Goal: Task Accomplishment & Management: Complete application form

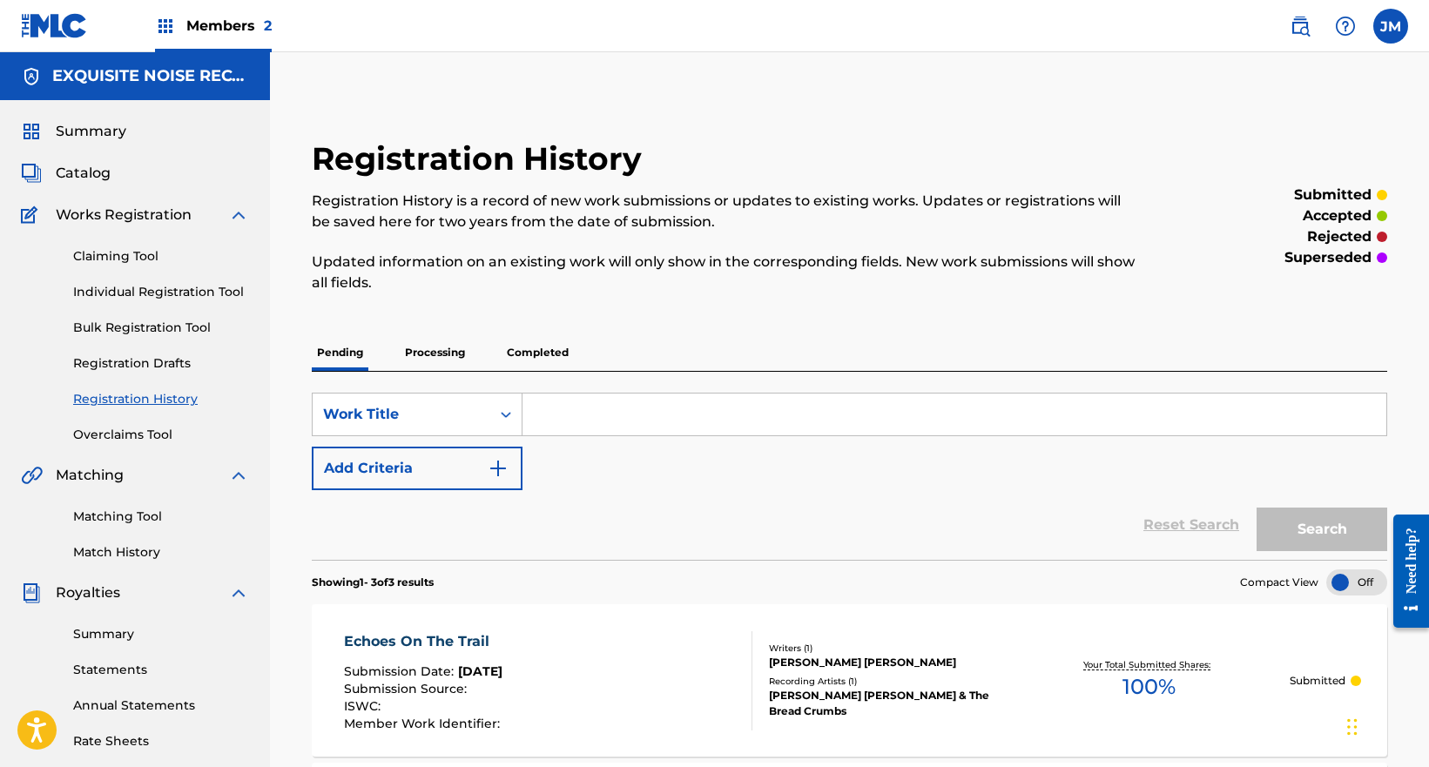
drag, startPoint x: 158, startPoint y: 298, endPoint x: 219, endPoint y: 311, distance: 63.2
click at [158, 297] on link "Individual Registration Tool" at bounding box center [161, 292] width 176 height 18
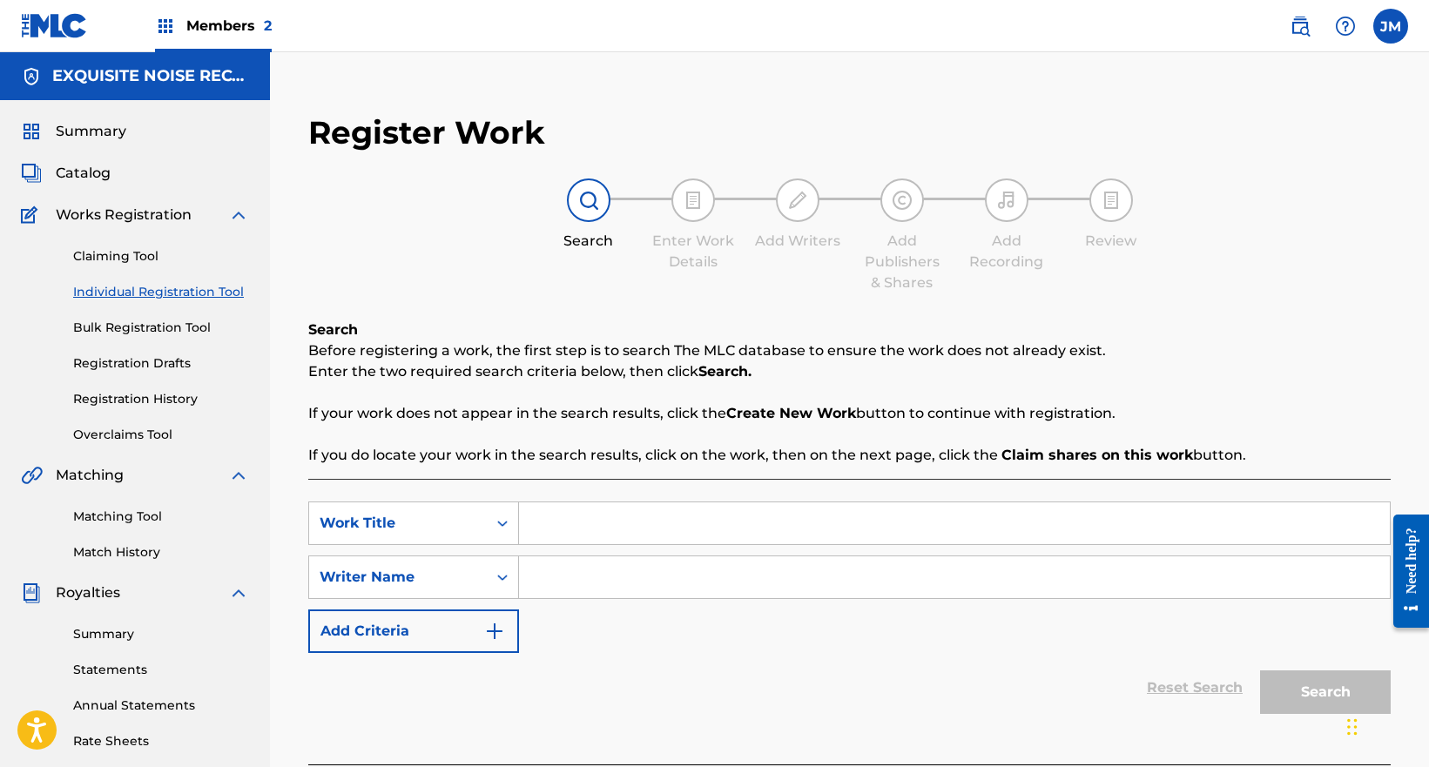
click at [596, 521] on input "Search Form" at bounding box center [954, 523] width 871 height 42
paste input "The Baboons Howl"
type input "The Baboons Howl"
click at [566, 577] on input "Search Form" at bounding box center [954, 577] width 871 height 42
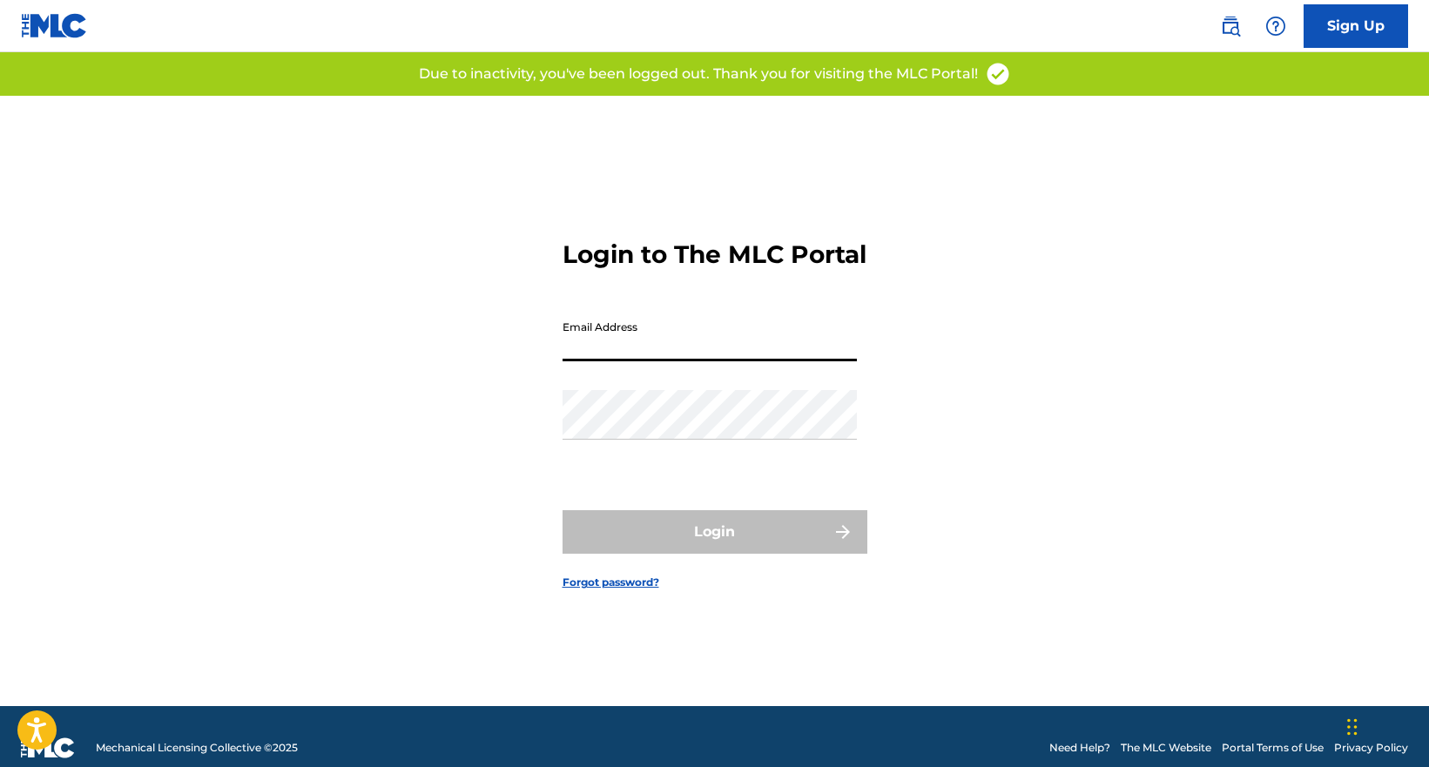
click at [664, 361] on input "Email Address" at bounding box center [710, 337] width 294 height 50
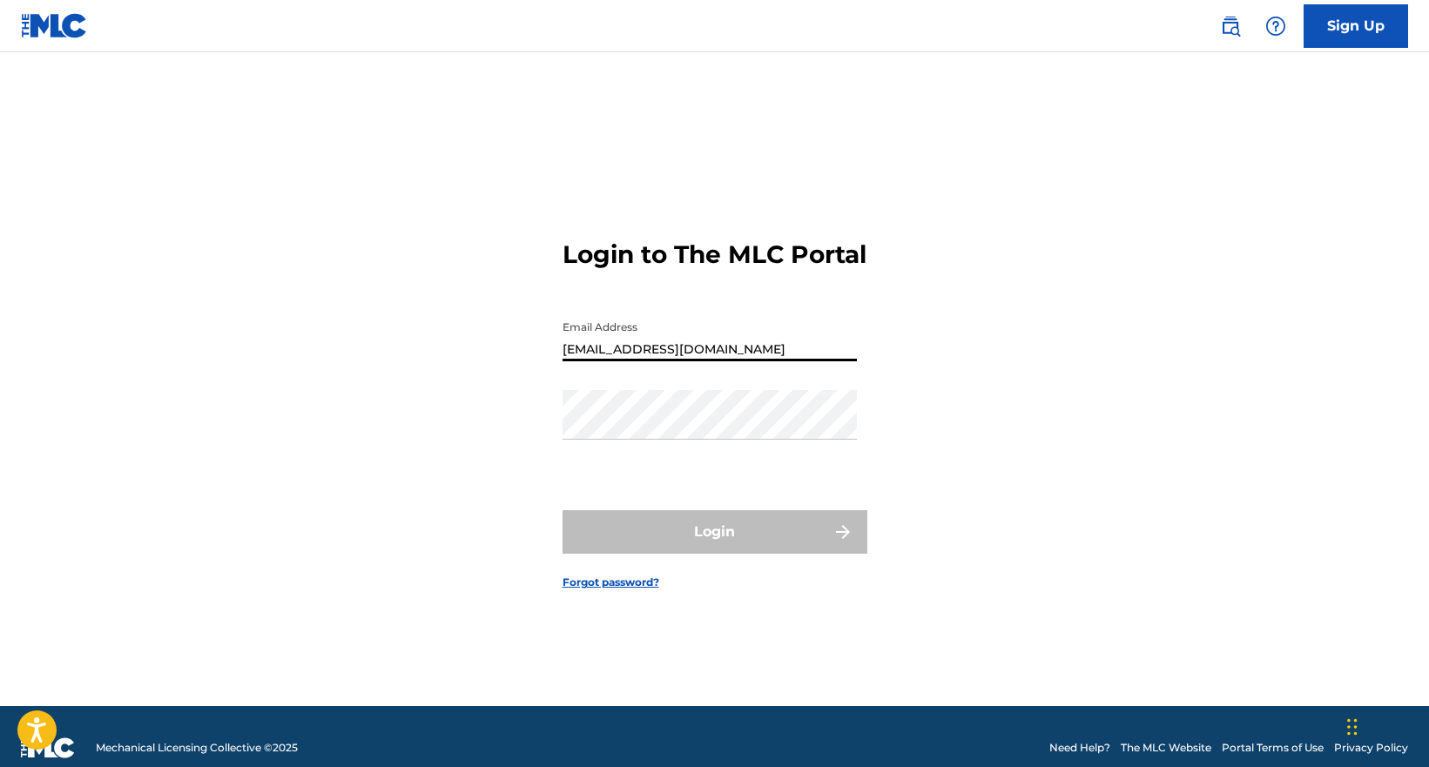
type input "[EMAIL_ADDRESS][DOMAIN_NAME]"
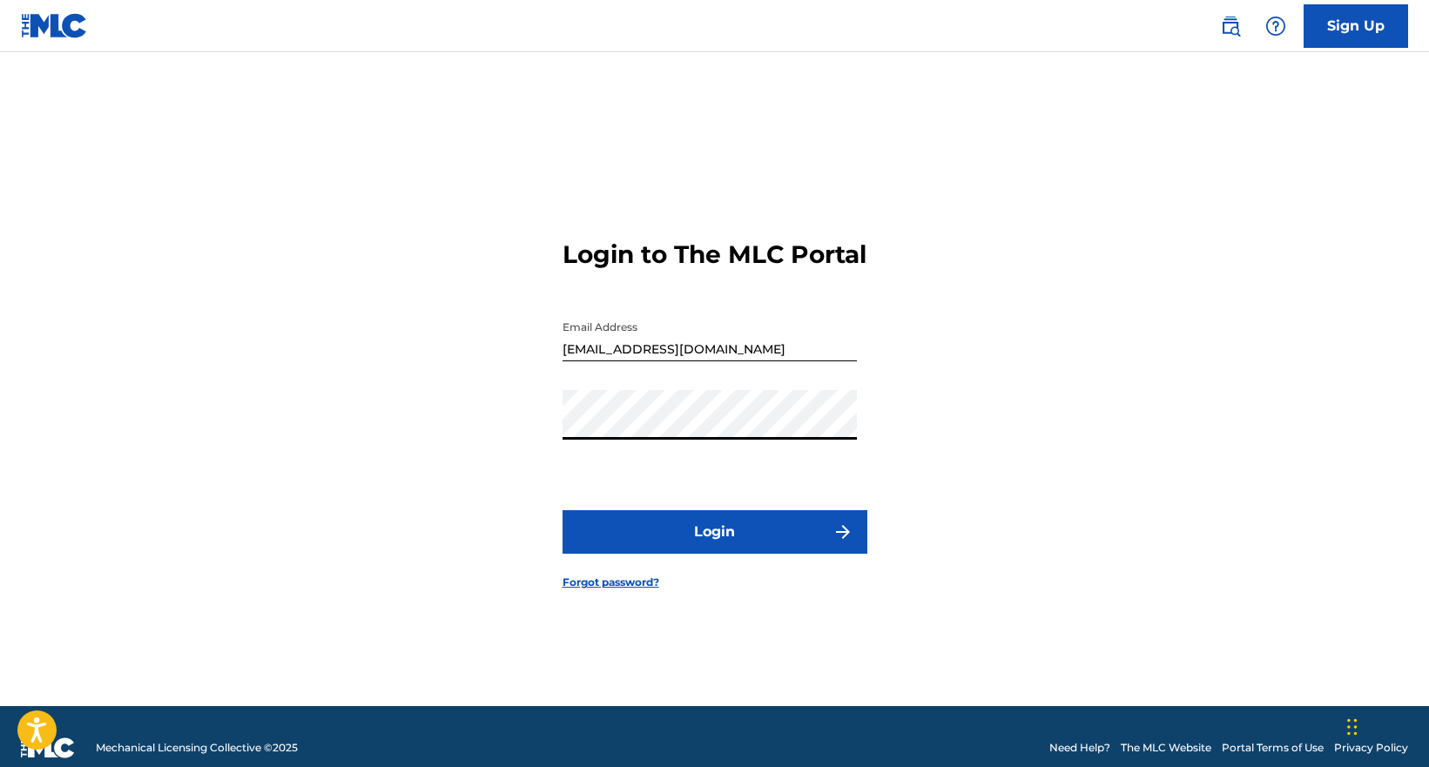
click at [563, 510] on button "Login" at bounding box center [715, 532] width 305 height 44
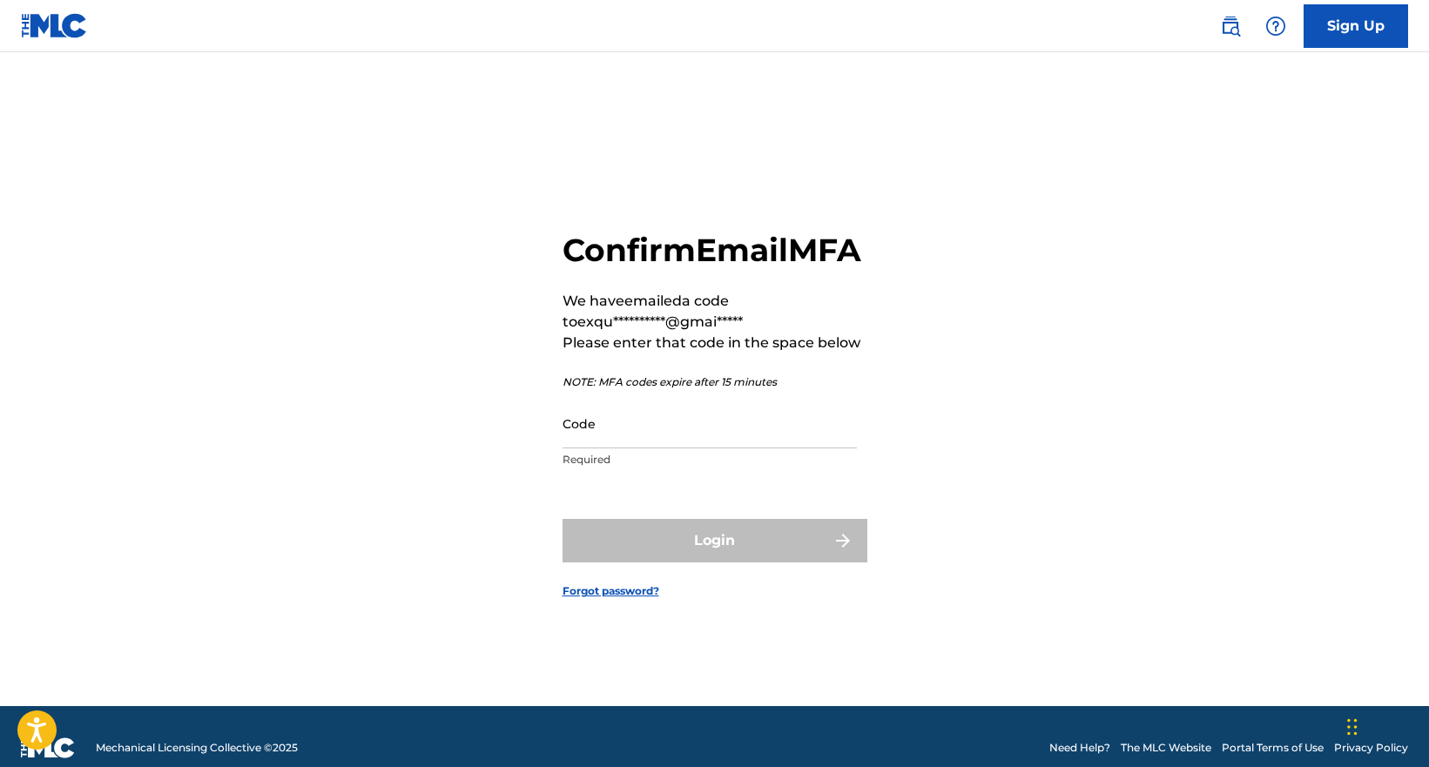
click at [765, 448] on input "Code" at bounding box center [710, 424] width 294 height 50
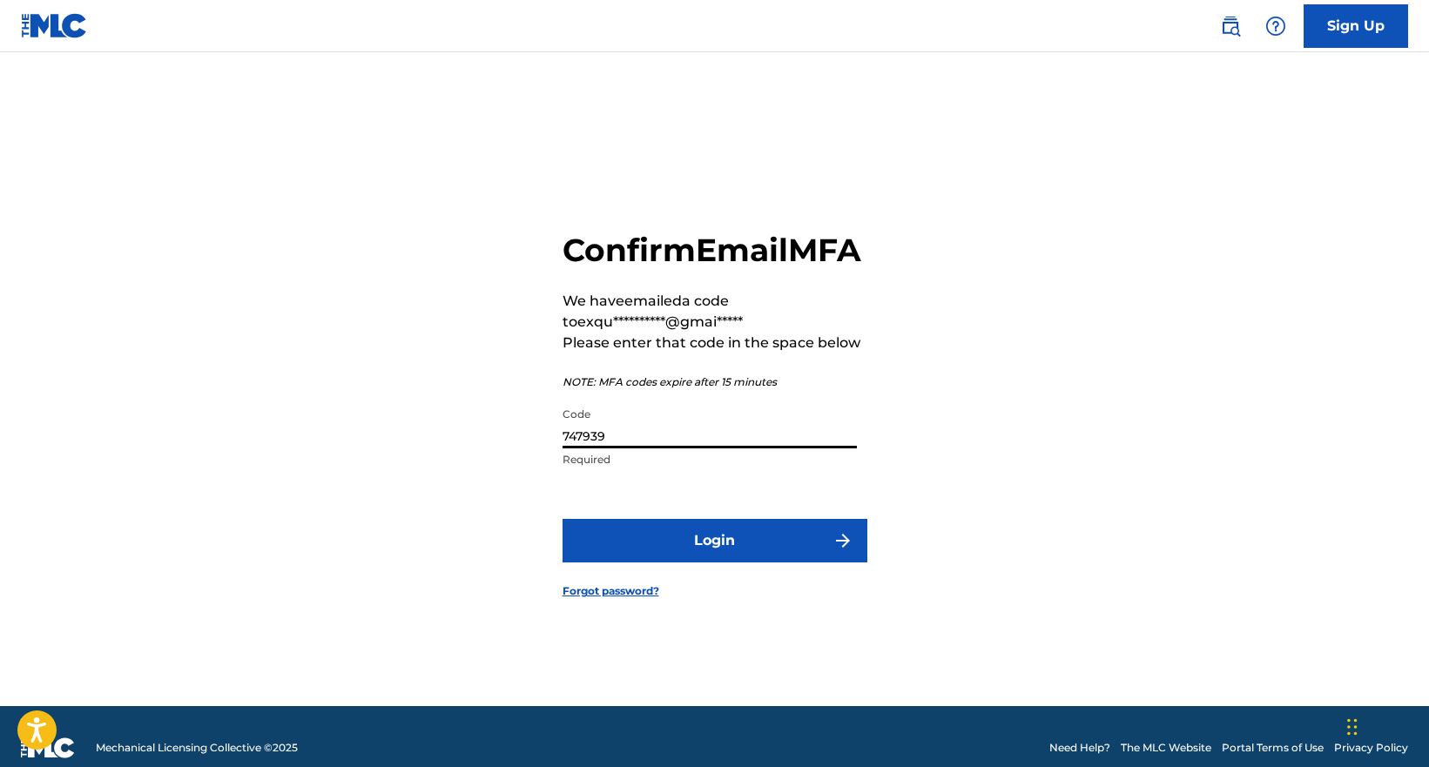
type input "747939"
click at [563, 519] on button "Login" at bounding box center [715, 541] width 305 height 44
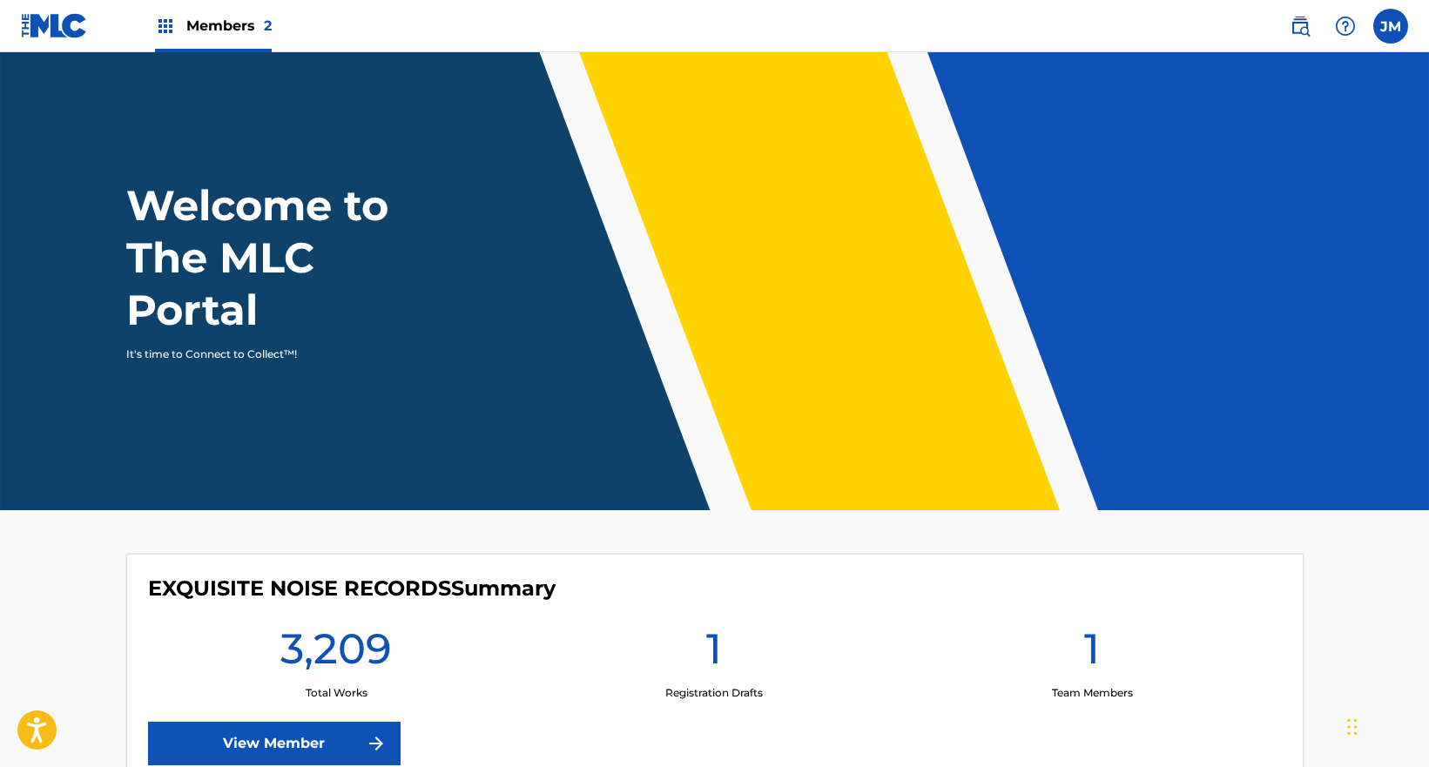
click at [277, 746] on link "View Member" at bounding box center [274, 744] width 253 height 44
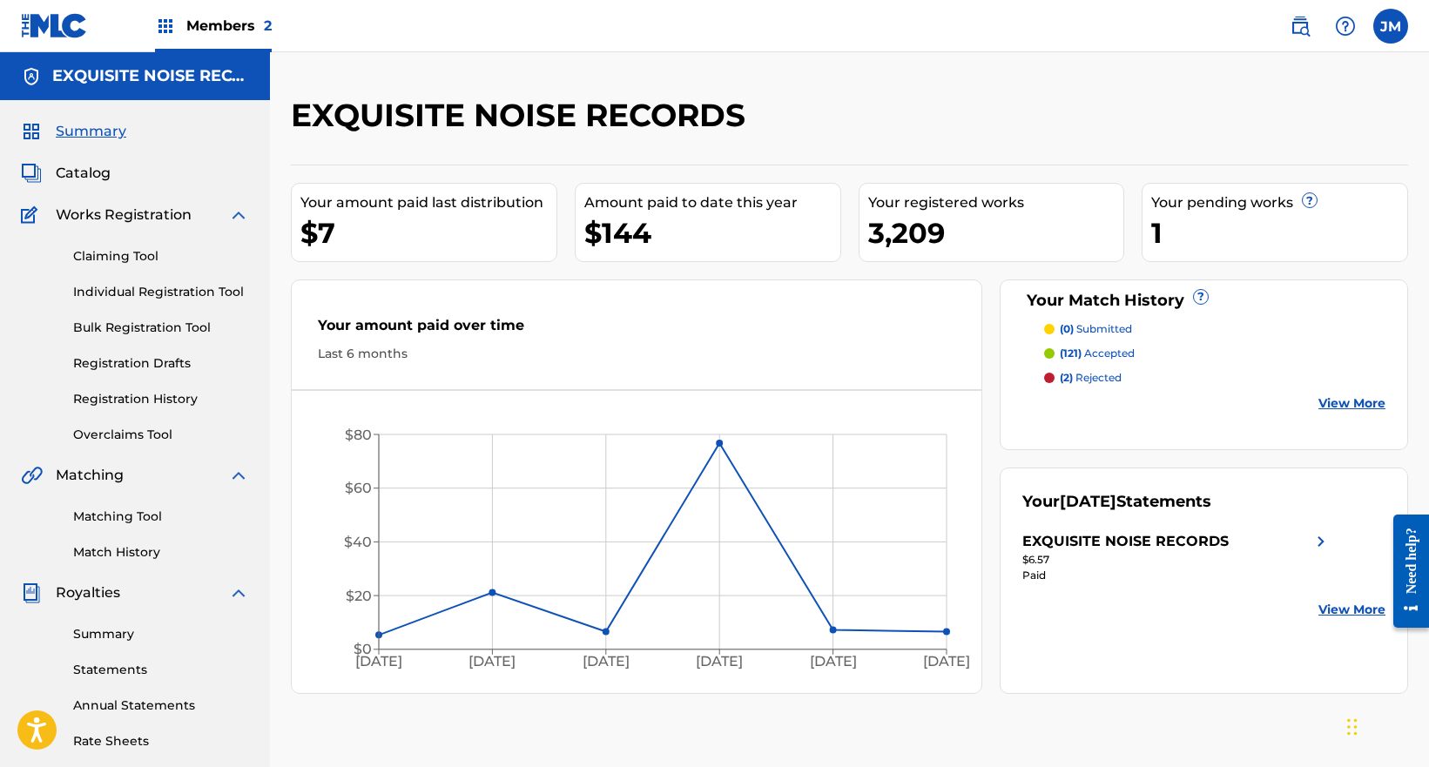
click at [144, 286] on link "Individual Registration Tool" at bounding box center [161, 292] width 176 height 18
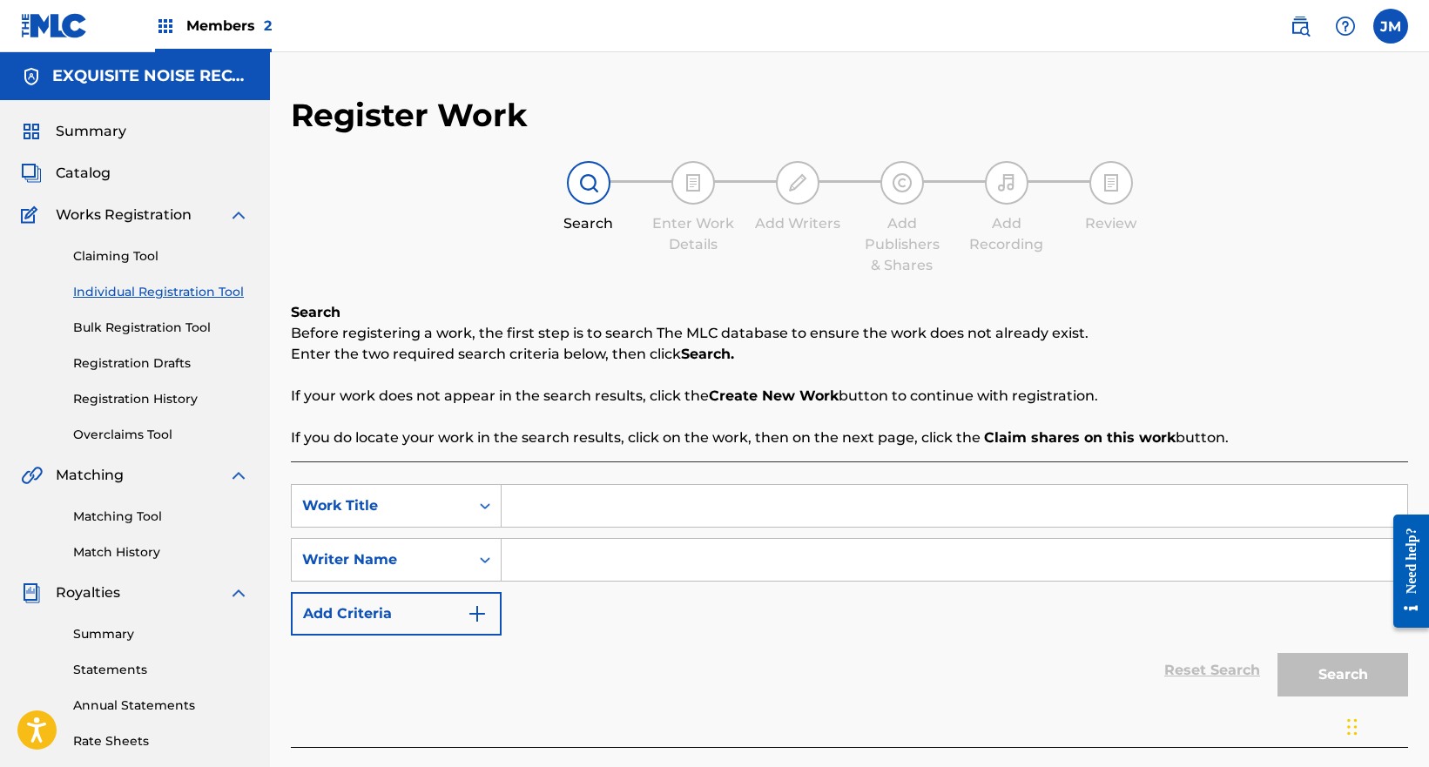
click at [601, 498] on input "Search Form" at bounding box center [955, 506] width 906 height 42
paste input "The Baboons Howl"
type input "The Baboons Howl"
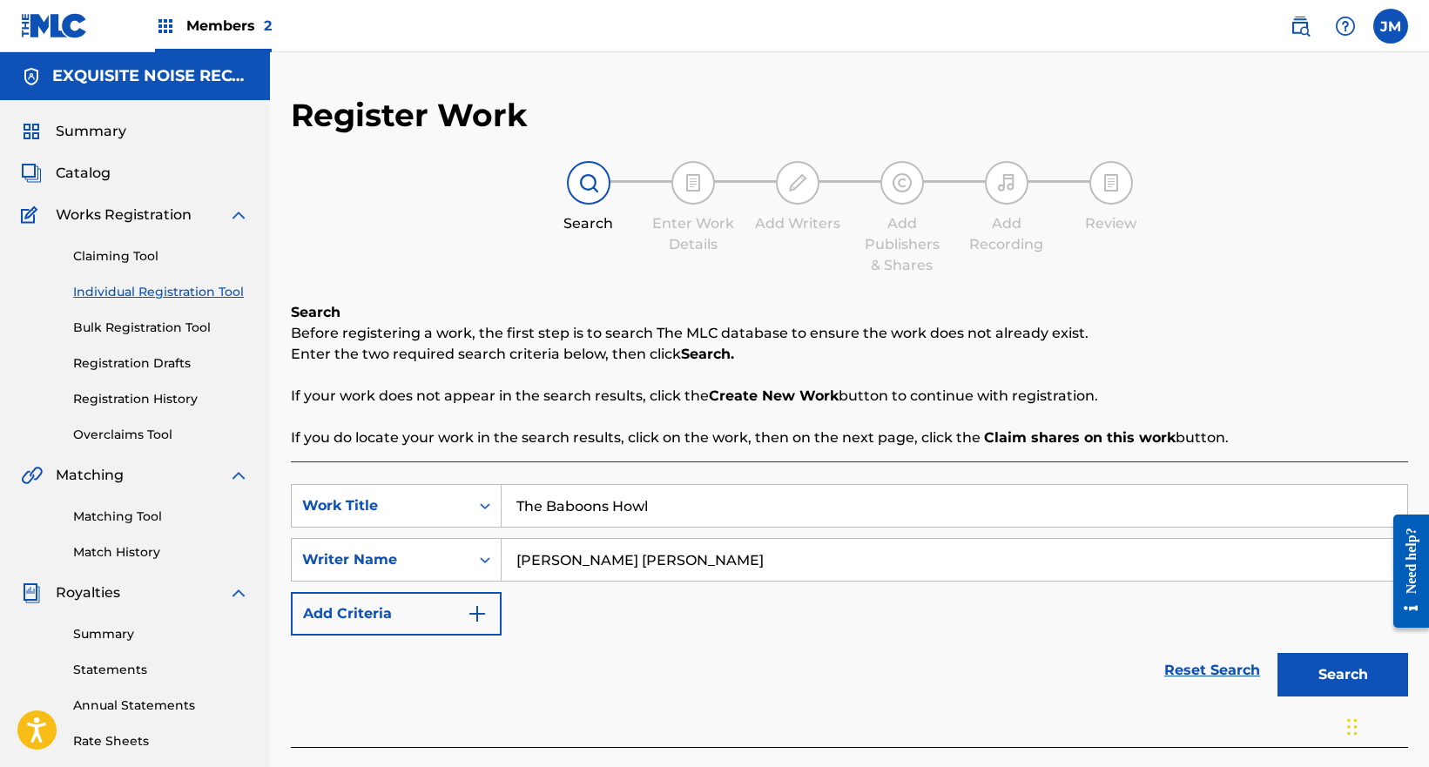
type input "[PERSON_NAME] [PERSON_NAME]"
click at [1332, 684] on button "Search" at bounding box center [1342, 675] width 131 height 44
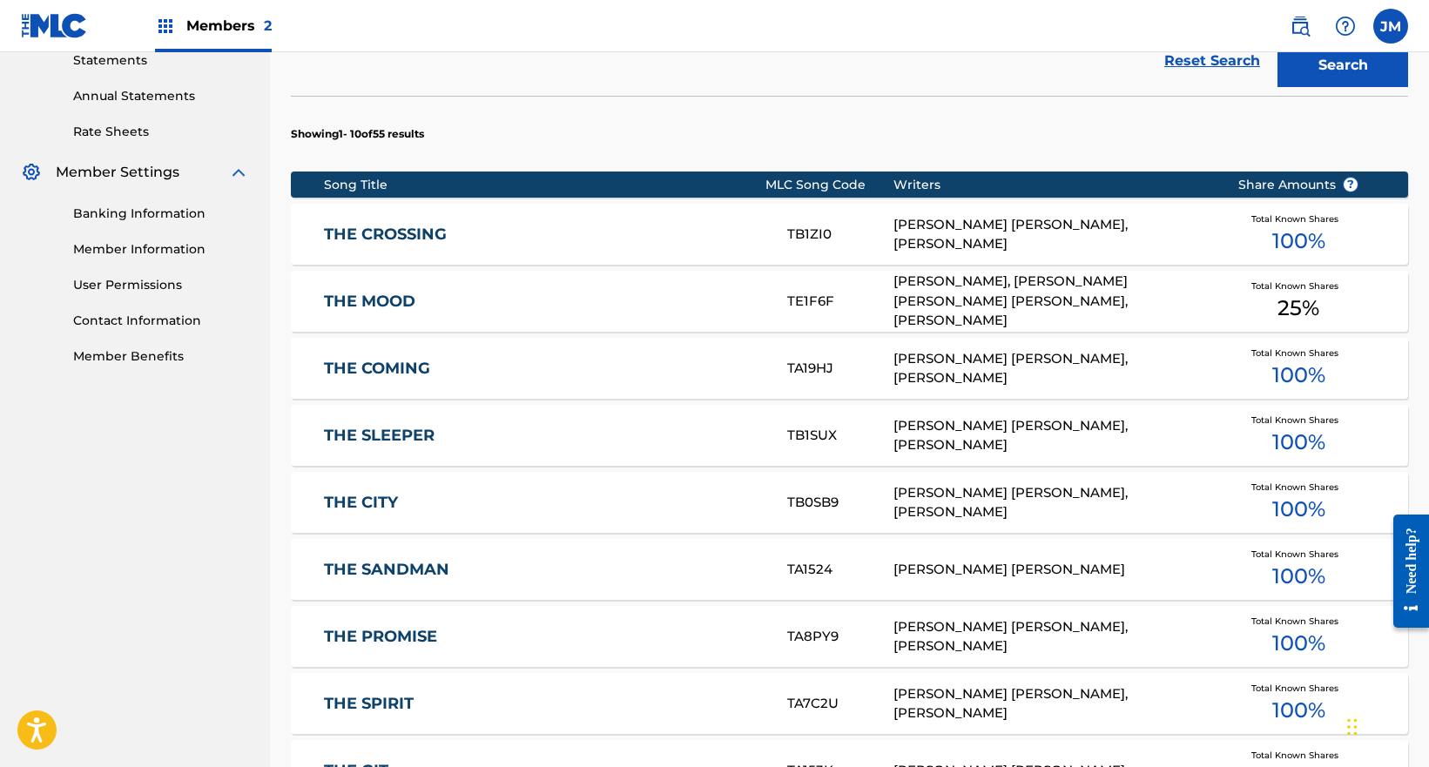
scroll to position [958, 0]
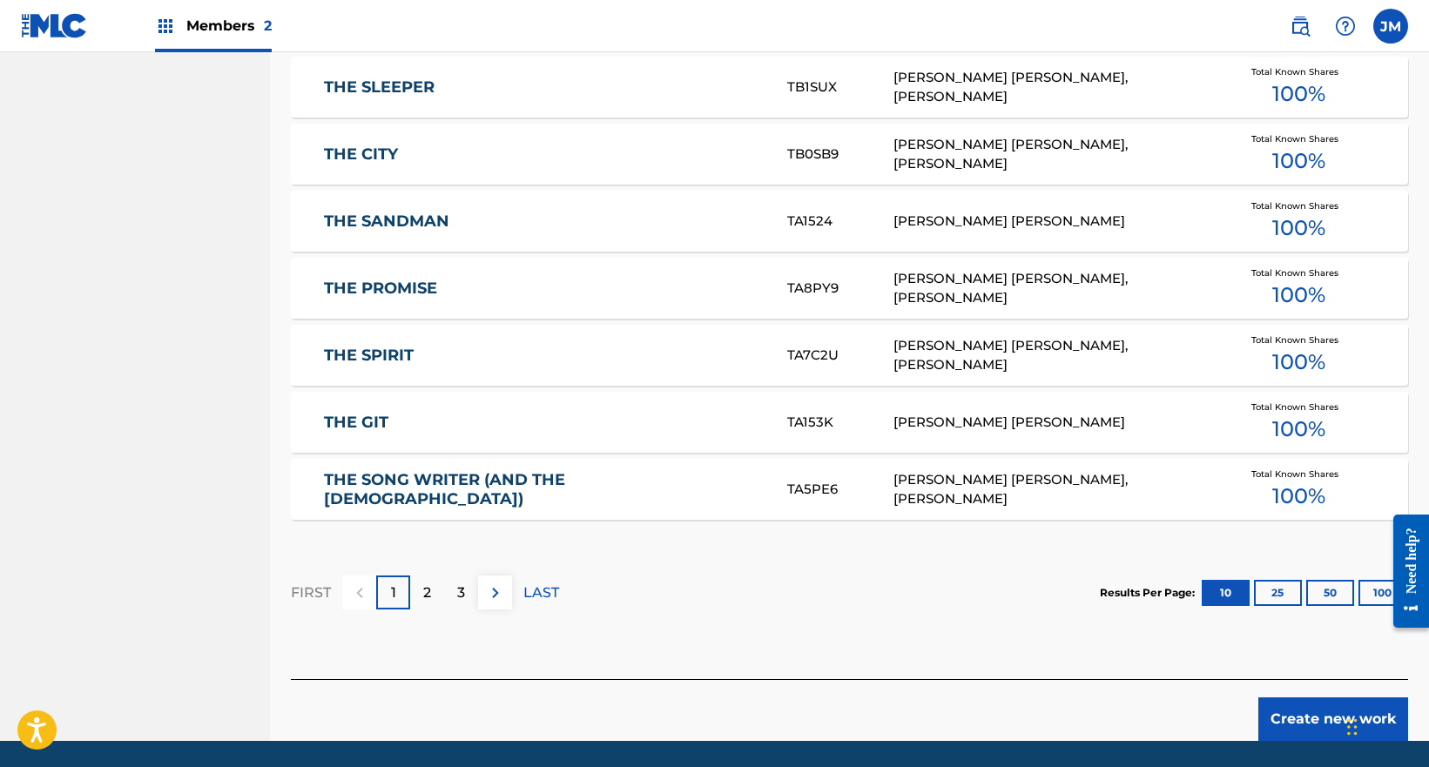
click at [1334, 722] on button "Create new work" at bounding box center [1333, 720] width 150 height 44
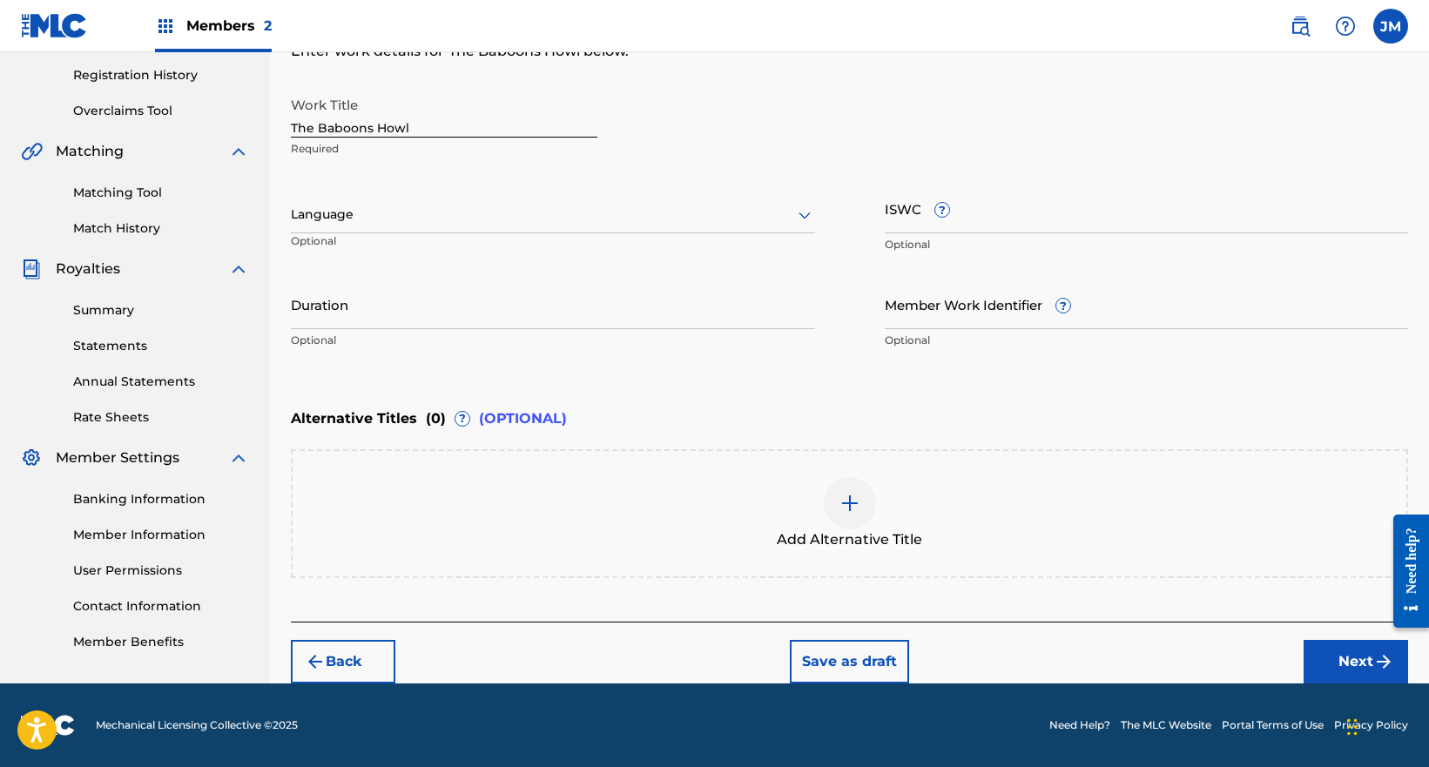
scroll to position [324, 0]
click at [1331, 670] on button "Next" at bounding box center [1356, 662] width 104 height 44
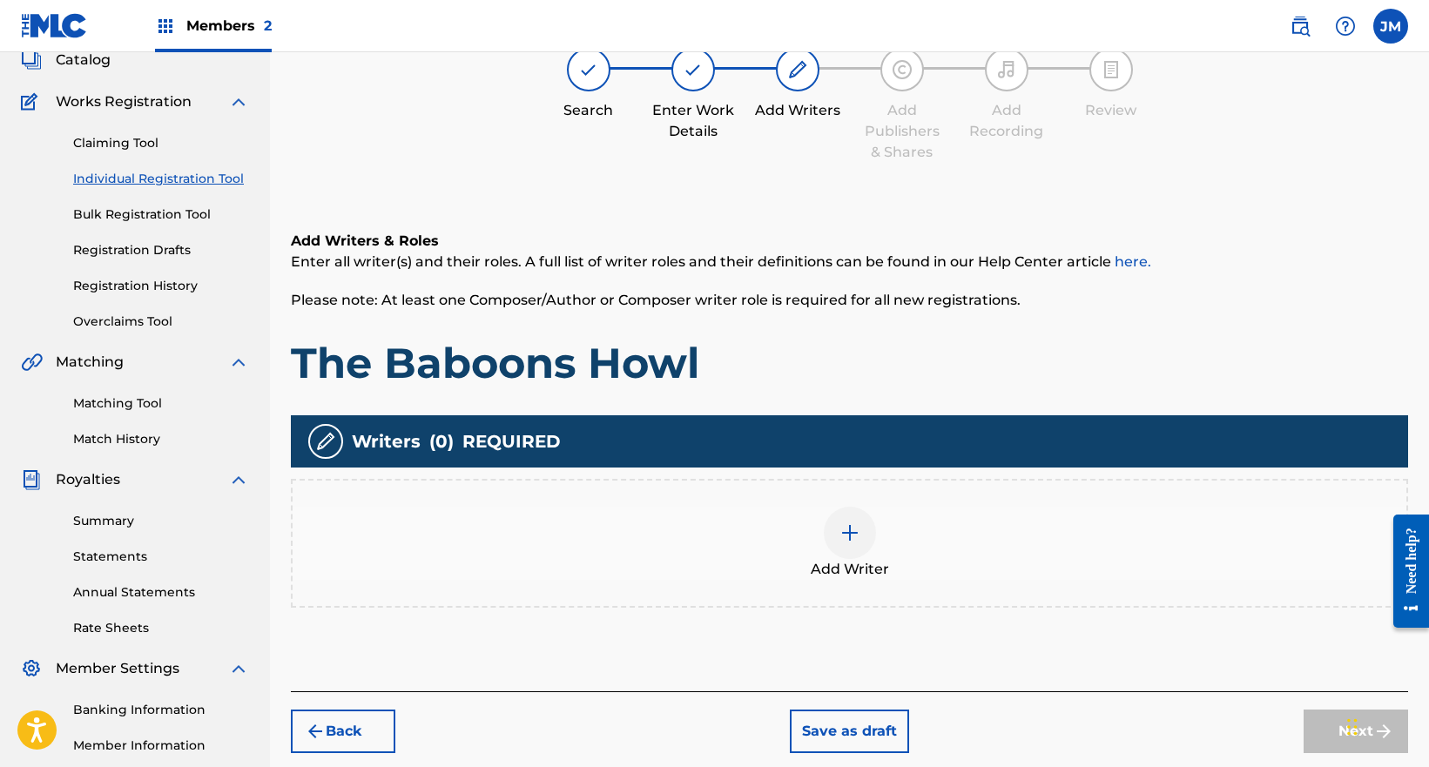
scroll to position [78, 0]
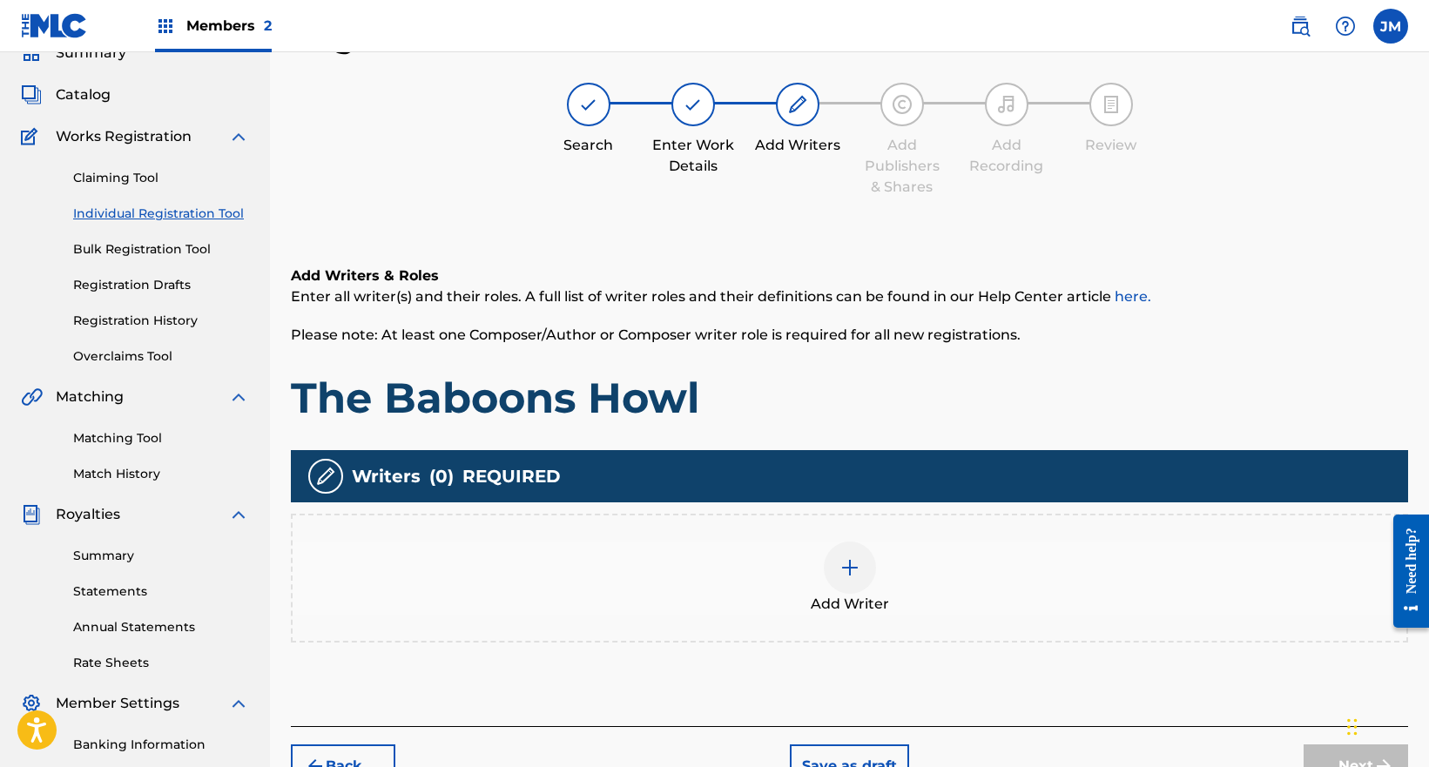
click at [914, 572] on div "Add Writer" at bounding box center [850, 578] width 1114 height 73
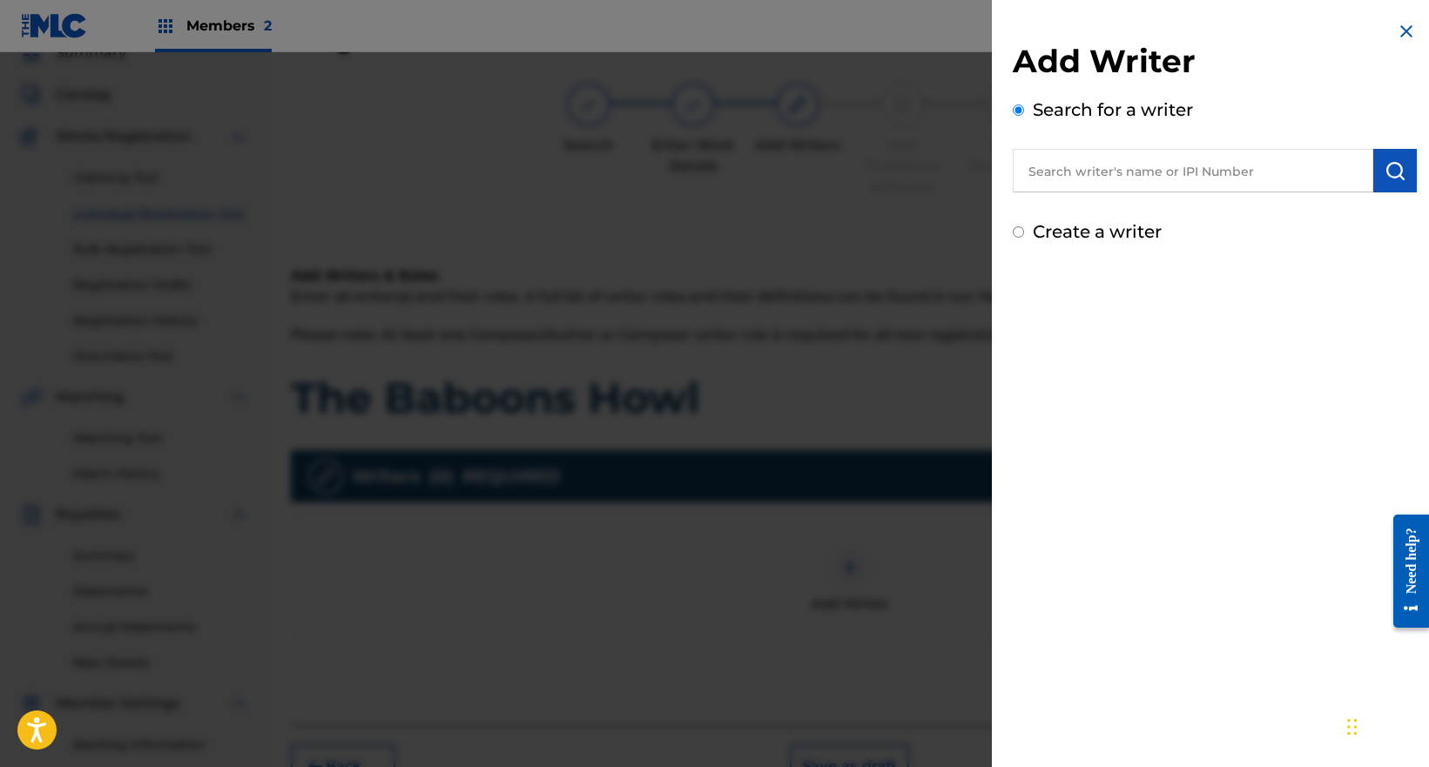
click at [1124, 172] on input "text" at bounding box center [1193, 171] width 361 height 44
paste input "[PERSON_NAME] [PERSON_NAME]"
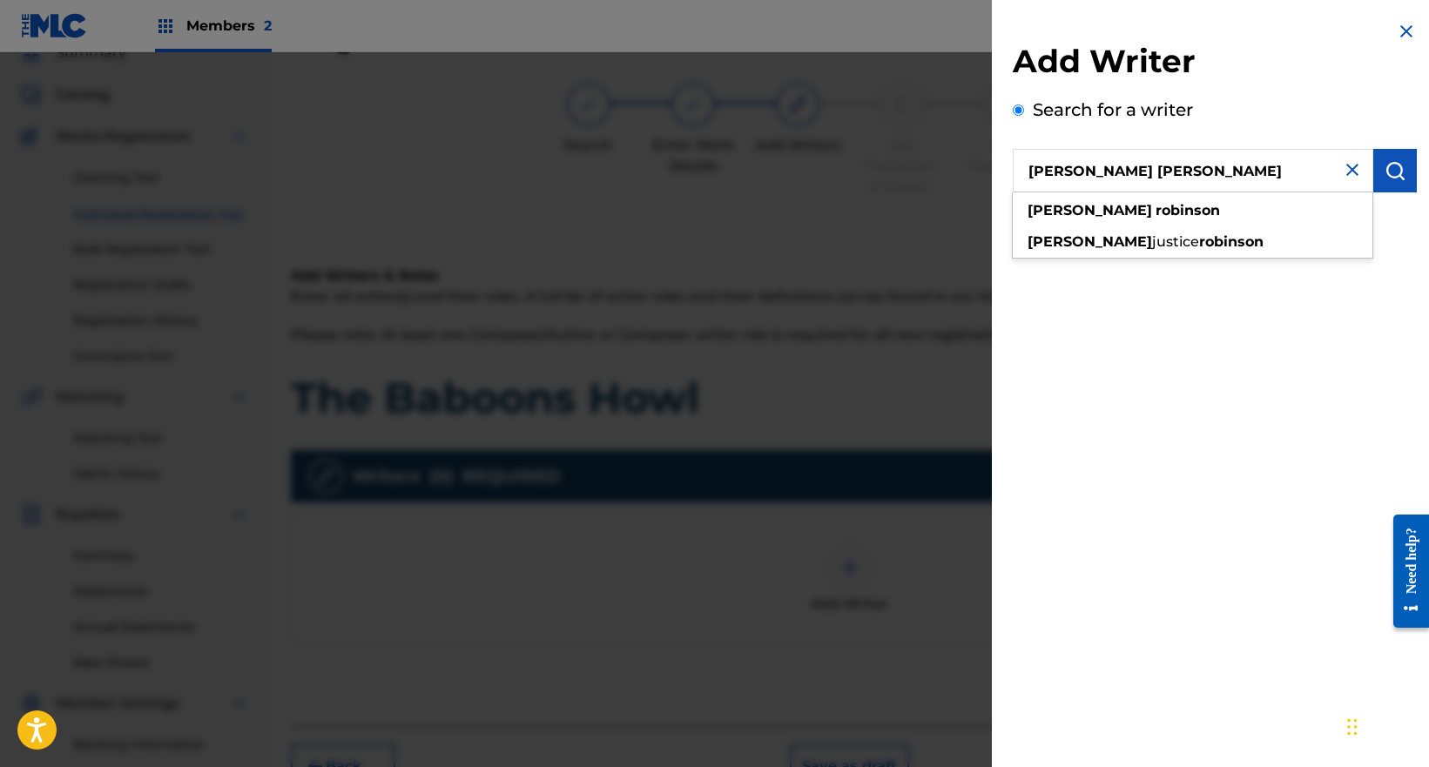
type input "[PERSON_NAME] [PERSON_NAME]"
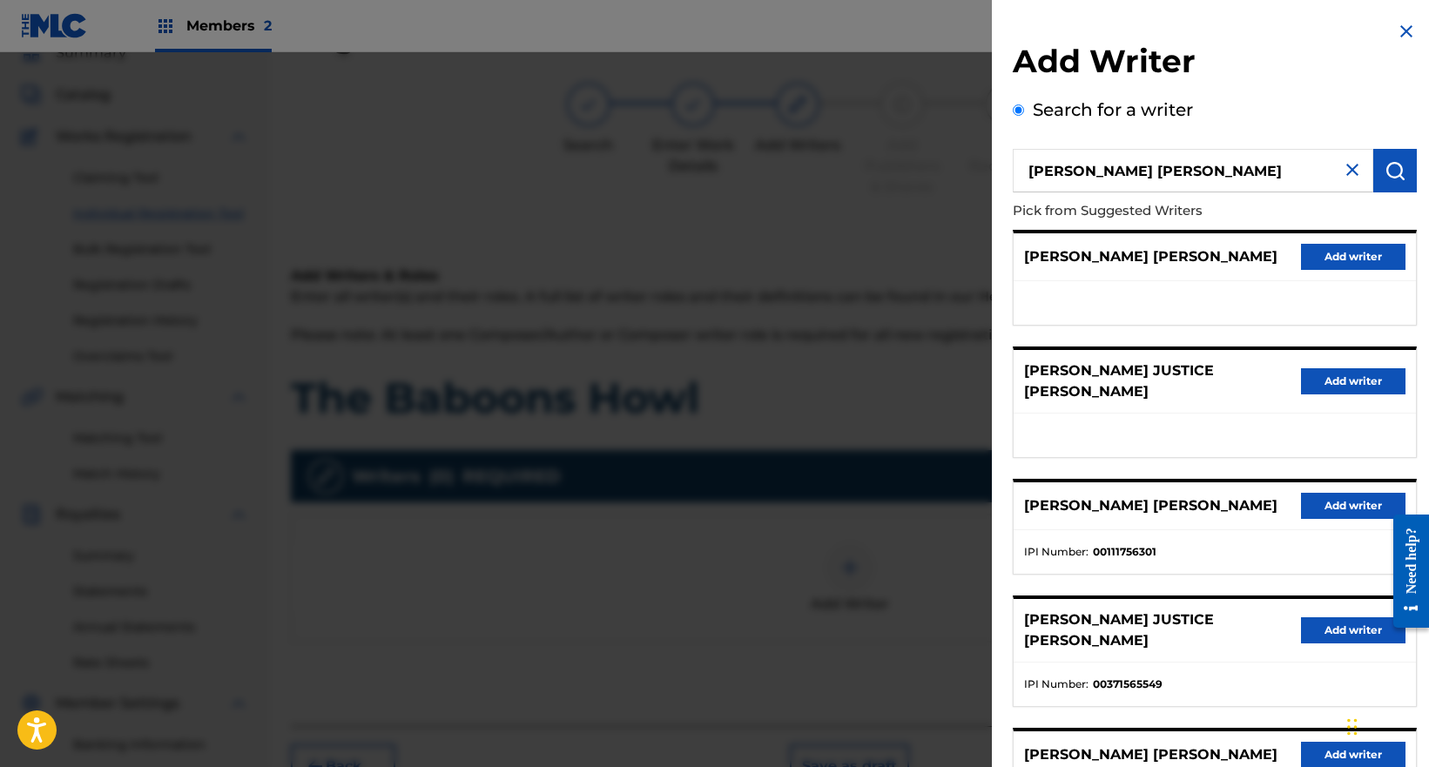
click at [1352, 257] on button "Add writer" at bounding box center [1353, 257] width 104 height 26
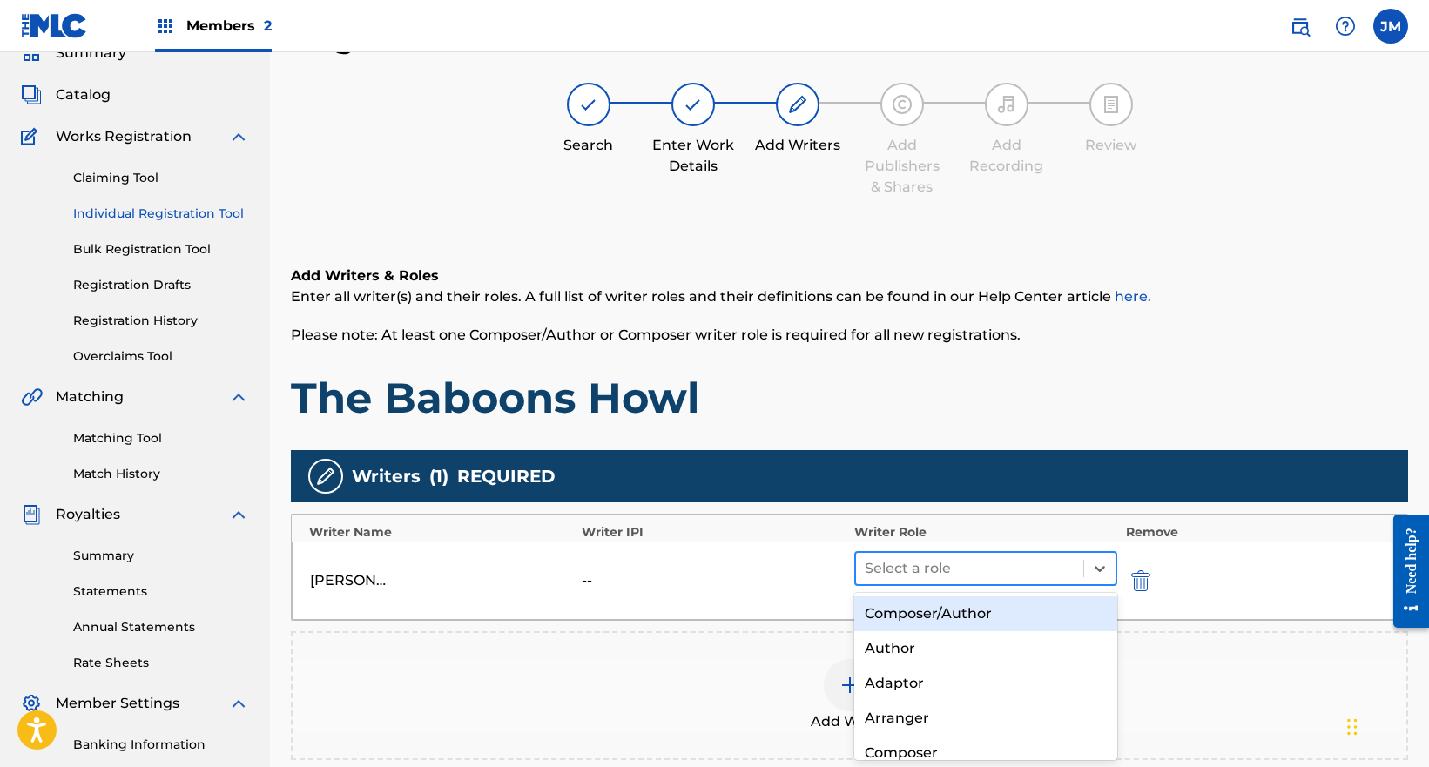
click at [987, 563] on div at bounding box center [970, 568] width 210 height 24
click at [930, 616] on div "Composer/Author" at bounding box center [985, 613] width 263 height 35
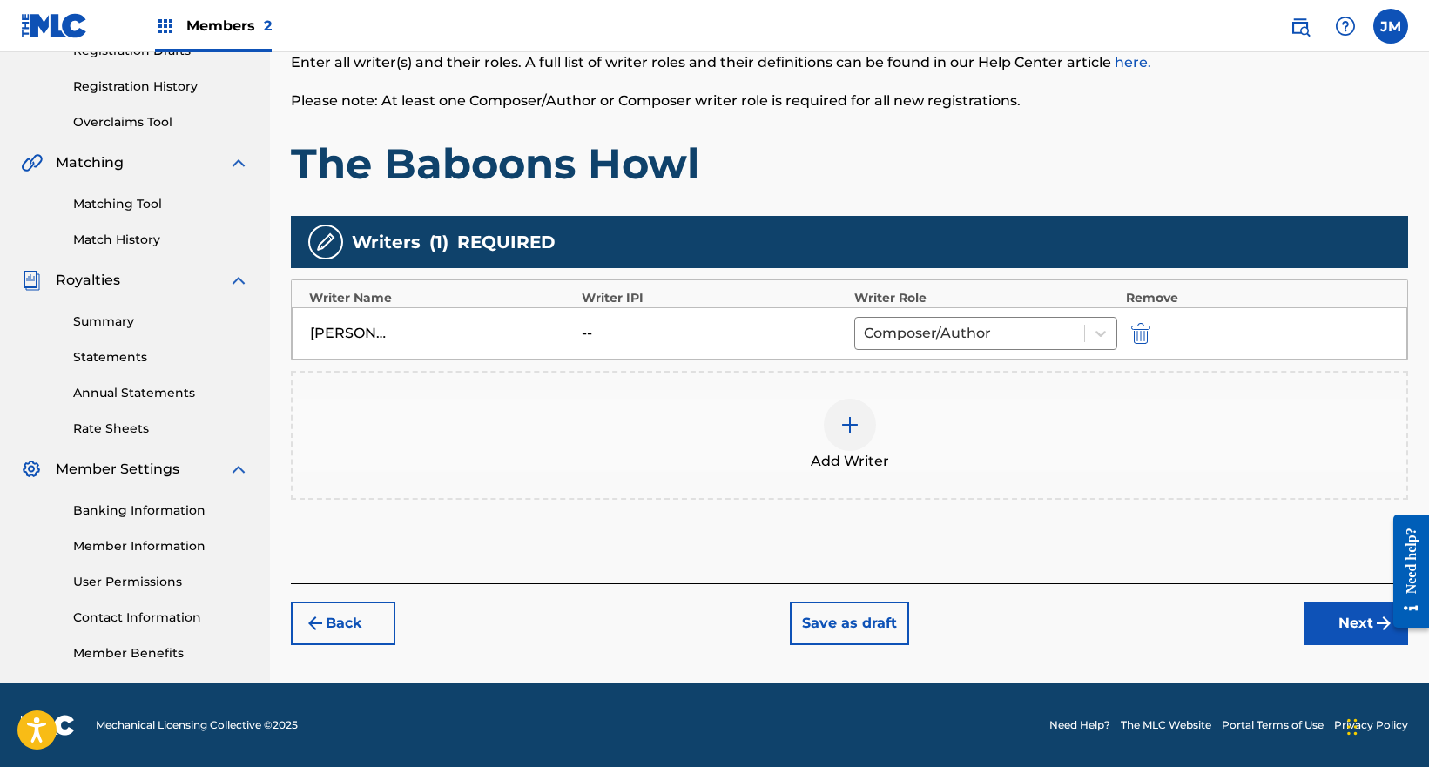
click at [1321, 617] on button "Next" at bounding box center [1356, 624] width 104 height 44
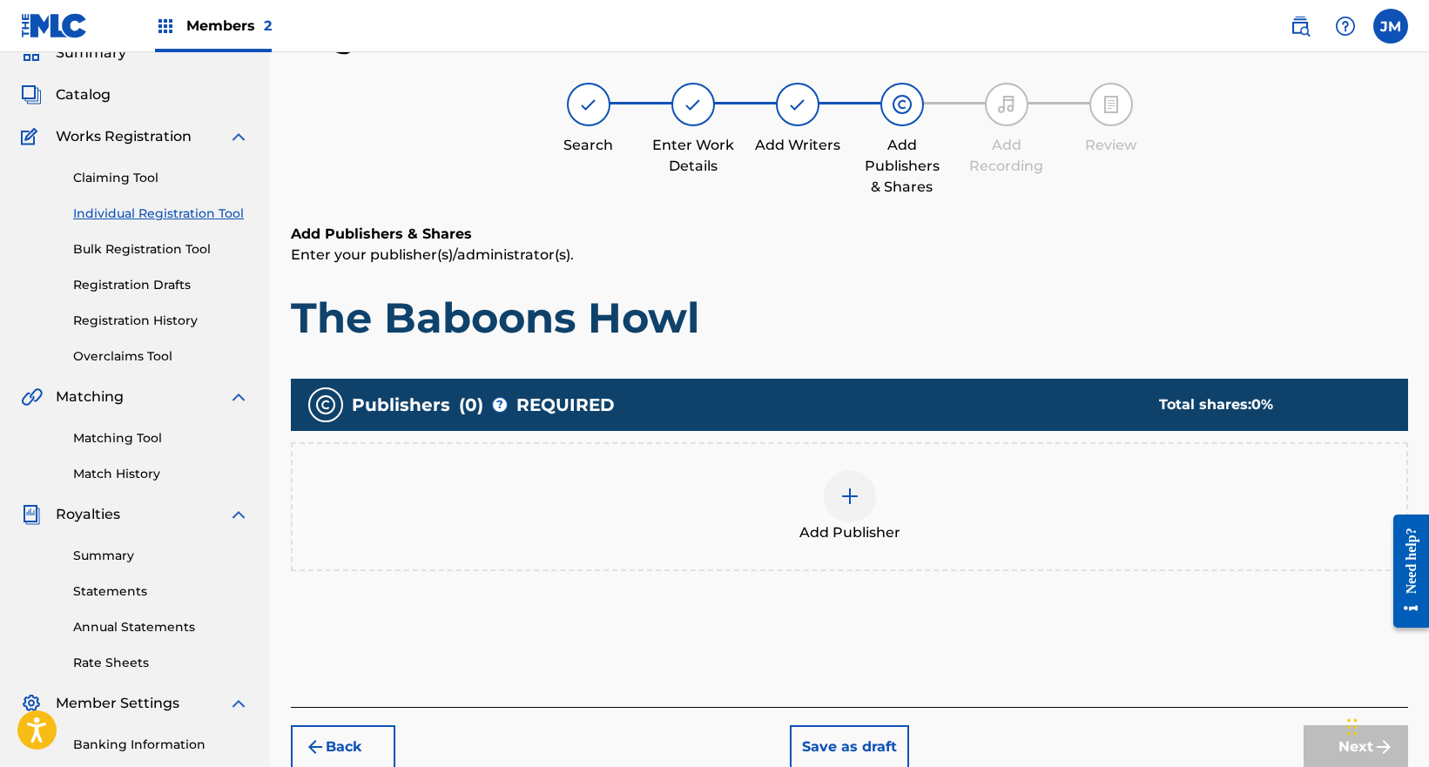
click at [947, 534] on div "Add Publisher" at bounding box center [850, 506] width 1114 height 73
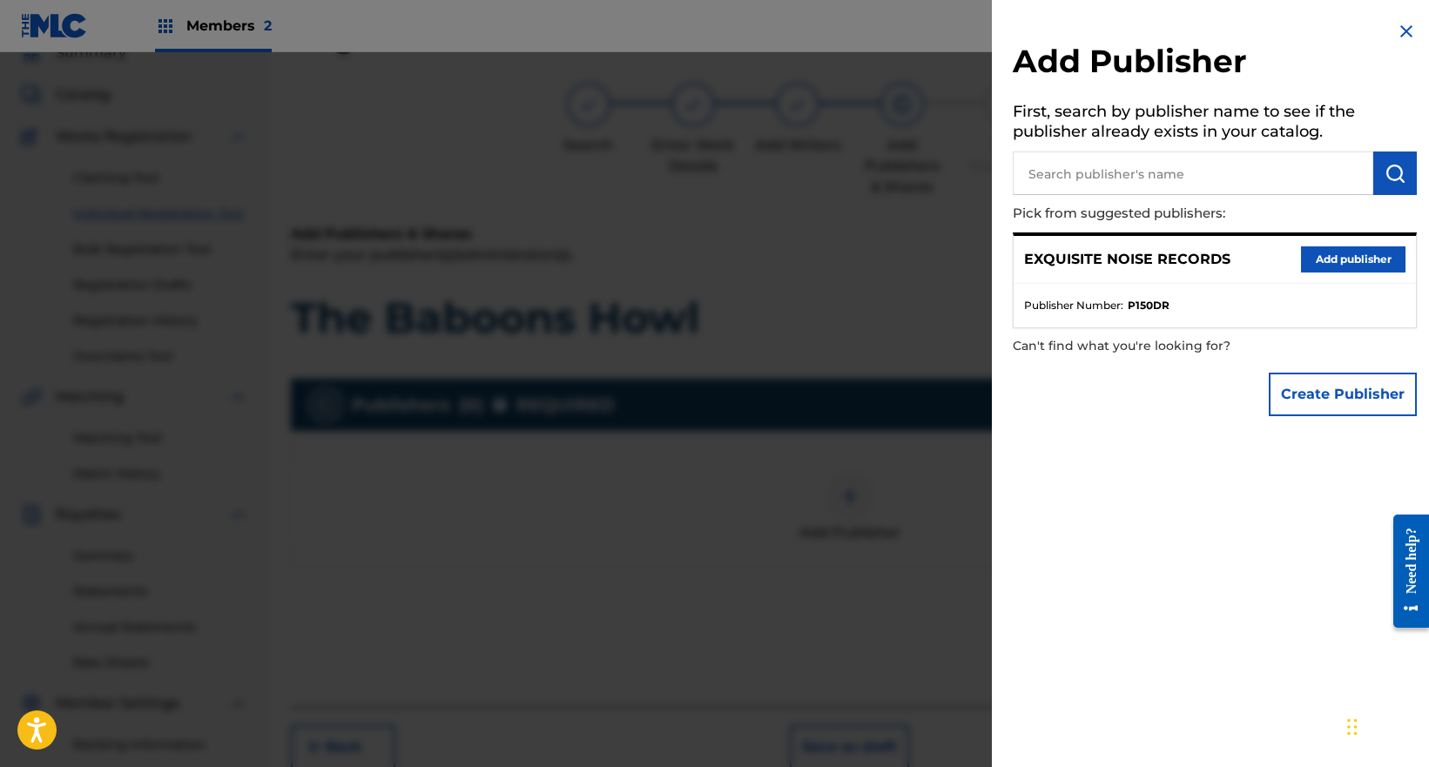
click at [1324, 263] on button "Add publisher" at bounding box center [1353, 259] width 104 height 26
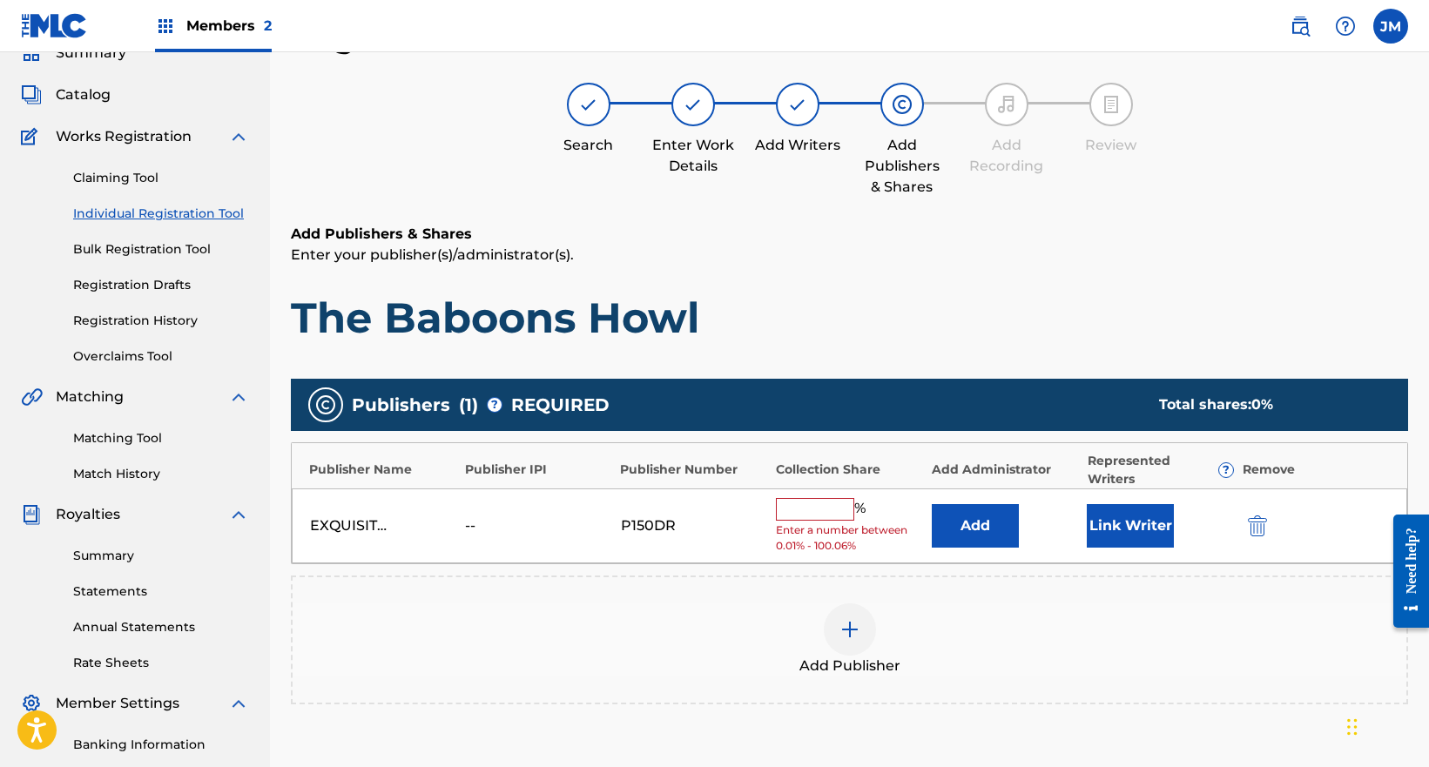
click at [811, 509] on input "text" at bounding box center [815, 509] width 78 height 23
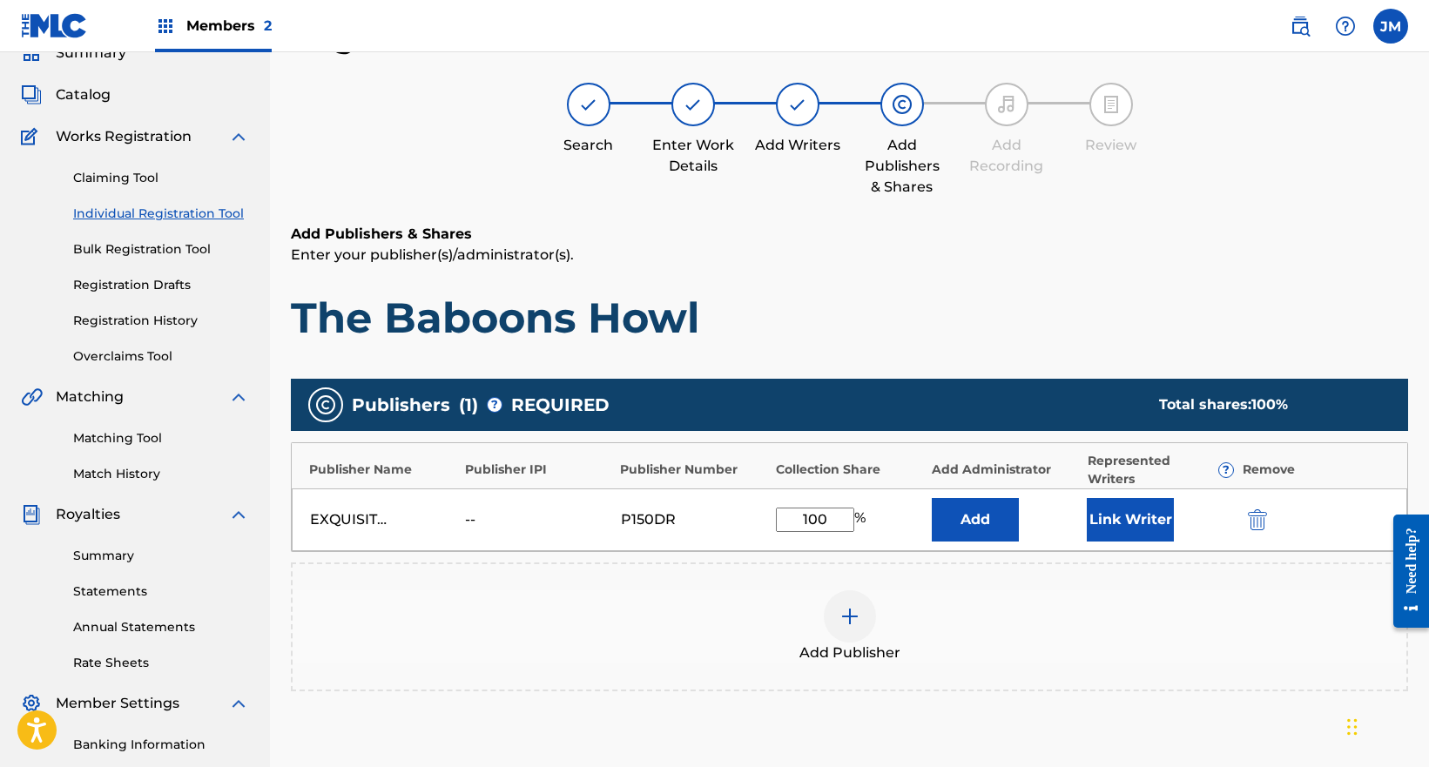
type input "100"
click at [1114, 520] on button "Link Writer" at bounding box center [1130, 520] width 87 height 44
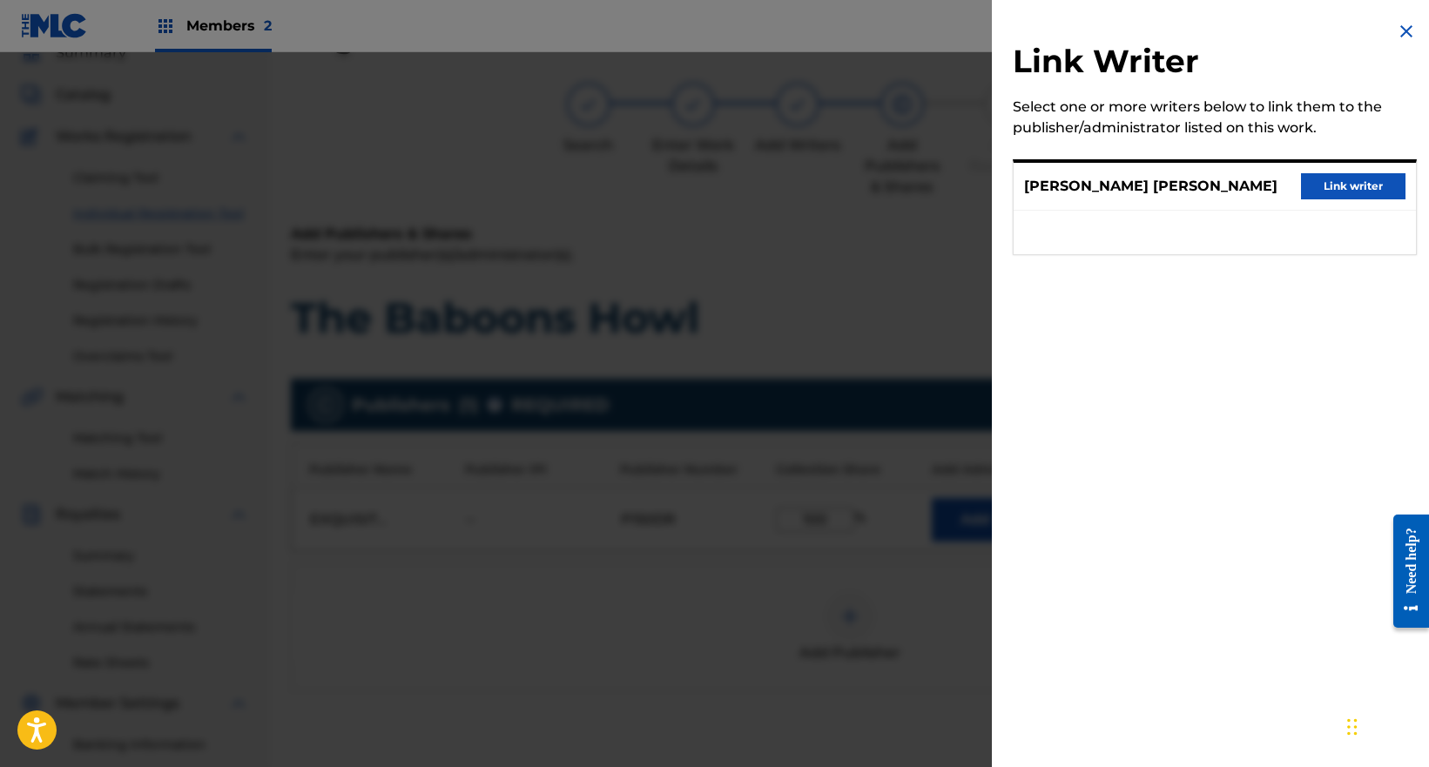
click at [1344, 189] on button "Link writer" at bounding box center [1353, 186] width 104 height 26
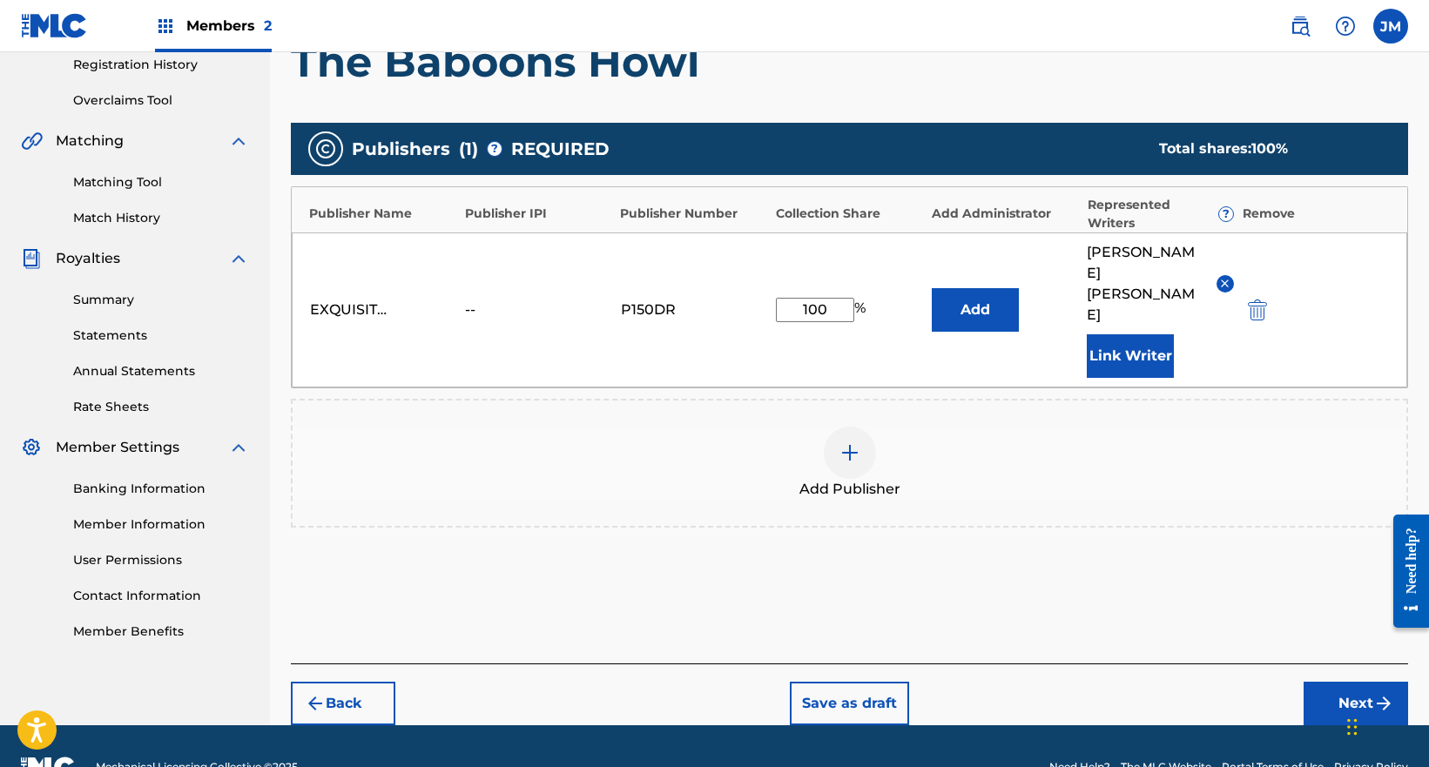
click at [1359, 682] on button "Next" at bounding box center [1356, 704] width 104 height 44
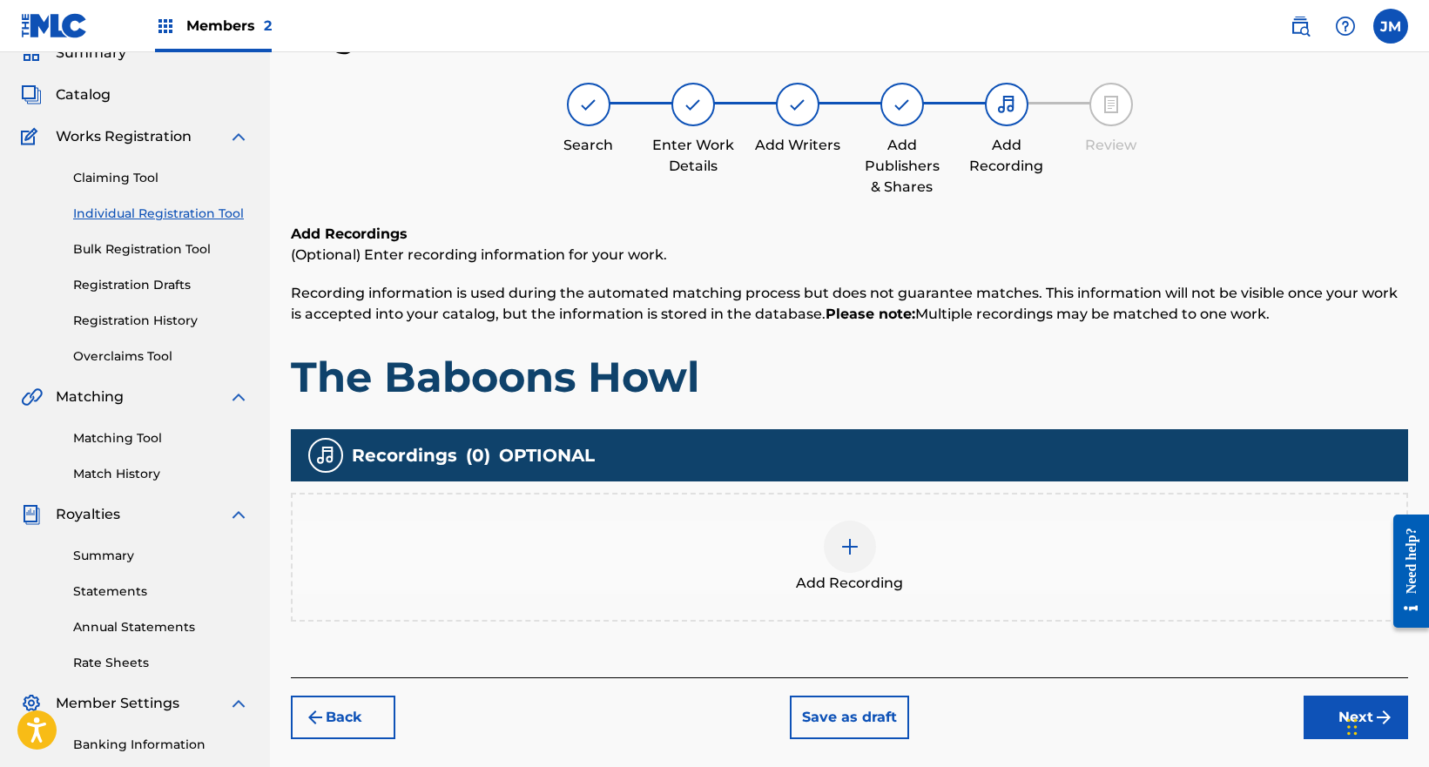
click at [973, 562] on div "Add Recording" at bounding box center [850, 557] width 1114 height 73
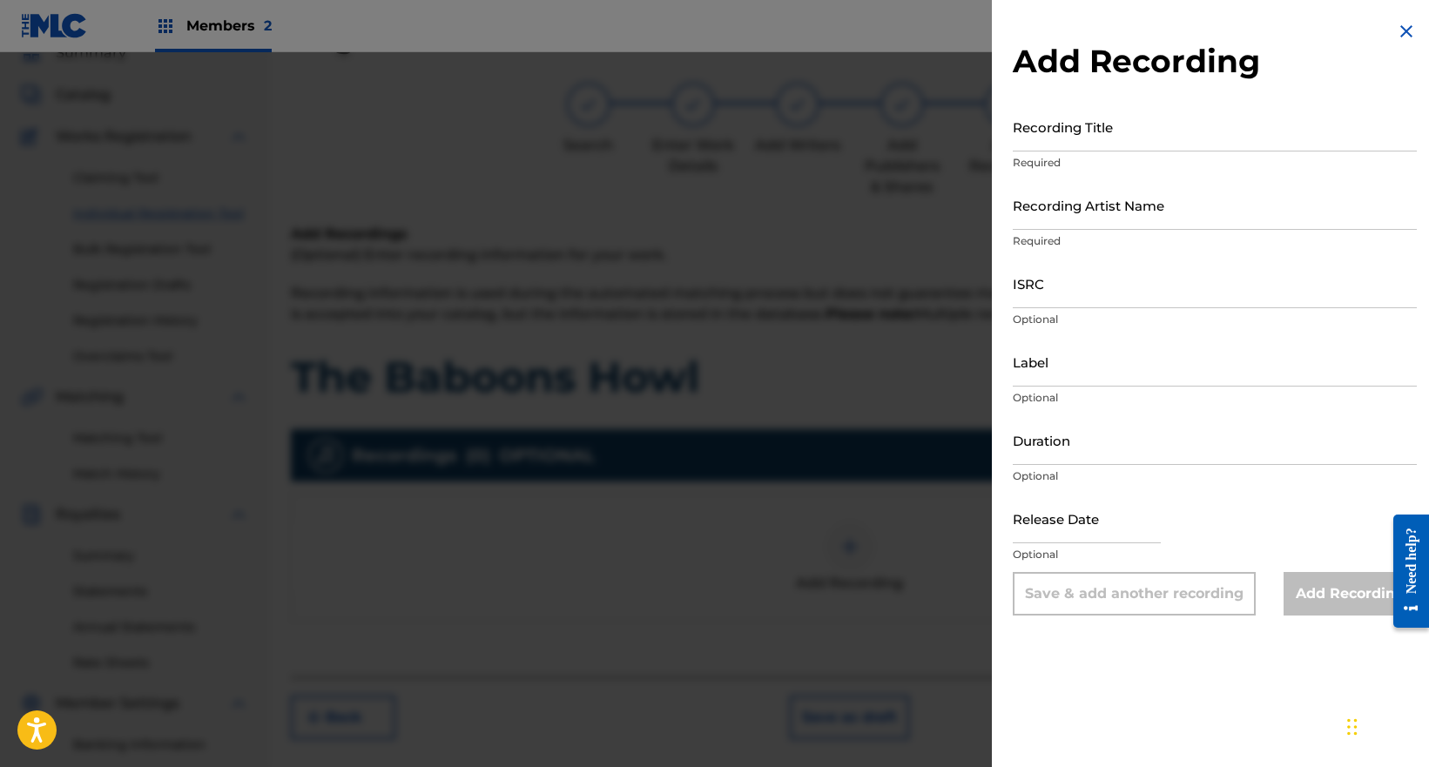
click at [1125, 143] on input "Recording Title" at bounding box center [1215, 127] width 404 height 50
paste input "The Baboons Howl"
type input "The Baboons Howl"
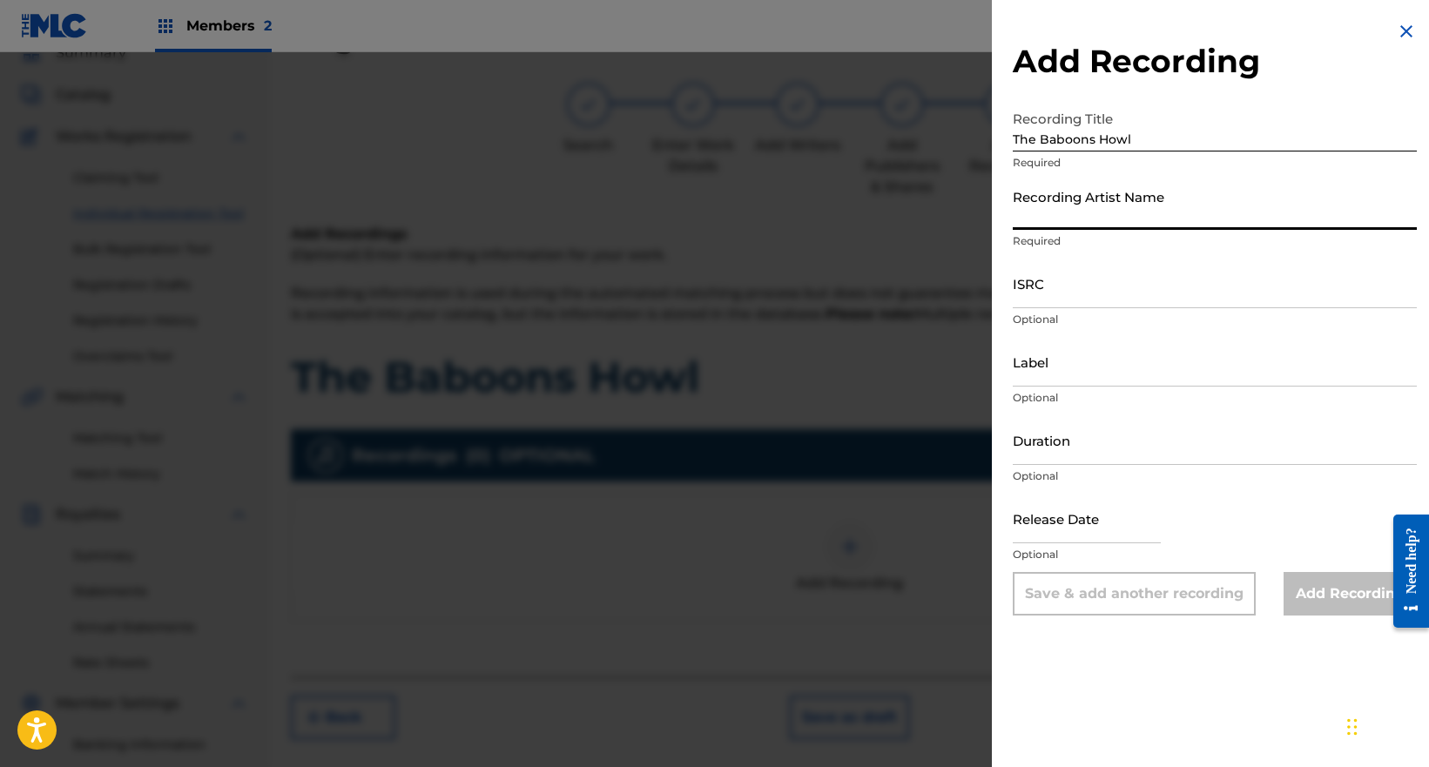
paste input "[PERSON_NAME] [PERSON_NAME] & The Bread Crumbs"
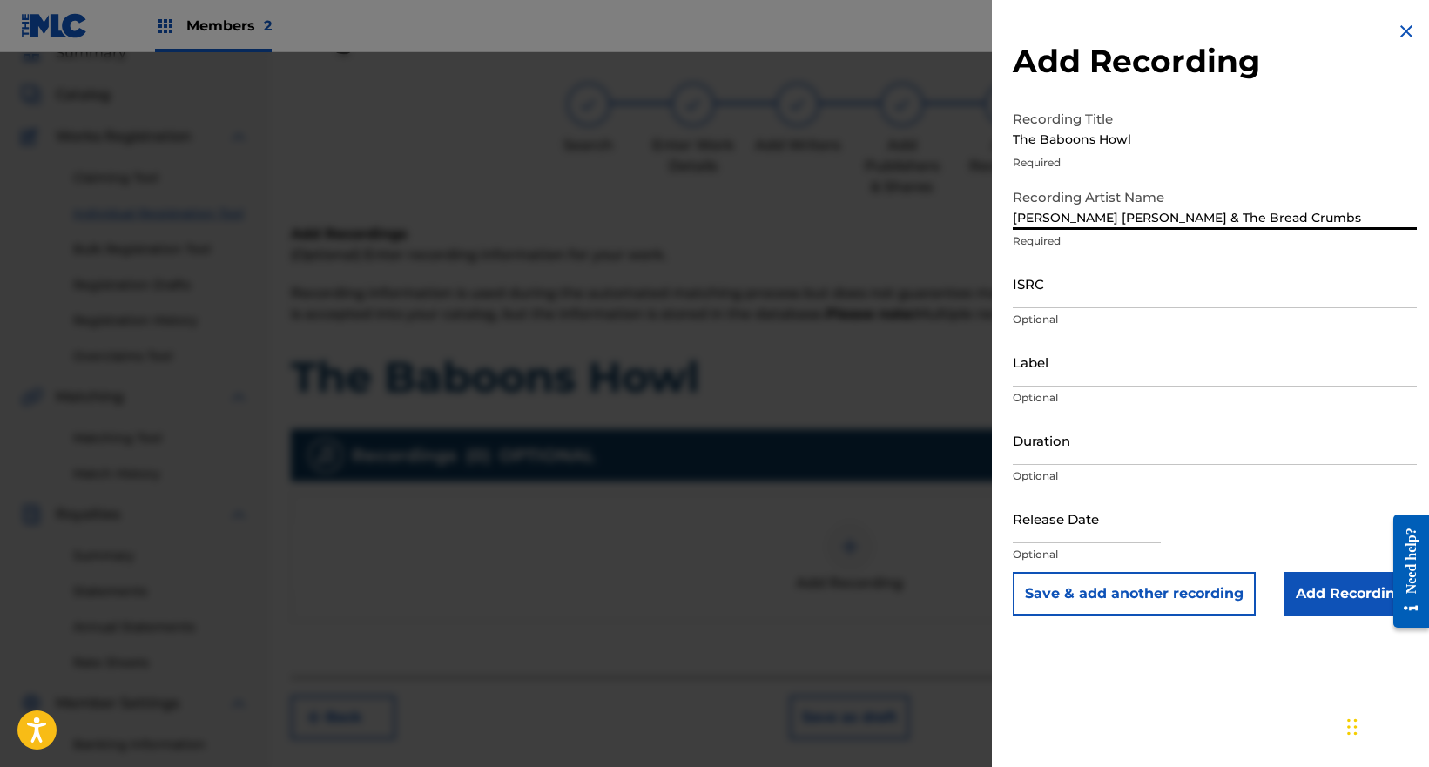
type input "[PERSON_NAME] [PERSON_NAME] & The Bread Crumbs"
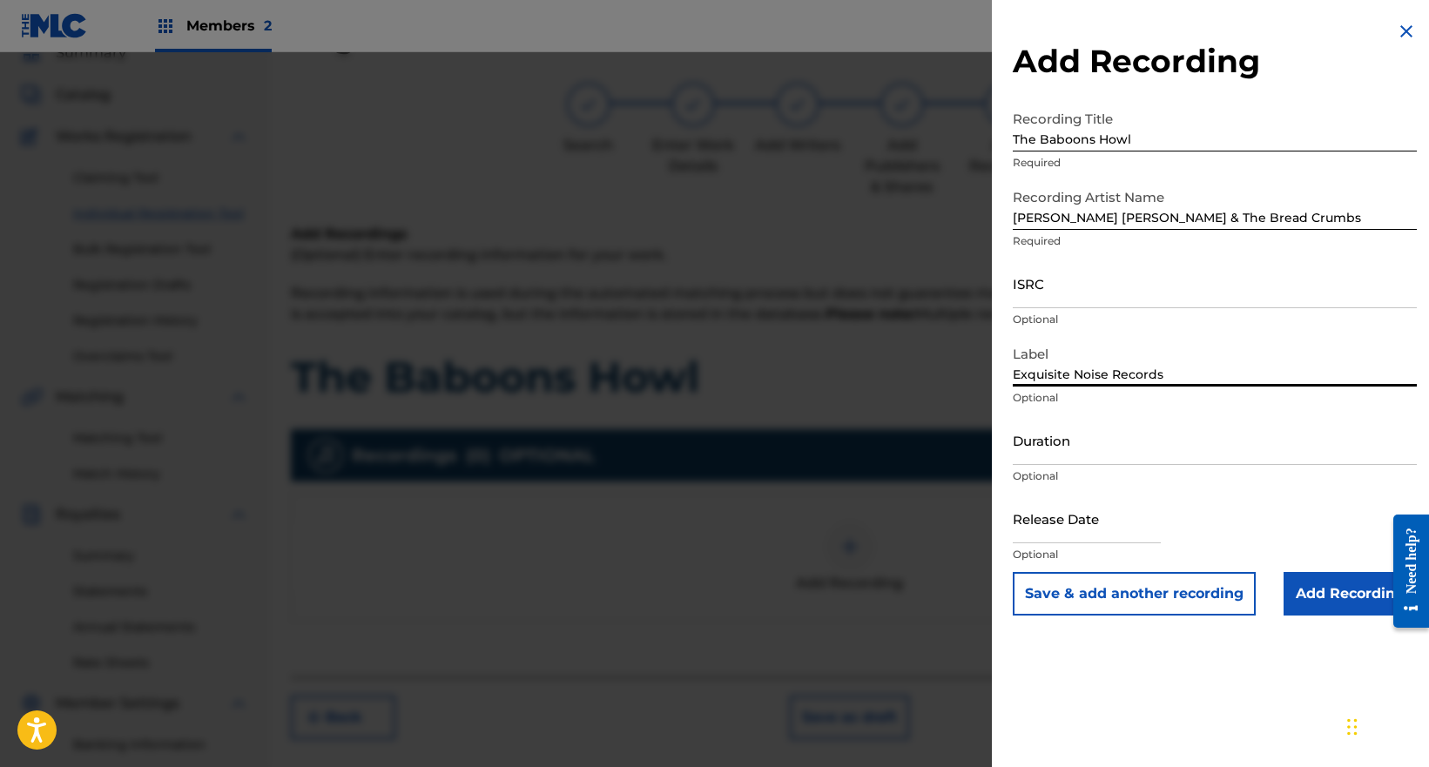
type input "Exquisite Noise Records"
click at [1335, 581] on input "Add Recording" at bounding box center [1350, 594] width 133 height 44
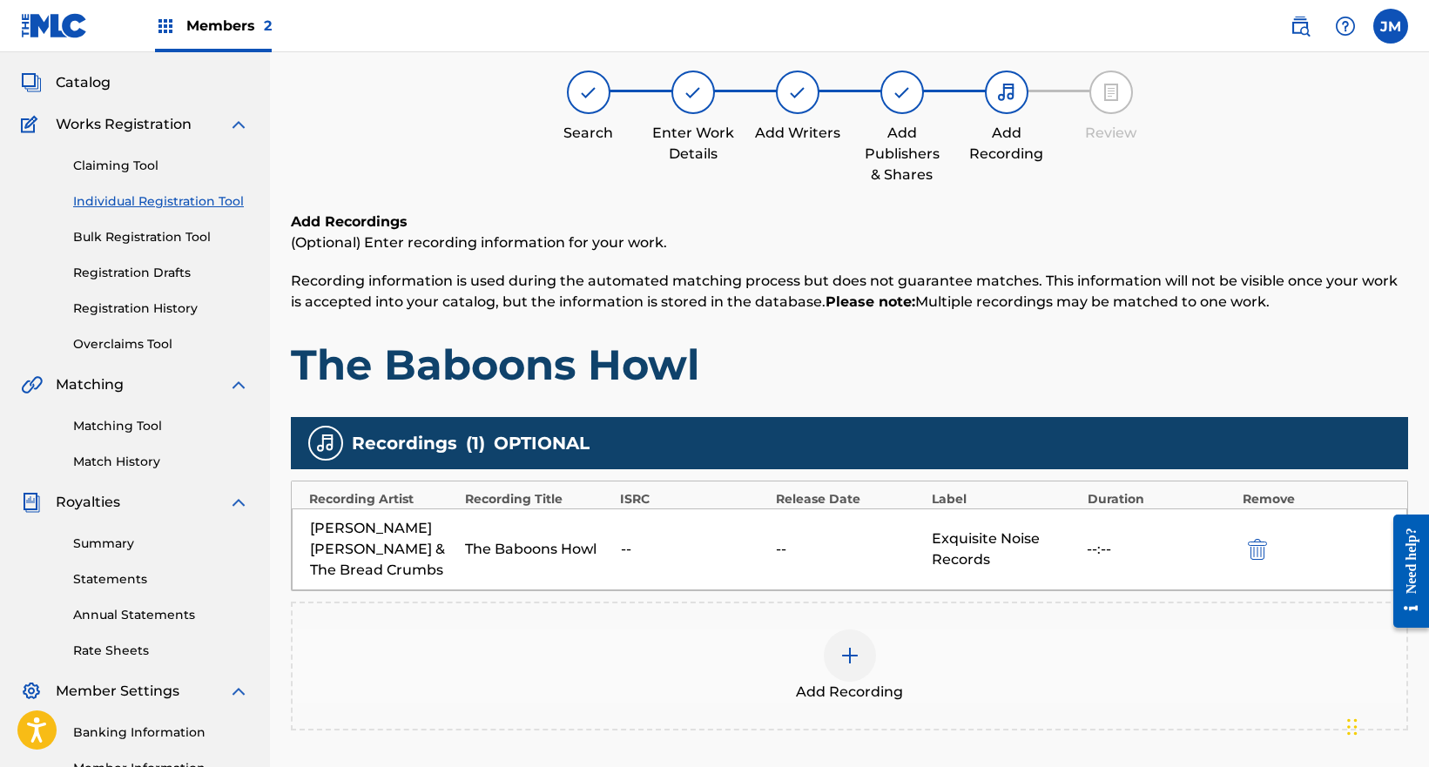
scroll to position [313, 0]
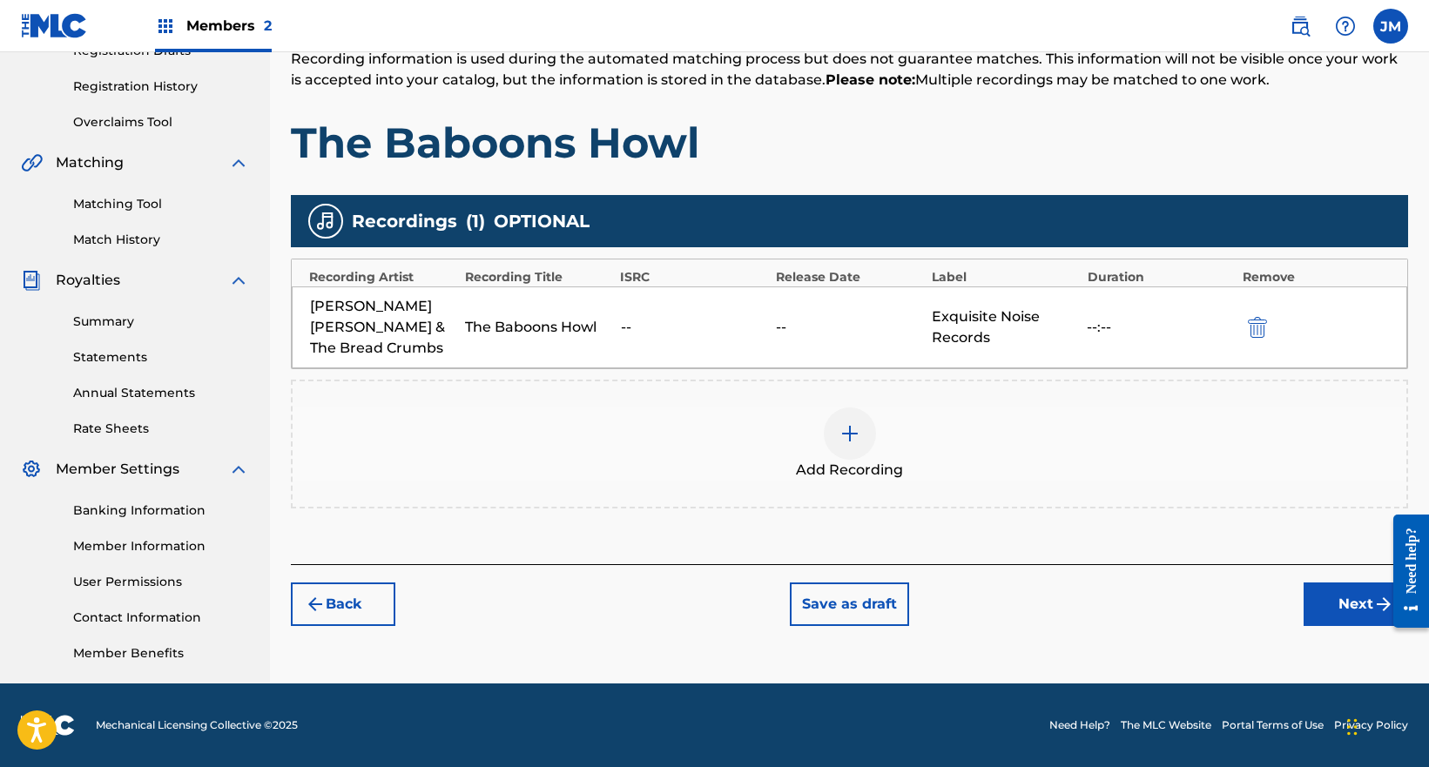
click at [1338, 586] on button "Next" at bounding box center [1356, 605] width 104 height 44
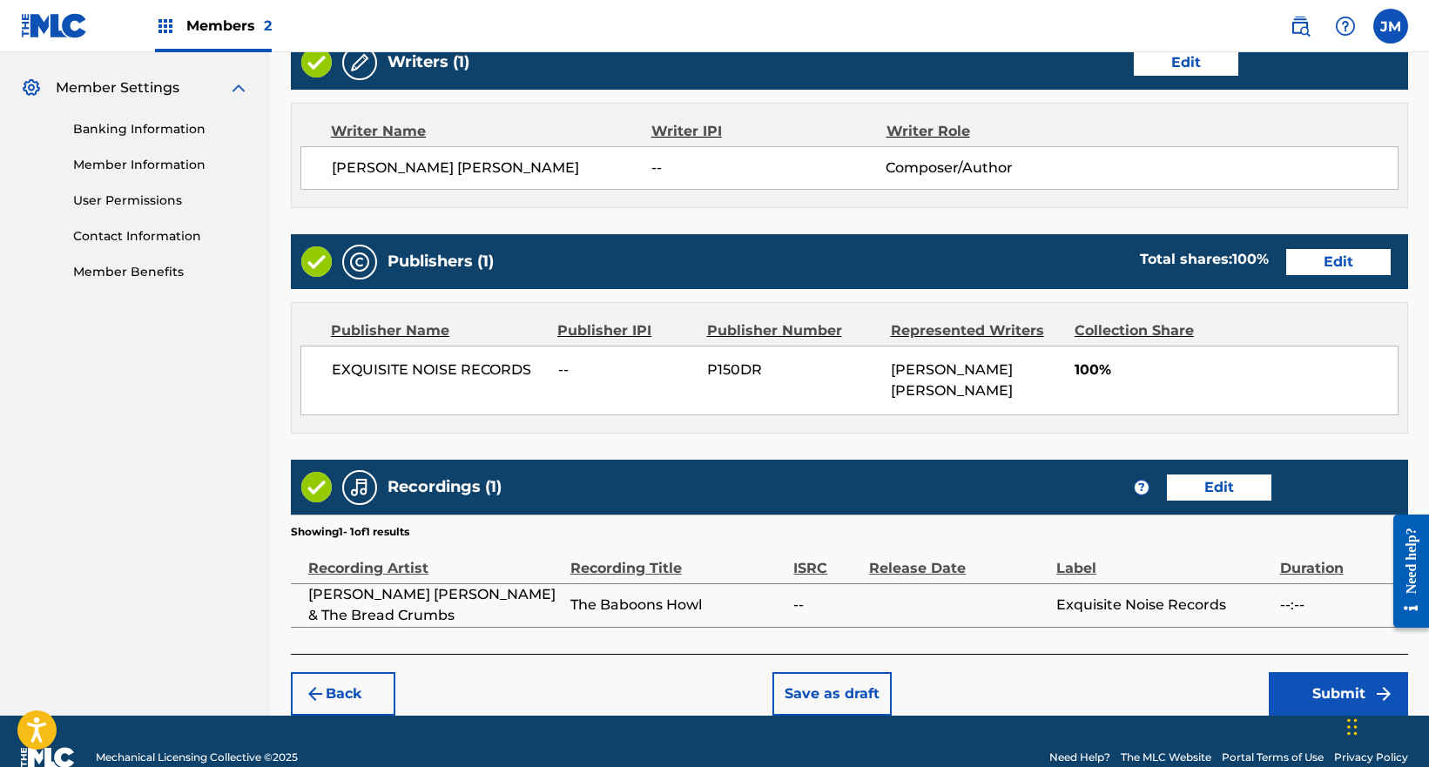
scroll to position [705, 0]
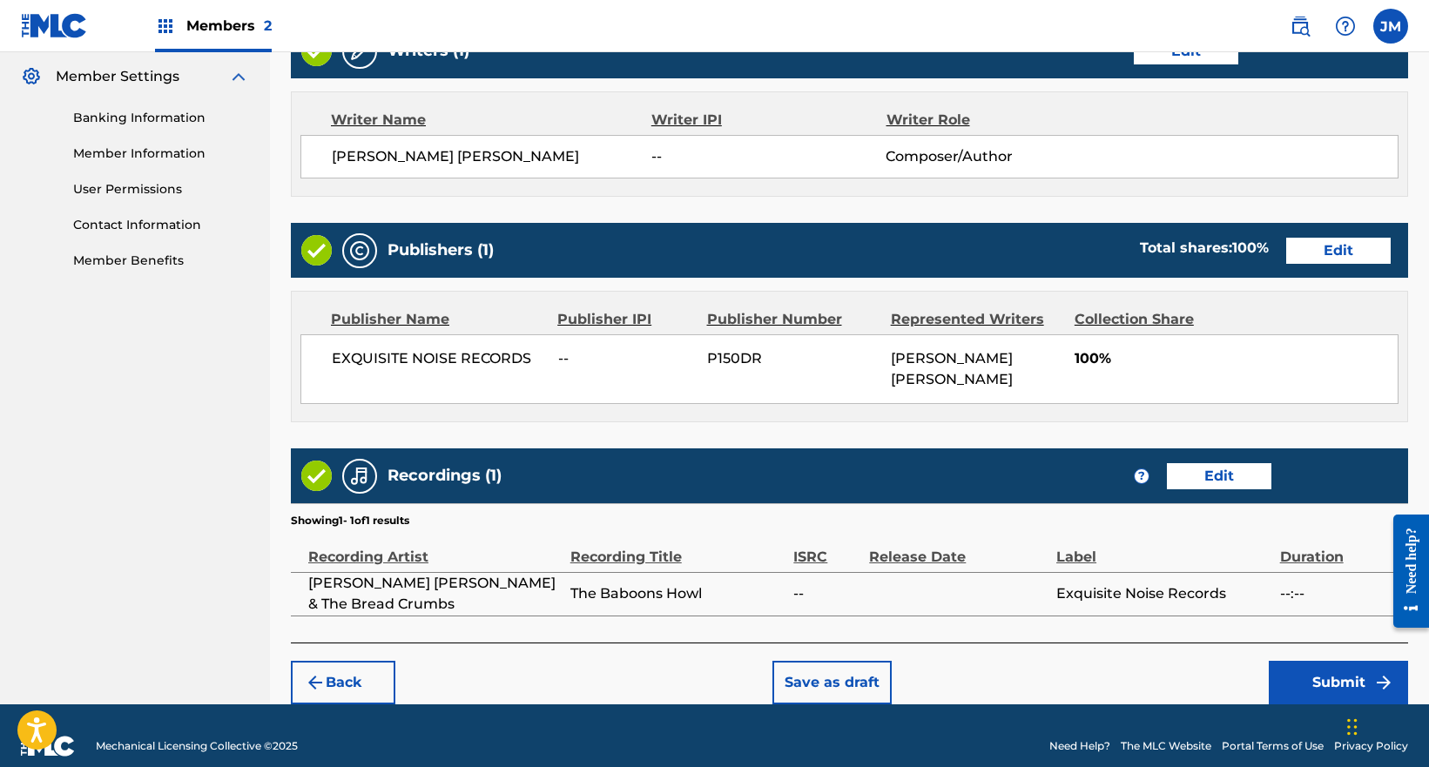
click at [1339, 661] on button "Submit" at bounding box center [1338, 683] width 139 height 44
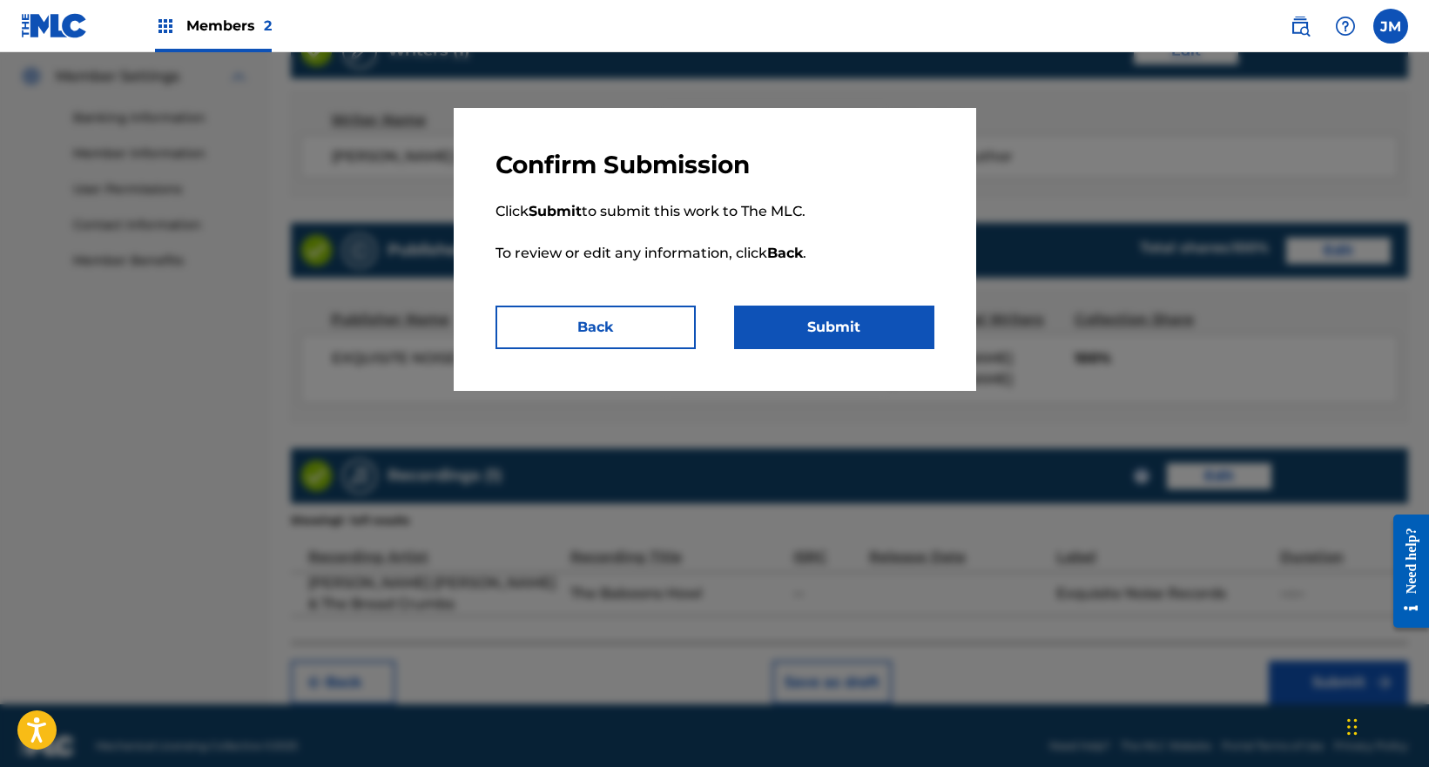
click at [852, 332] on button "Submit" at bounding box center [834, 328] width 200 height 44
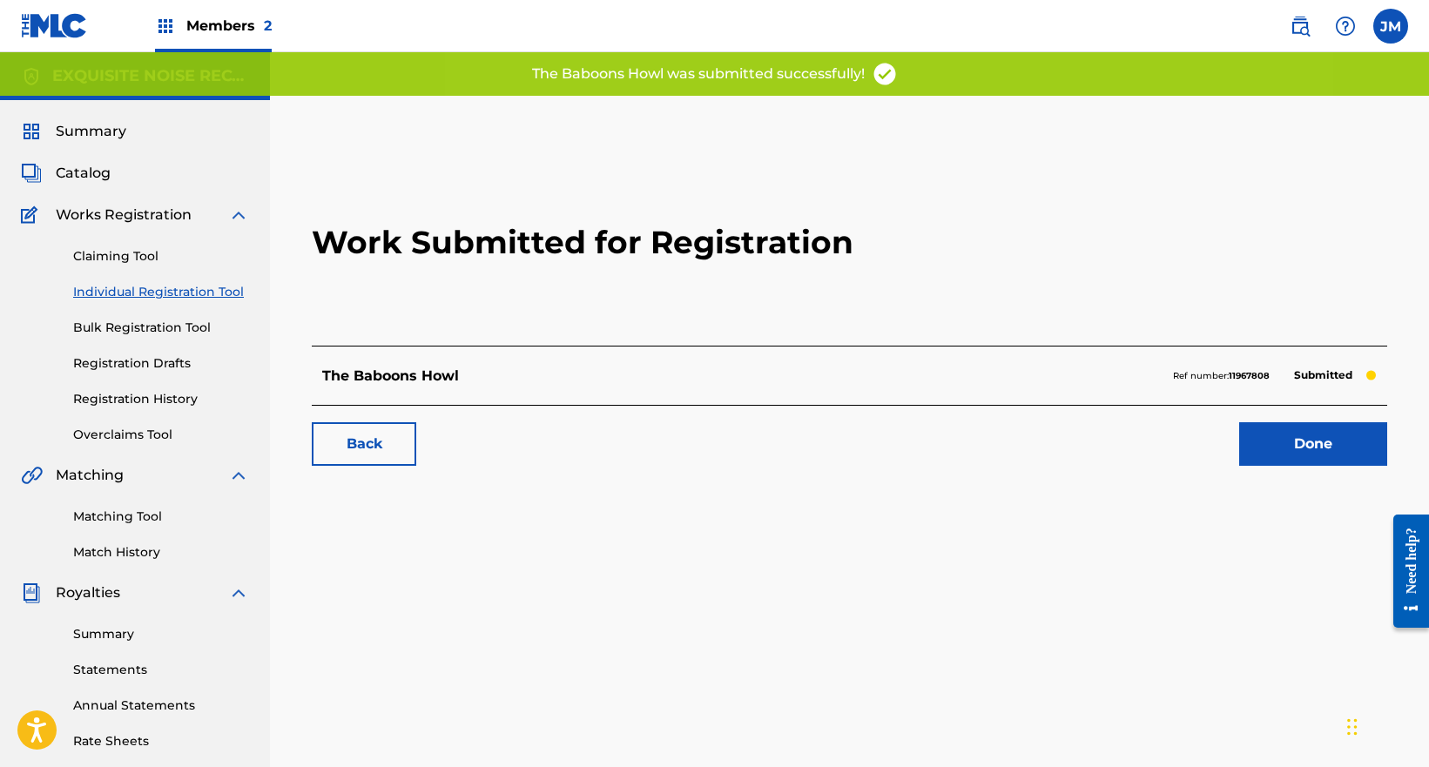
click at [1327, 439] on link "Done" at bounding box center [1313, 444] width 148 height 44
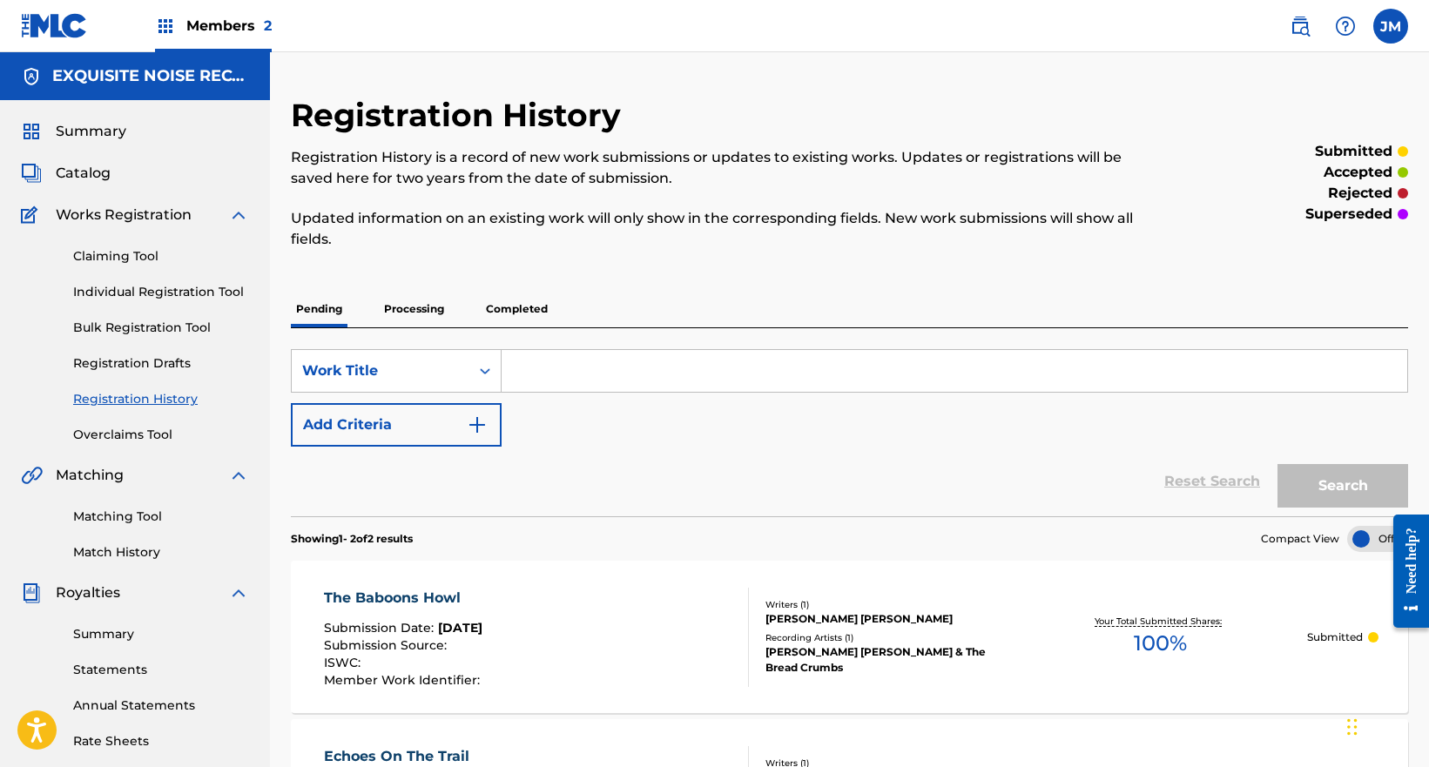
drag, startPoint x: 133, startPoint y: 295, endPoint x: 190, endPoint y: 298, distance: 56.7
click at [135, 295] on link "Individual Registration Tool" at bounding box center [161, 292] width 176 height 18
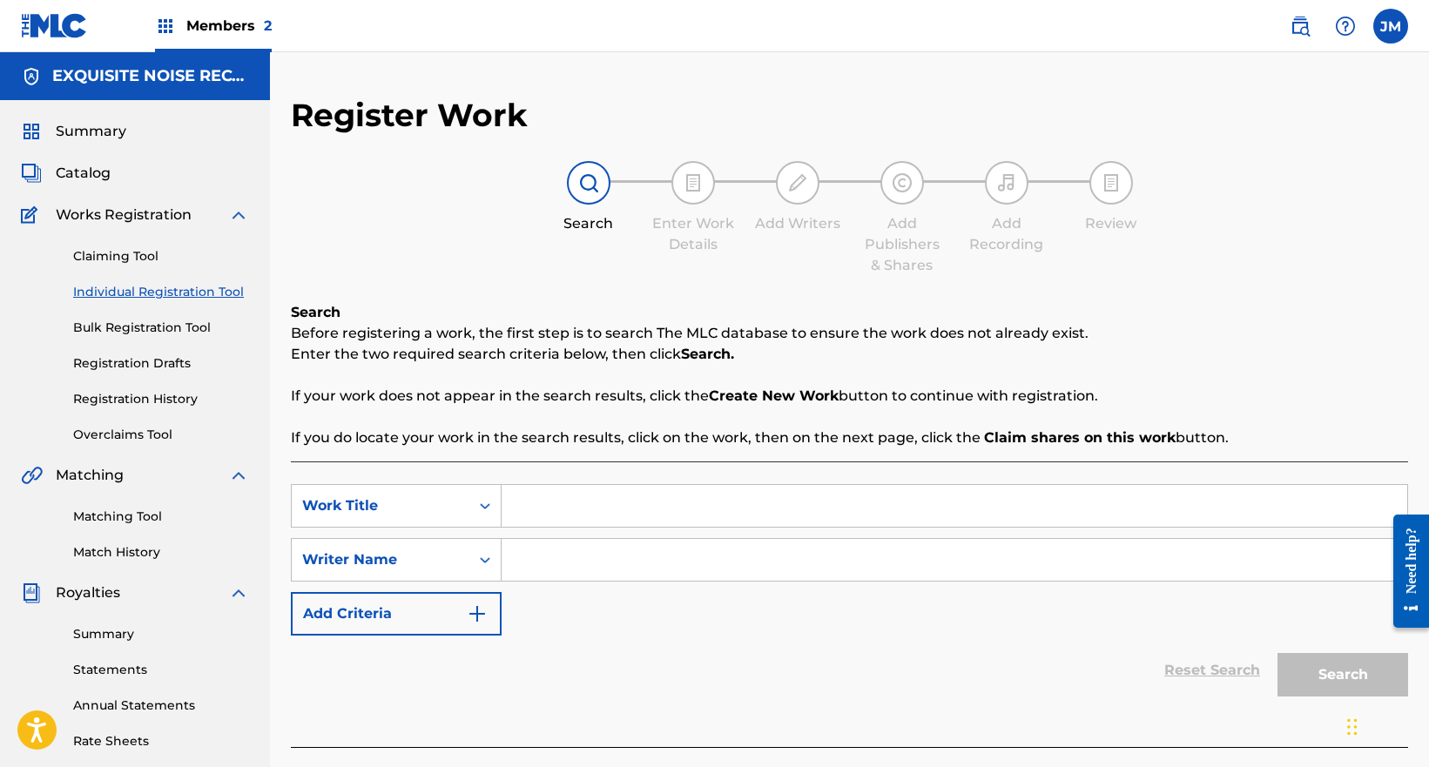
click at [546, 518] on input "Search Form" at bounding box center [955, 506] width 906 height 42
paste input "The Union Hill Groove"
type input "The Union Hill Groove"
click at [574, 549] on input "Search Form" at bounding box center [955, 560] width 906 height 42
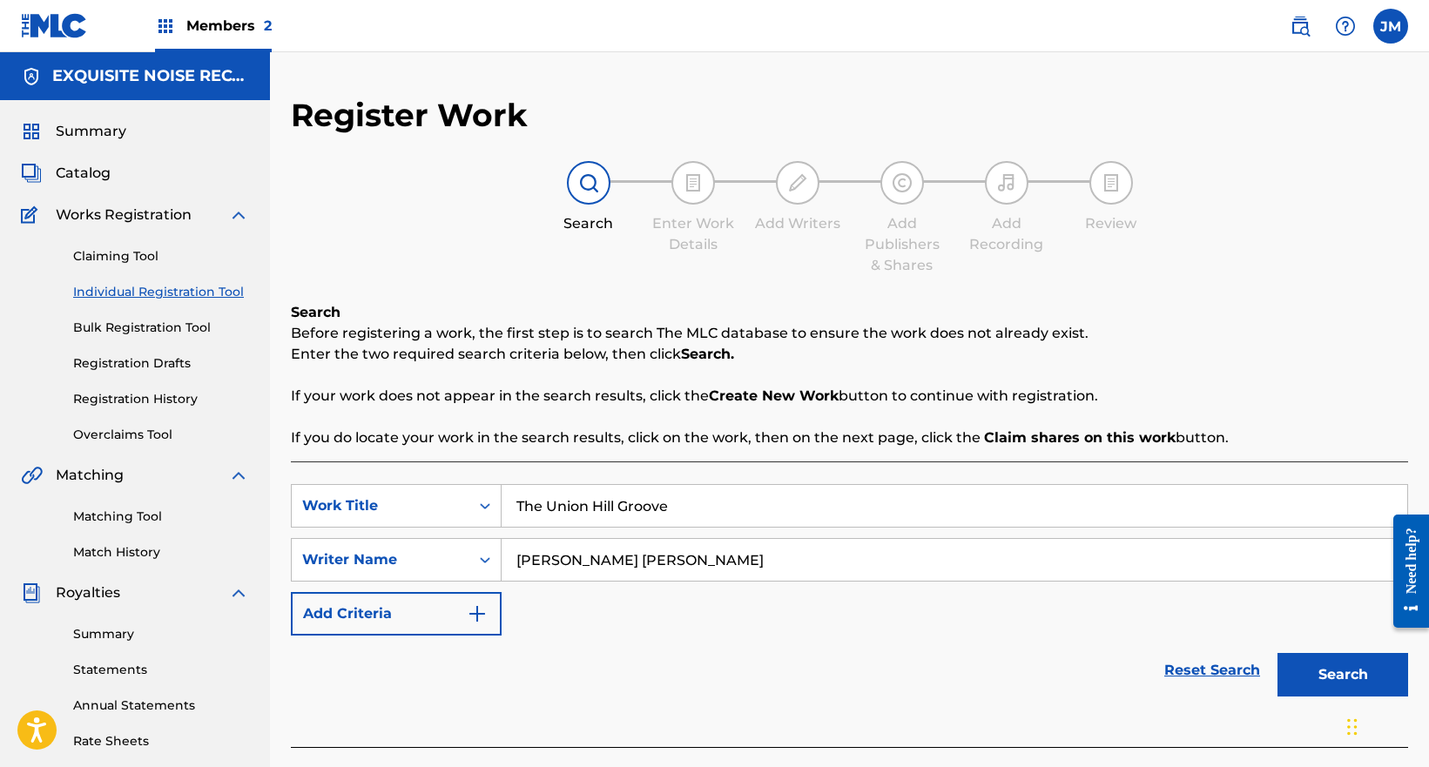
type input "[PERSON_NAME] [PERSON_NAME]"
click at [1332, 677] on button "Search" at bounding box center [1342, 675] width 131 height 44
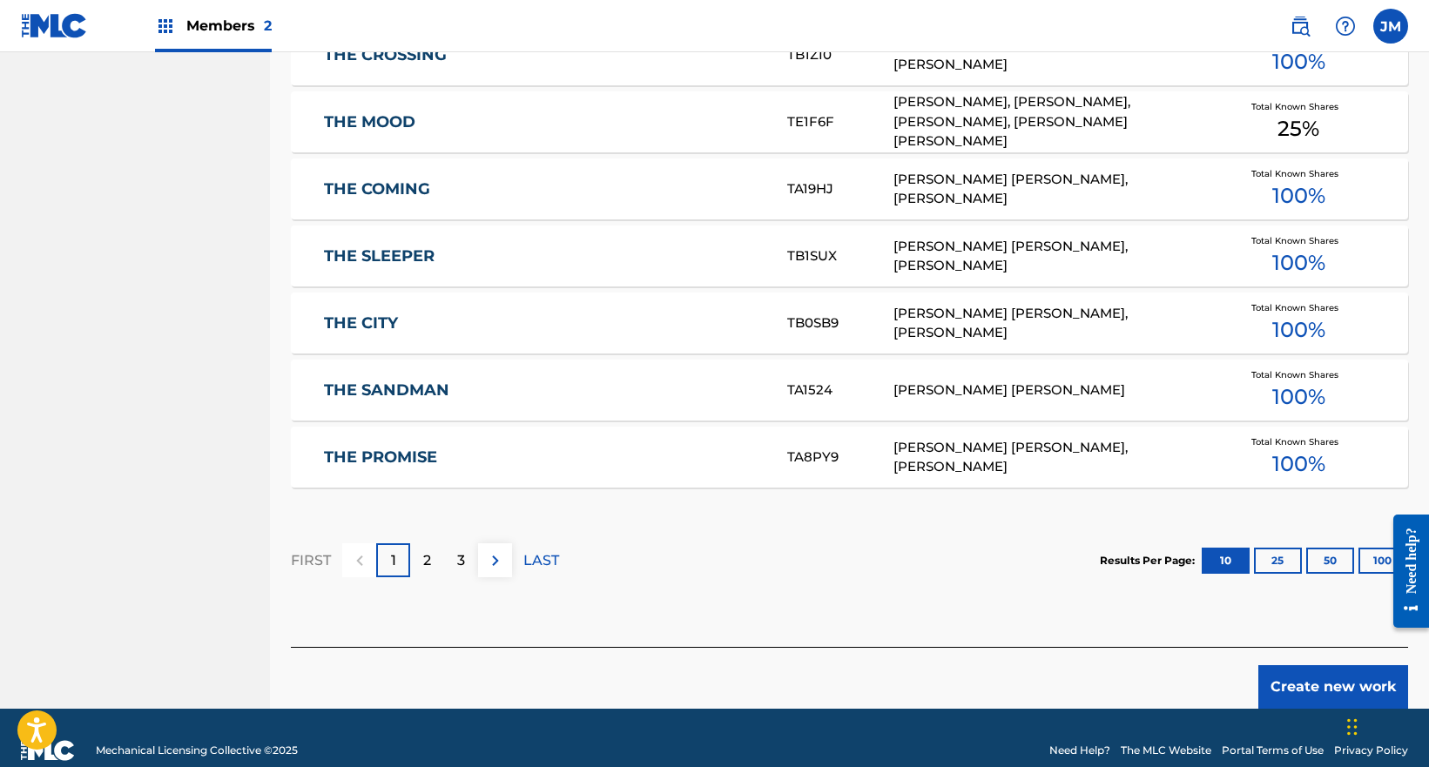
scroll to position [1015, 0]
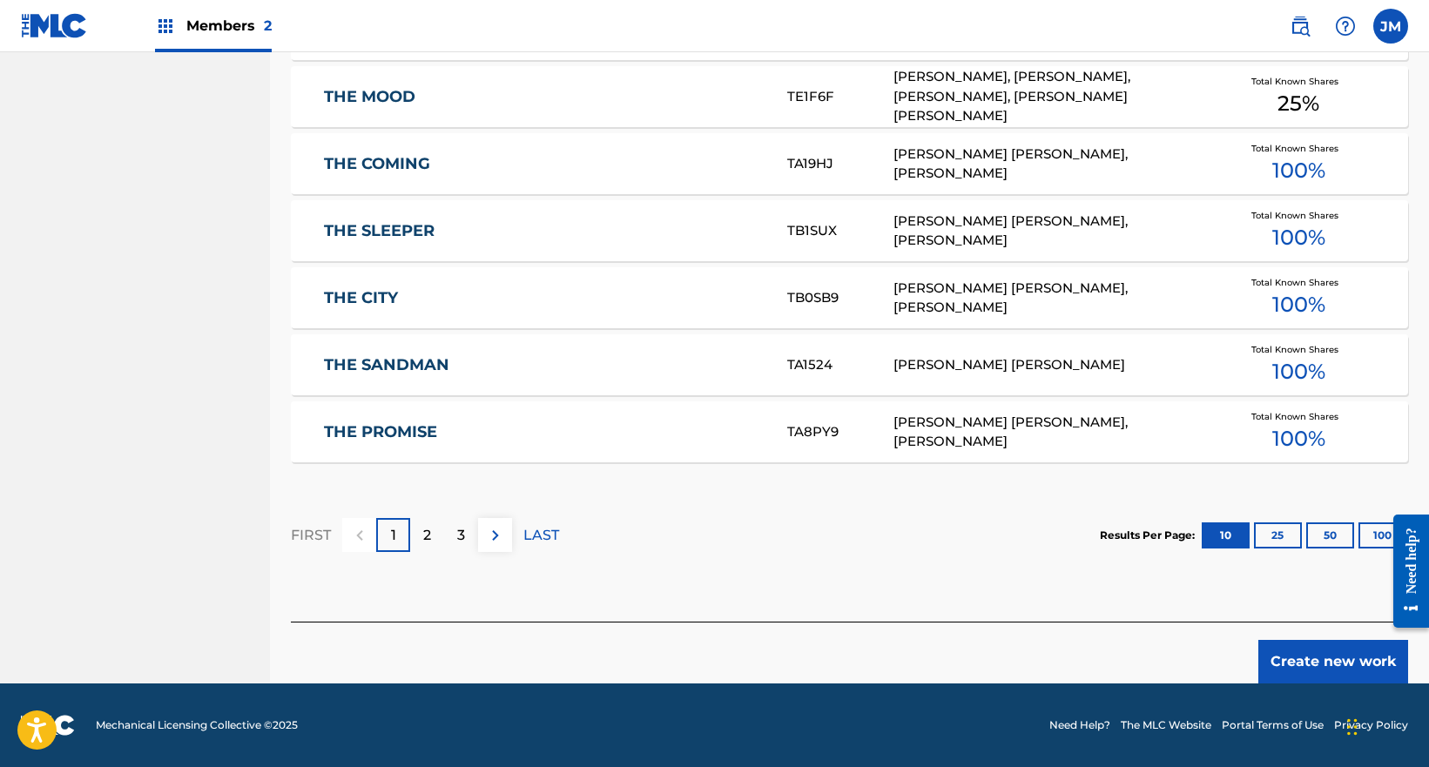
click at [1314, 668] on button "Create new work" at bounding box center [1333, 662] width 150 height 44
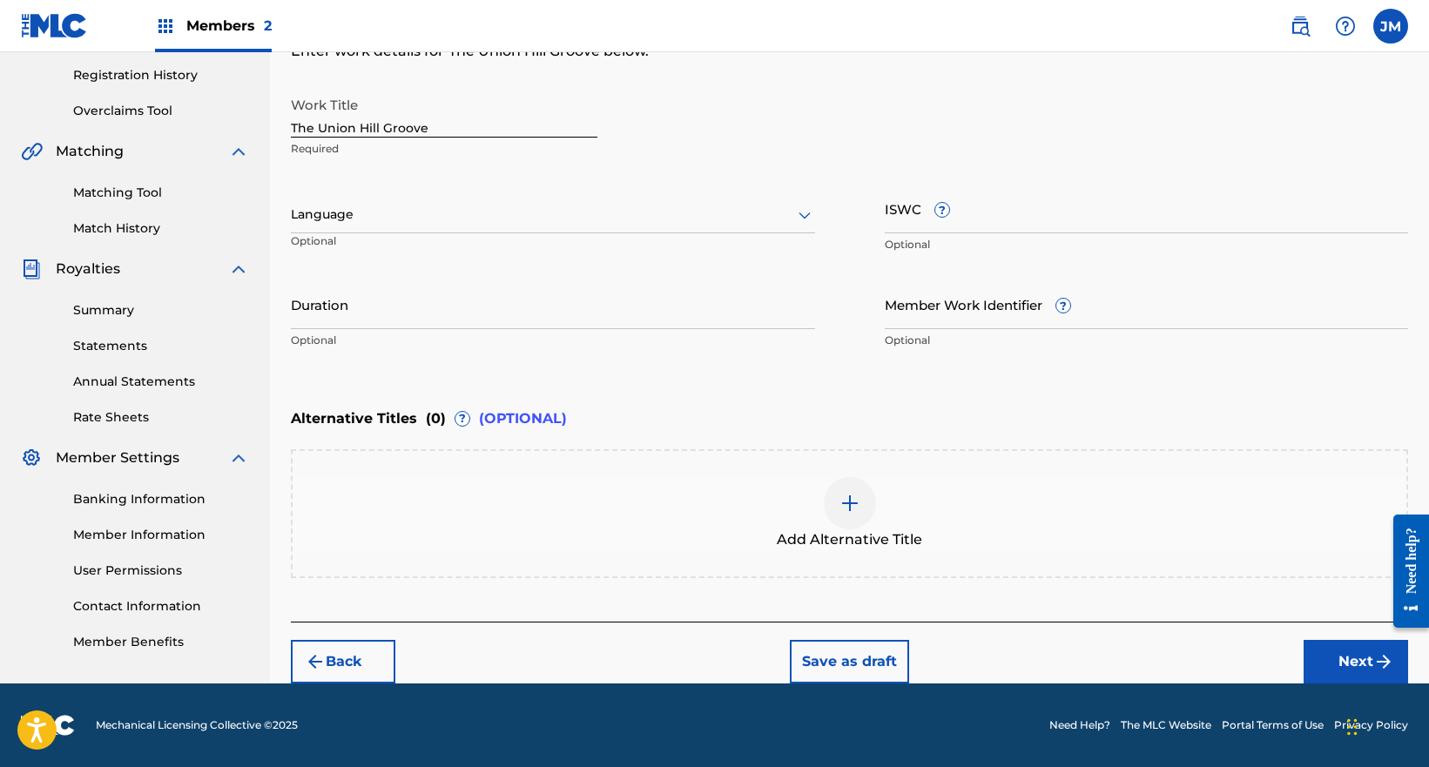
click at [1352, 672] on button "Next" at bounding box center [1356, 662] width 104 height 44
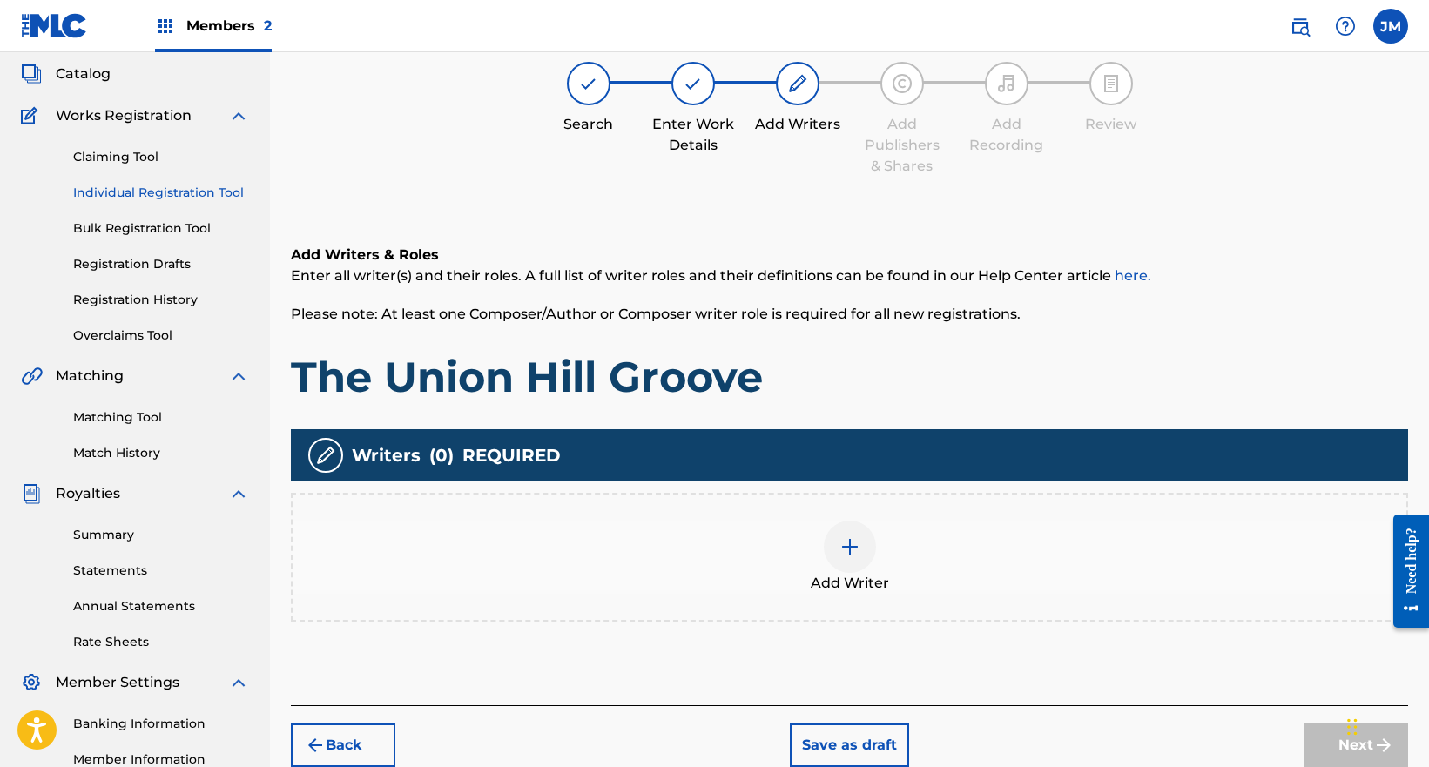
scroll to position [78, 0]
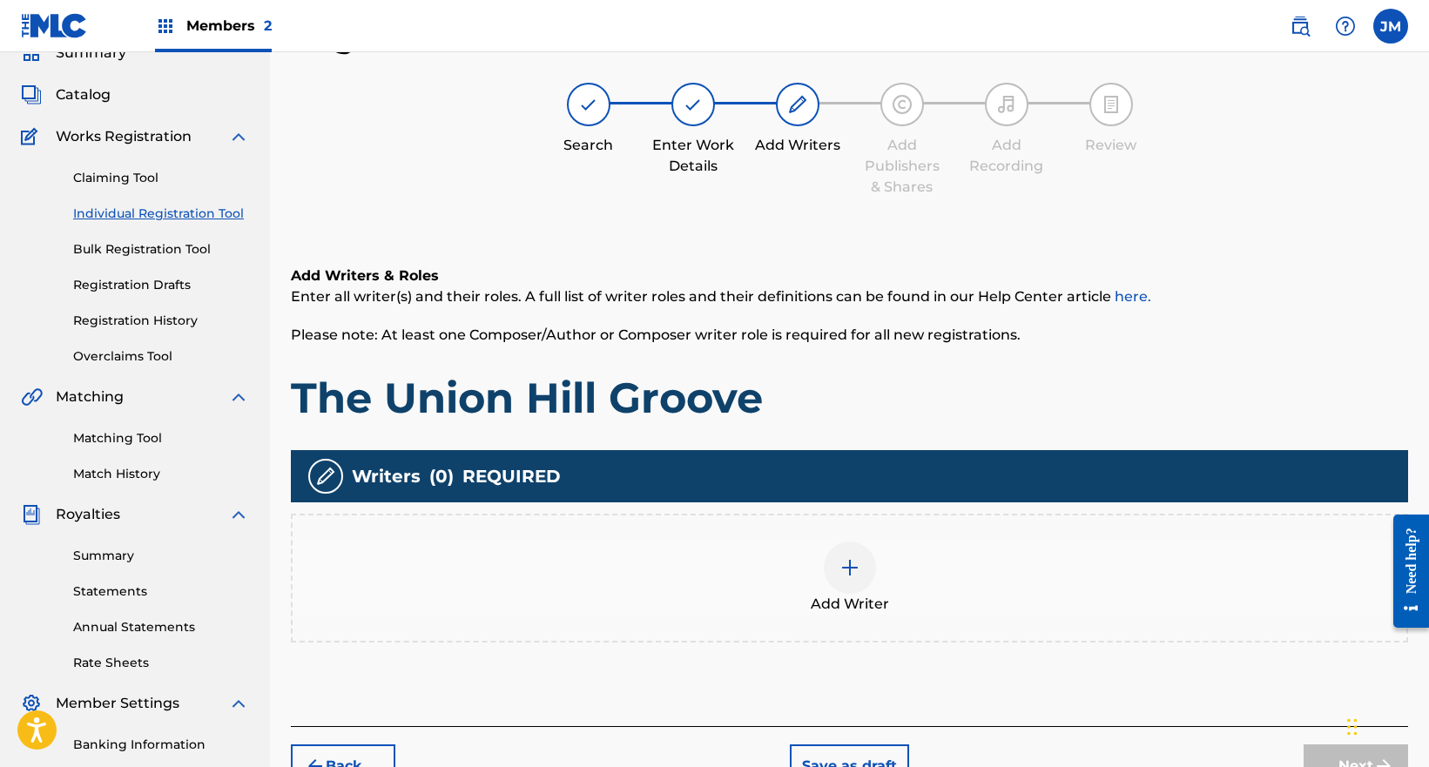
click at [1087, 616] on div "Add Writer" at bounding box center [849, 578] width 1117 height 129
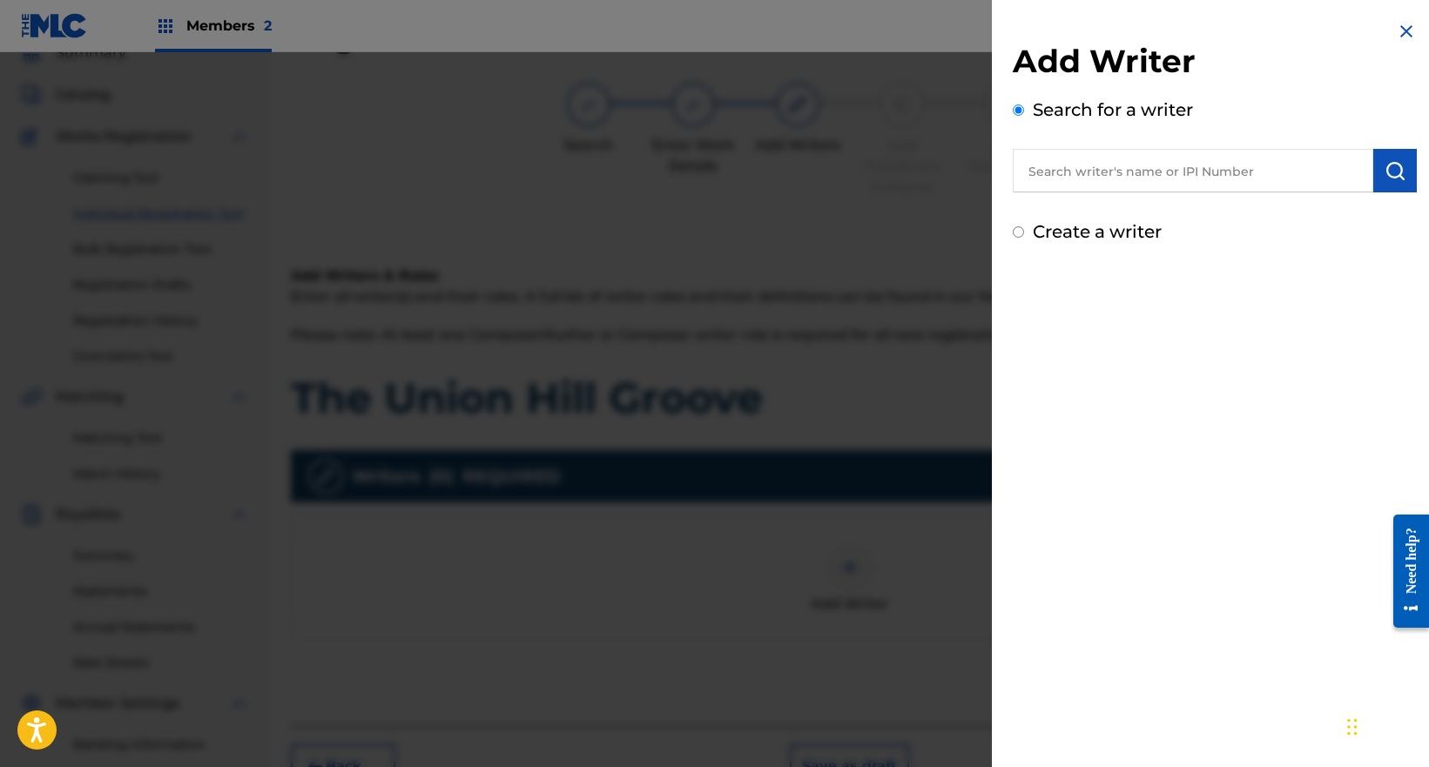
click at [1191, 173] on input "text" at bounding box center [1193, 171] width 361 height 44
paste input "[PERSON_NAME] [PERSON_NAME]"
type input "[PERSON_NAME] [PERSON_NAME]"
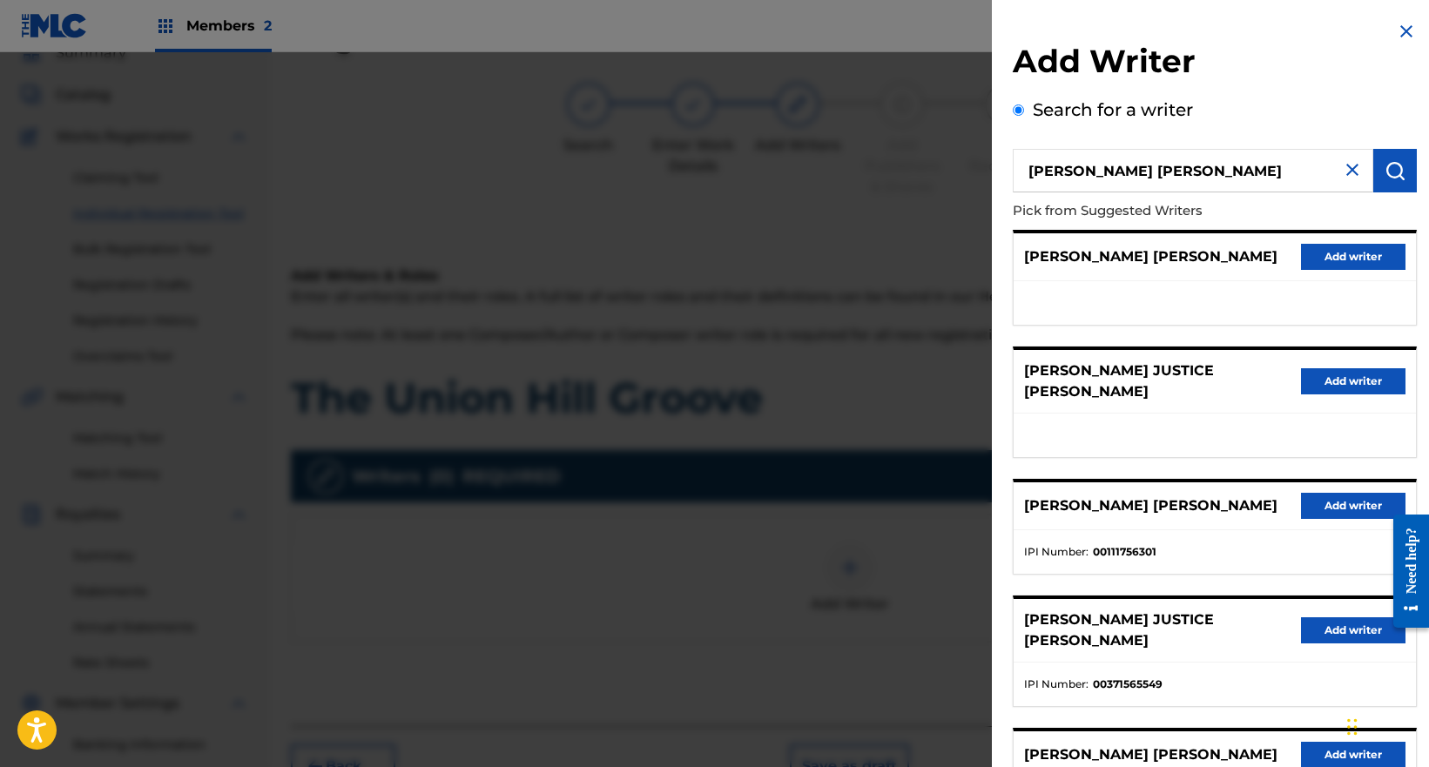
click at [1306, 251] on button "Add writer" at bounding box center [1353, 257] width 104 height 26
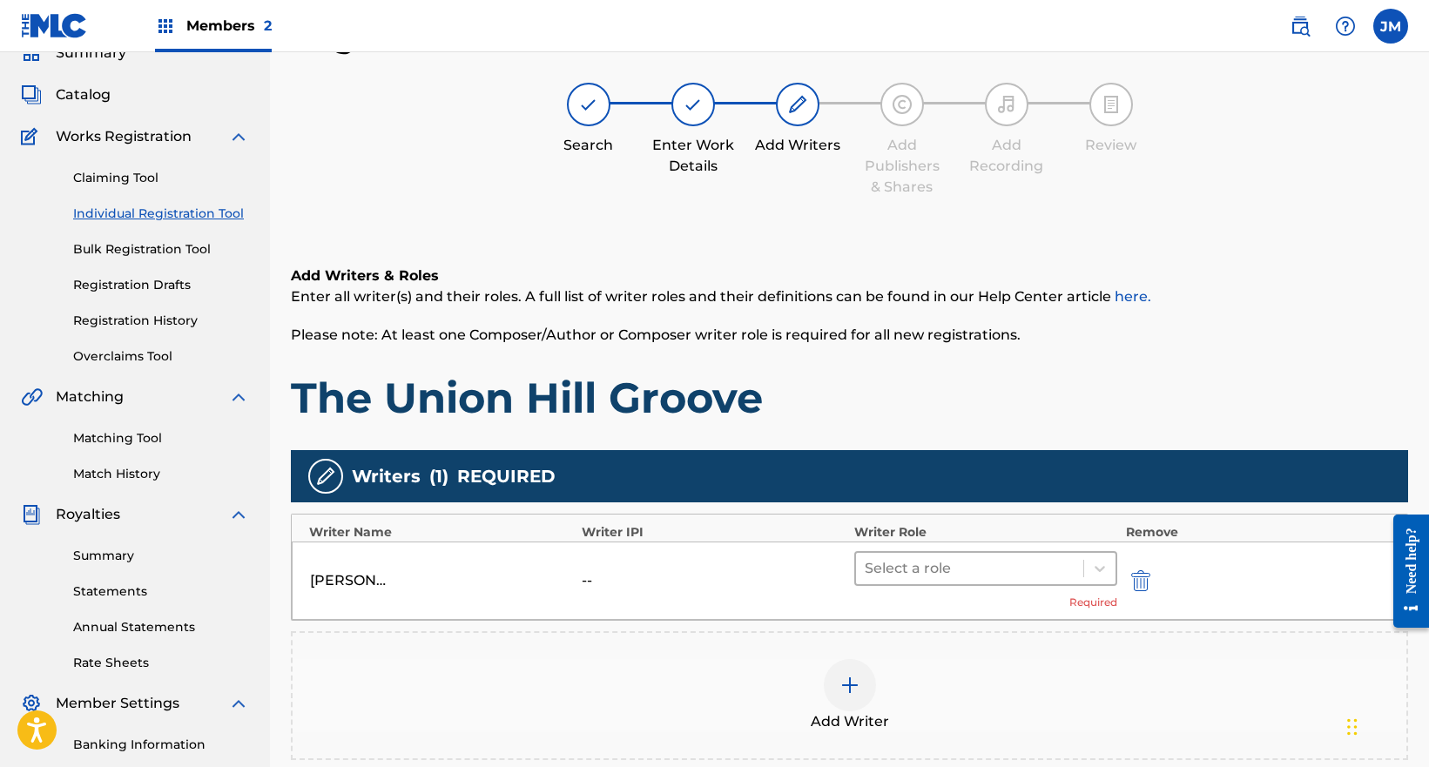
click at [894, 576] on div at bounding box center [970, 568] width 210 height 24
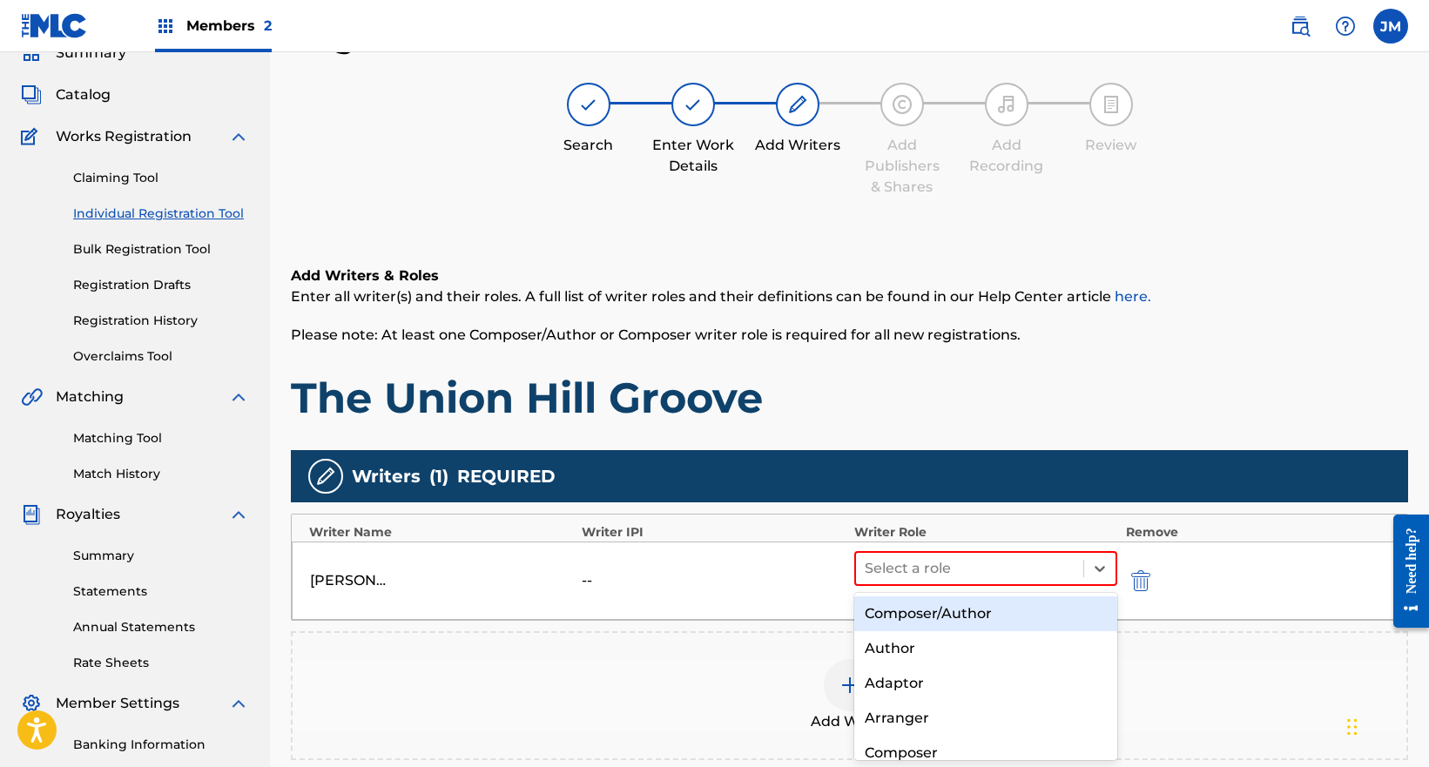
click at [893, 609] on div "Composer/Author" at bounding box center [985, 613] width 263 height 35
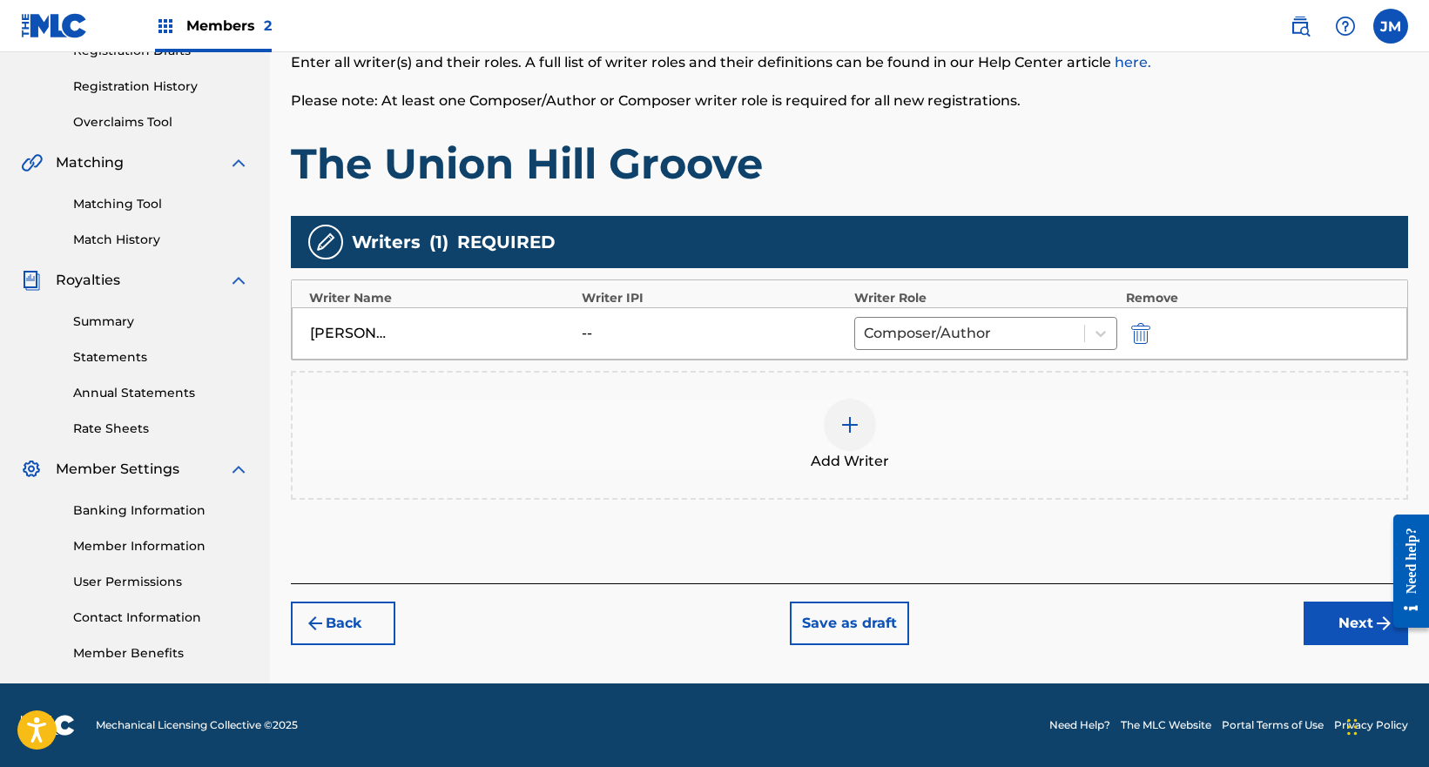
click at [1341, 636] on button "Next" at bounding box center [1356, 624] width 104 height 44
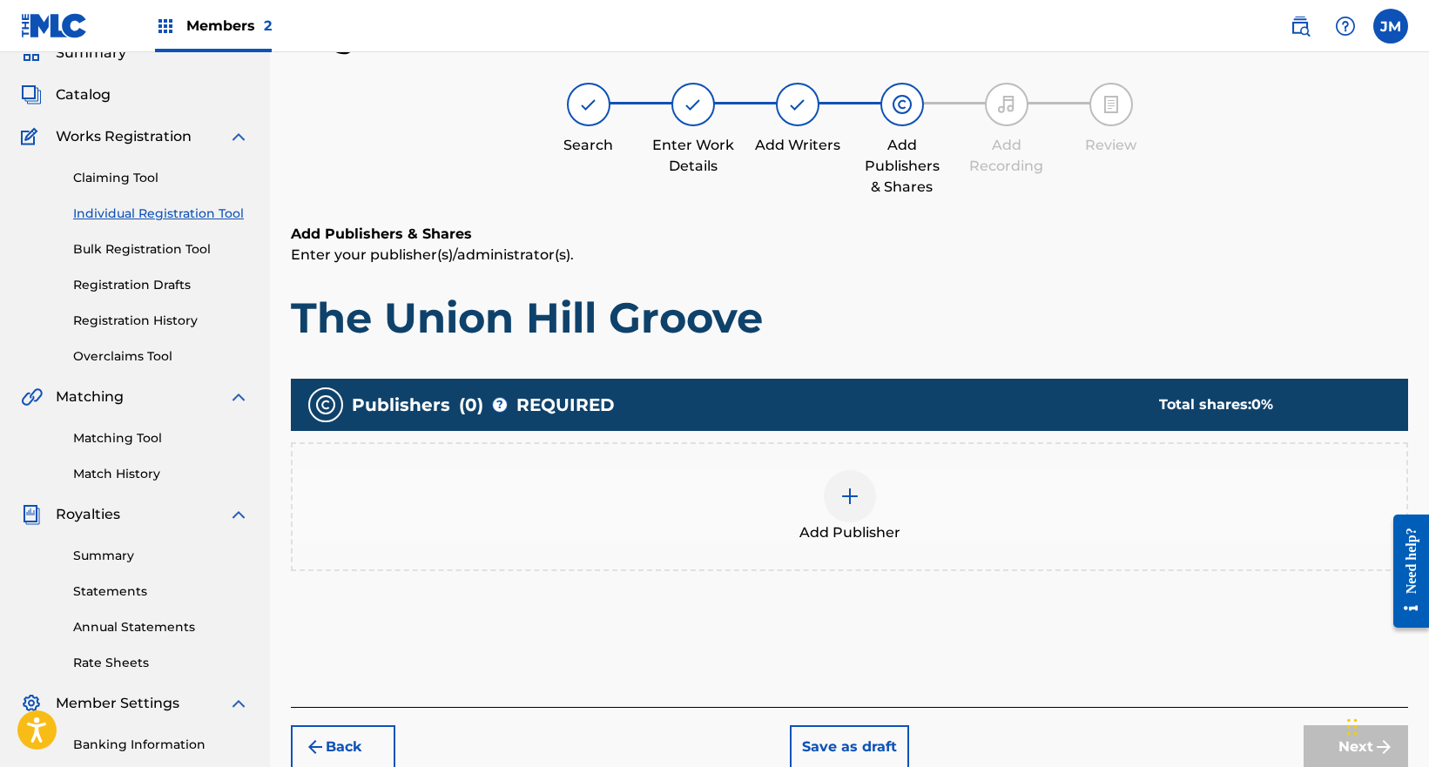
click at [862, 535] on span "Add Publisher" at bounding box center [849, 532] width 101 height 21
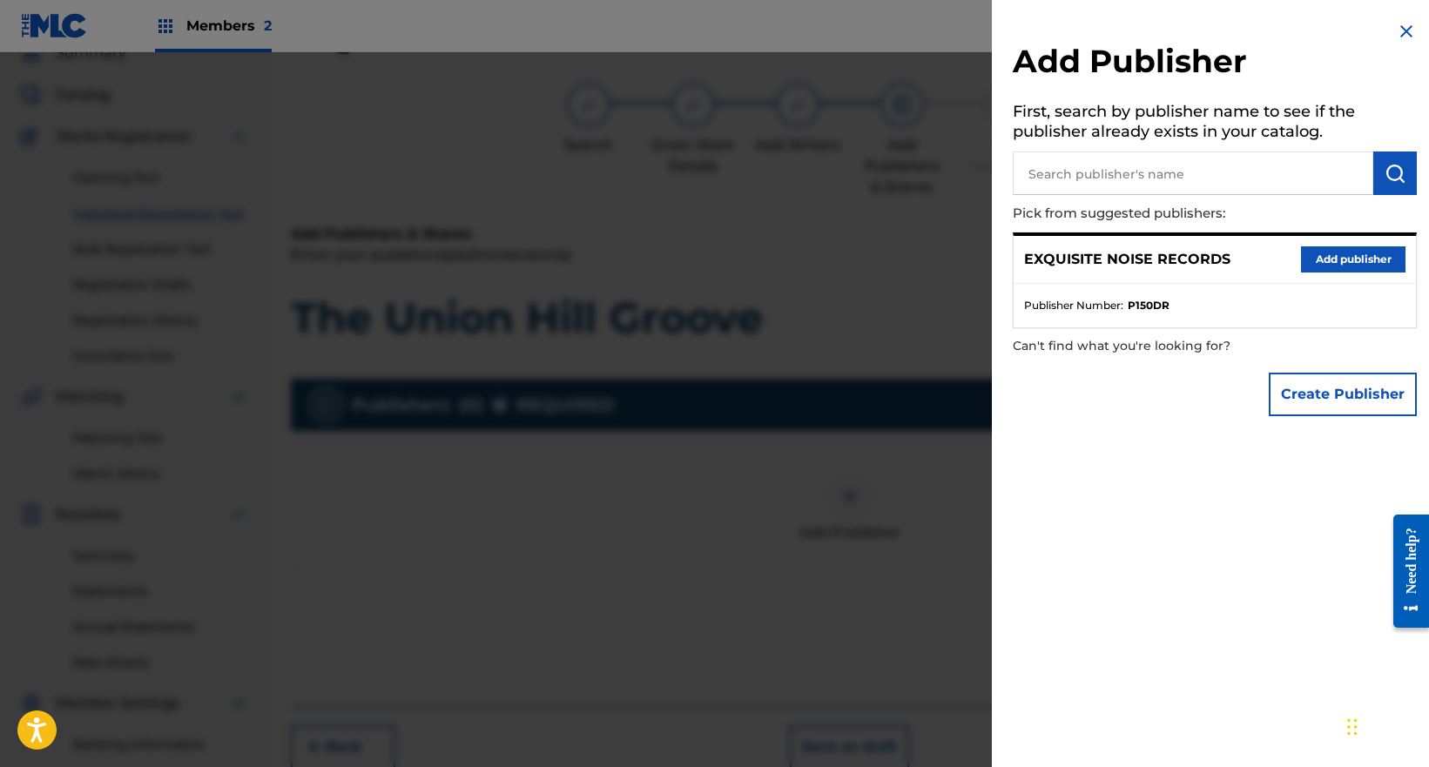
click at [1329, 266] on button "Add publisher" at bounding box center [1353, 259] width 104 height 26
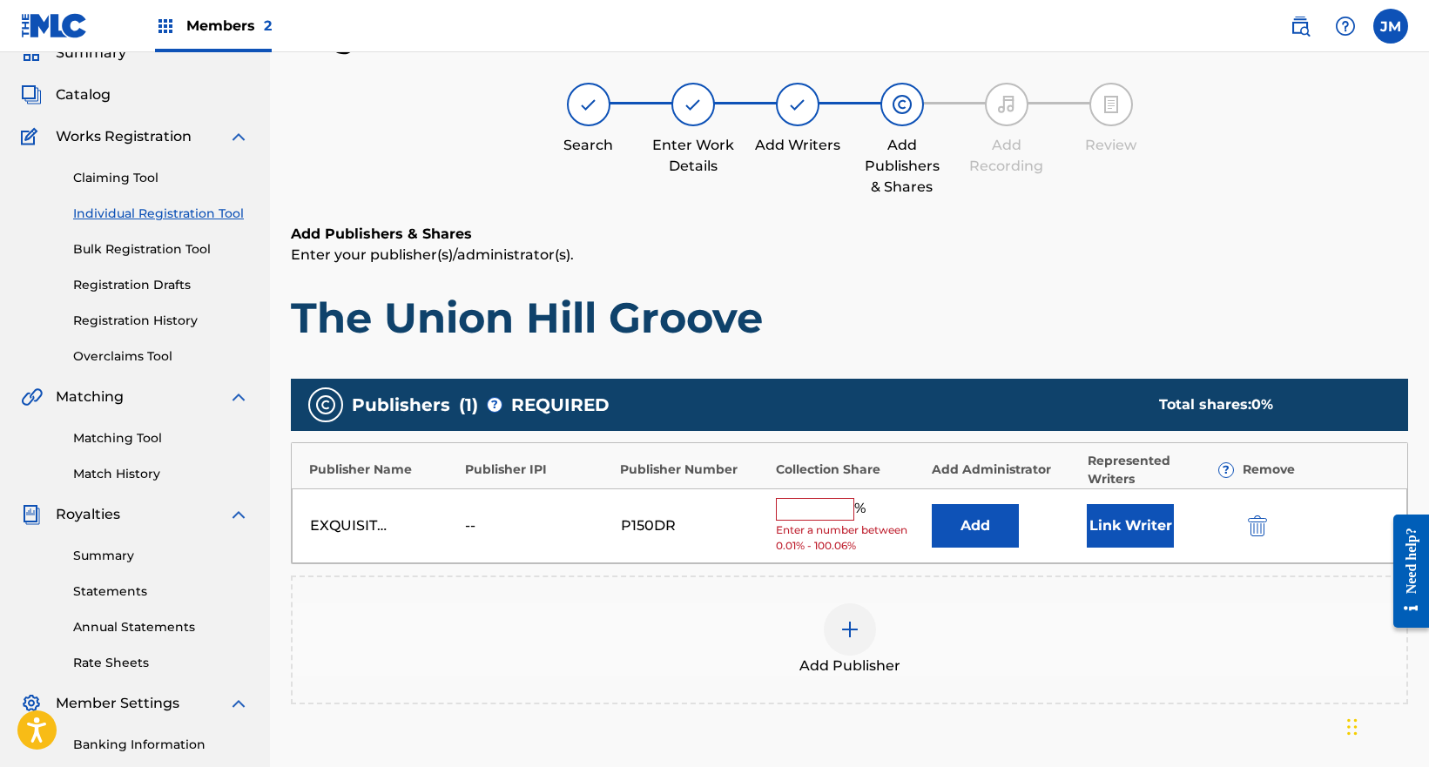
click at [819, 509] on input "text" at bounding box center [815, 509] width 78 height 23
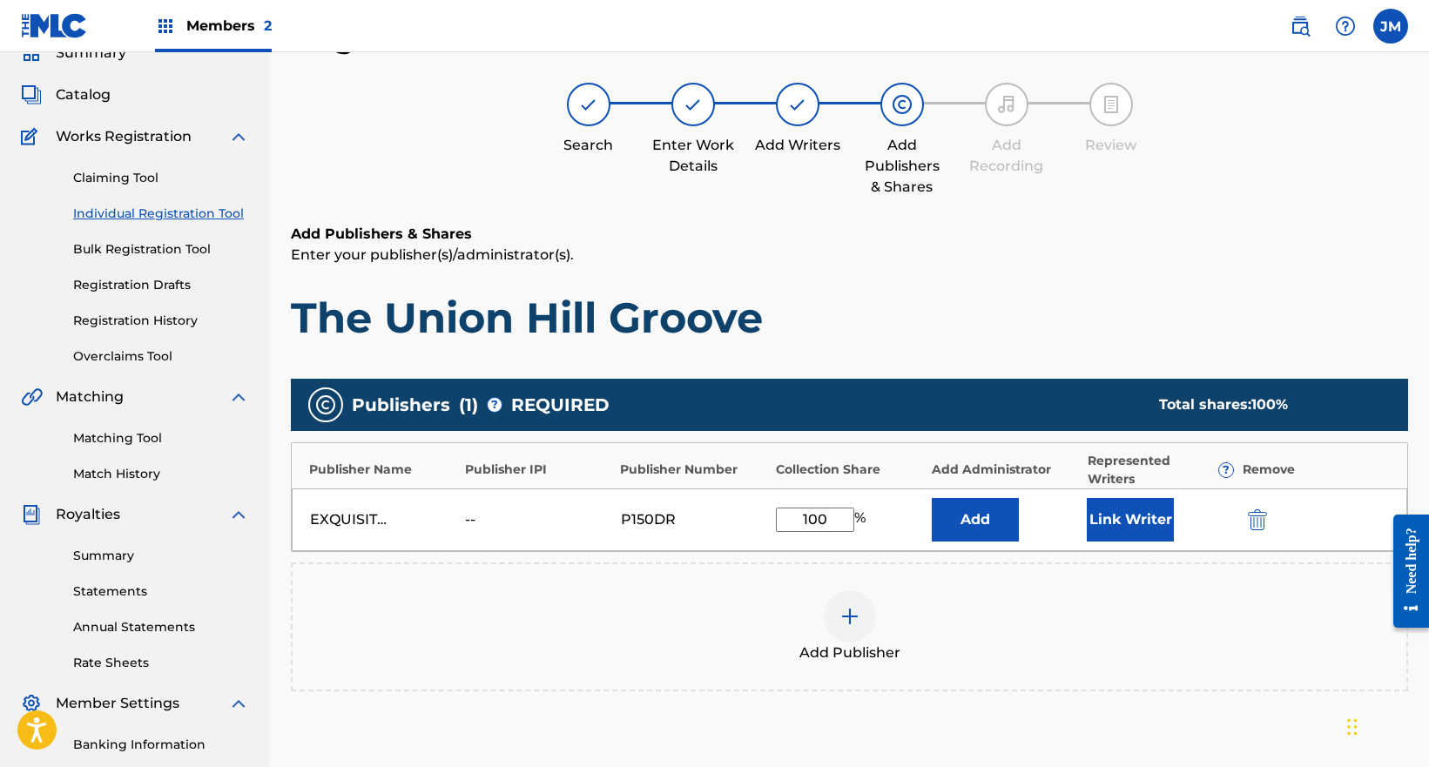
type input "100"
click at [1124, 512] on button "Link Writer" at bounding box center [1130, 520] width 87 height 44
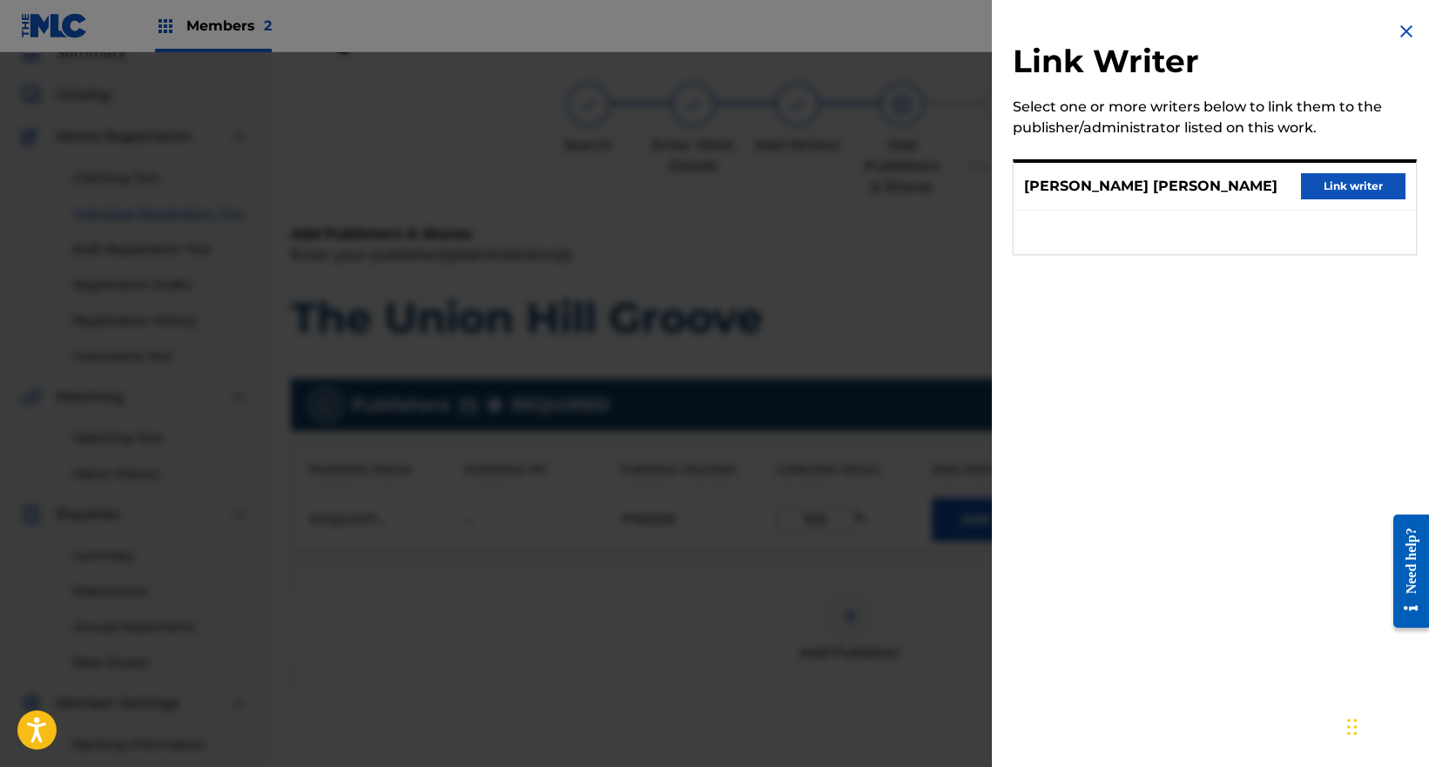
click at [1385, 180] on button "Link writer" at bounding box center [1353, 186] width 104 height 26
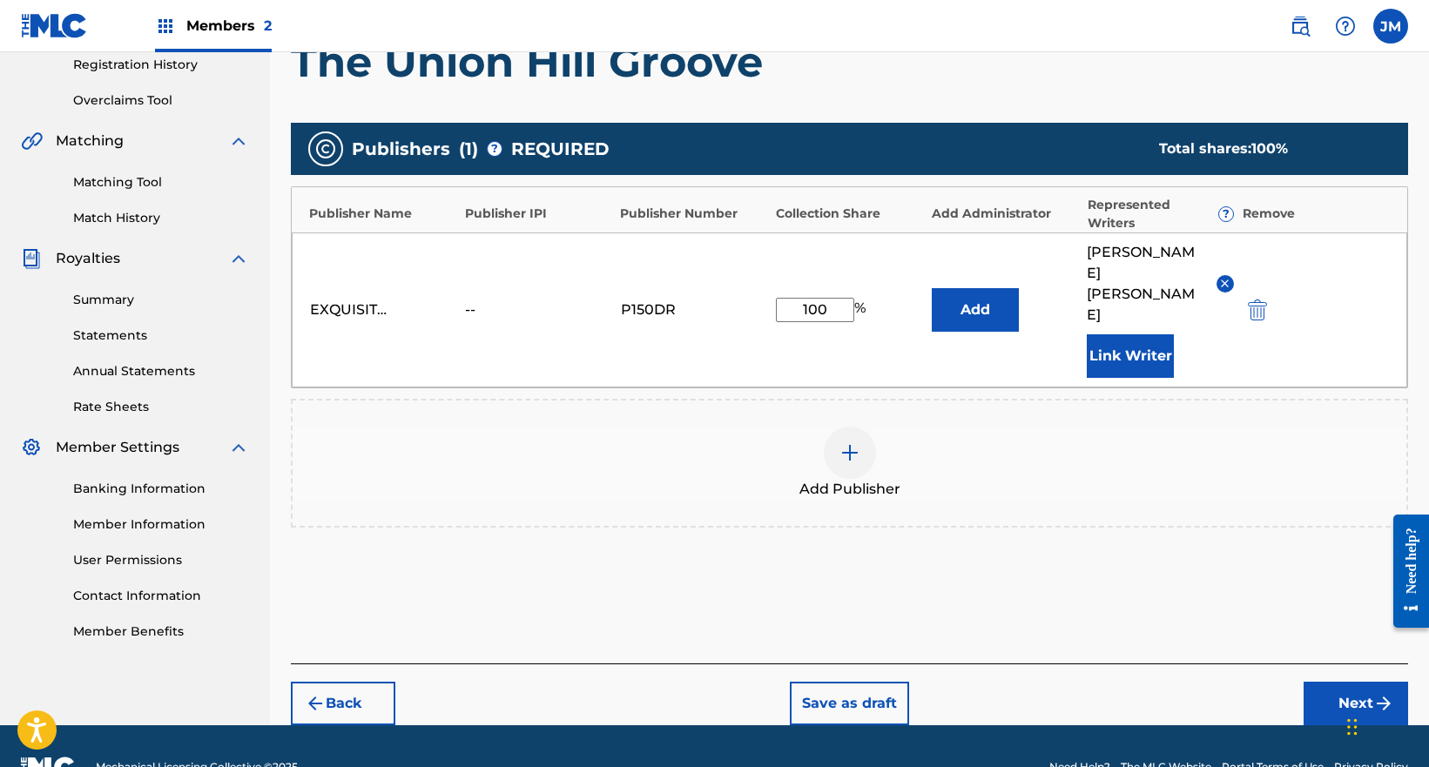
click at [1351, 682] on button "Next" at bounding box center [1356, 704] width 104 height 44
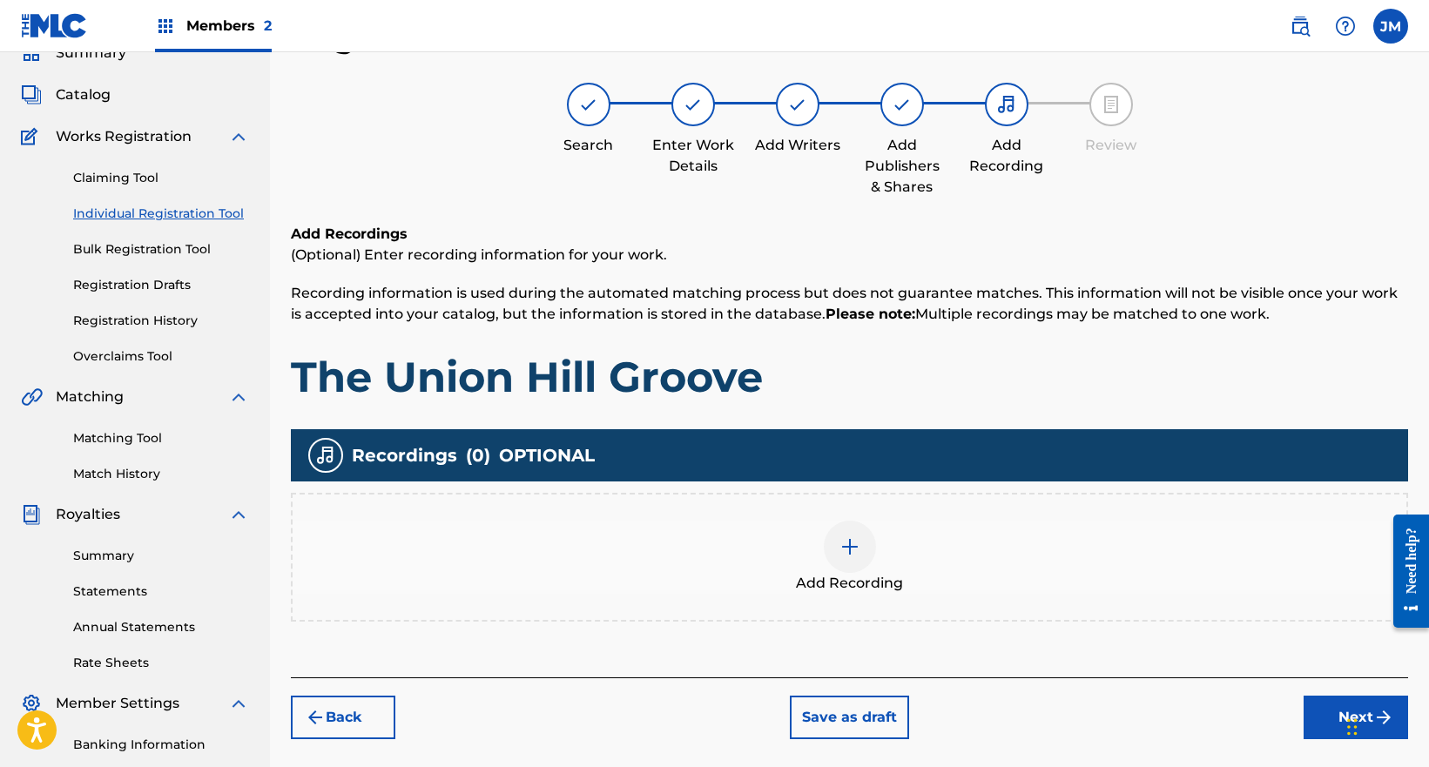
click at [860, 549] on div at bounding box center [850, 547] width 52 height 52
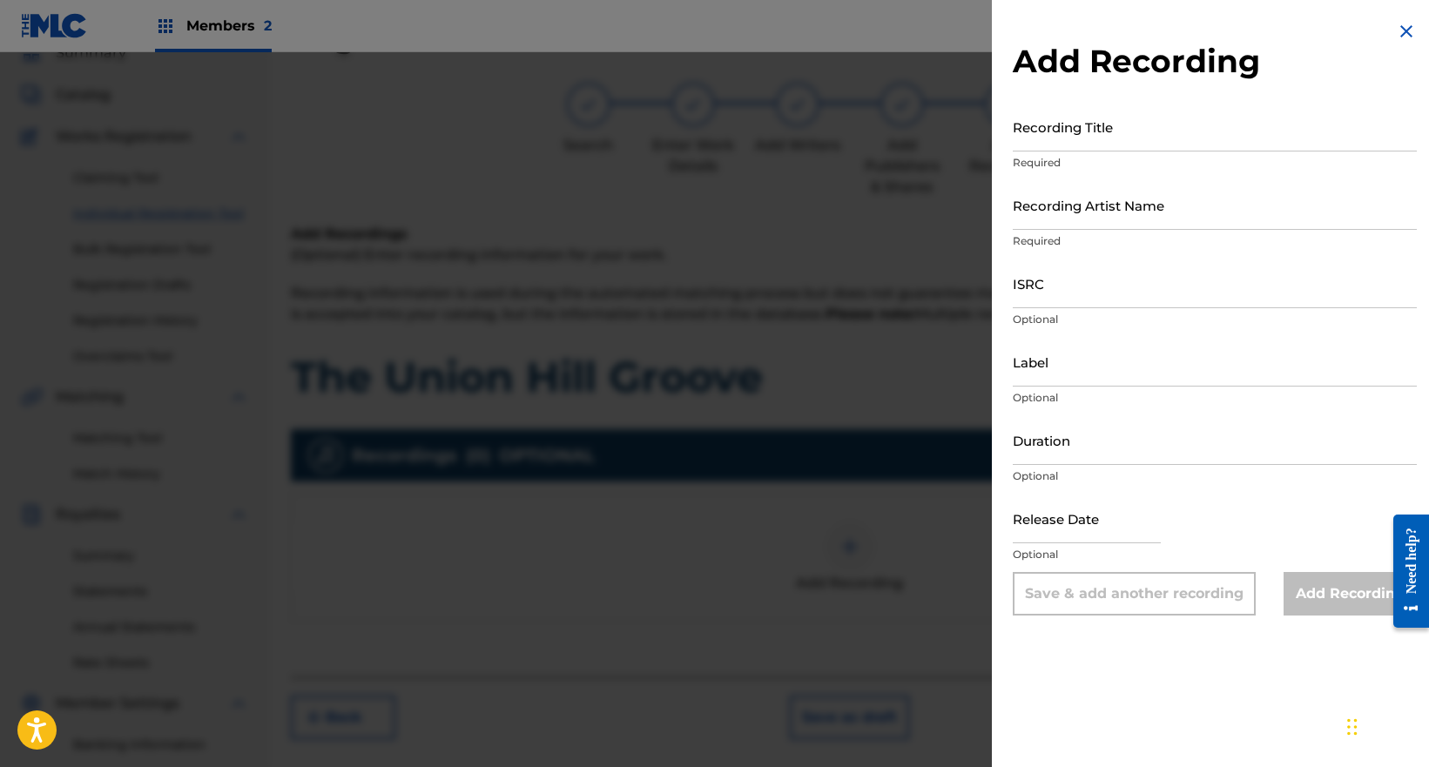
click at [1109, 140] on input "Recording Title" at bounding box center [1215, 127] width 404 height 50
paste input "The Union Hill Groove"
type input "The Union Hill Groove"
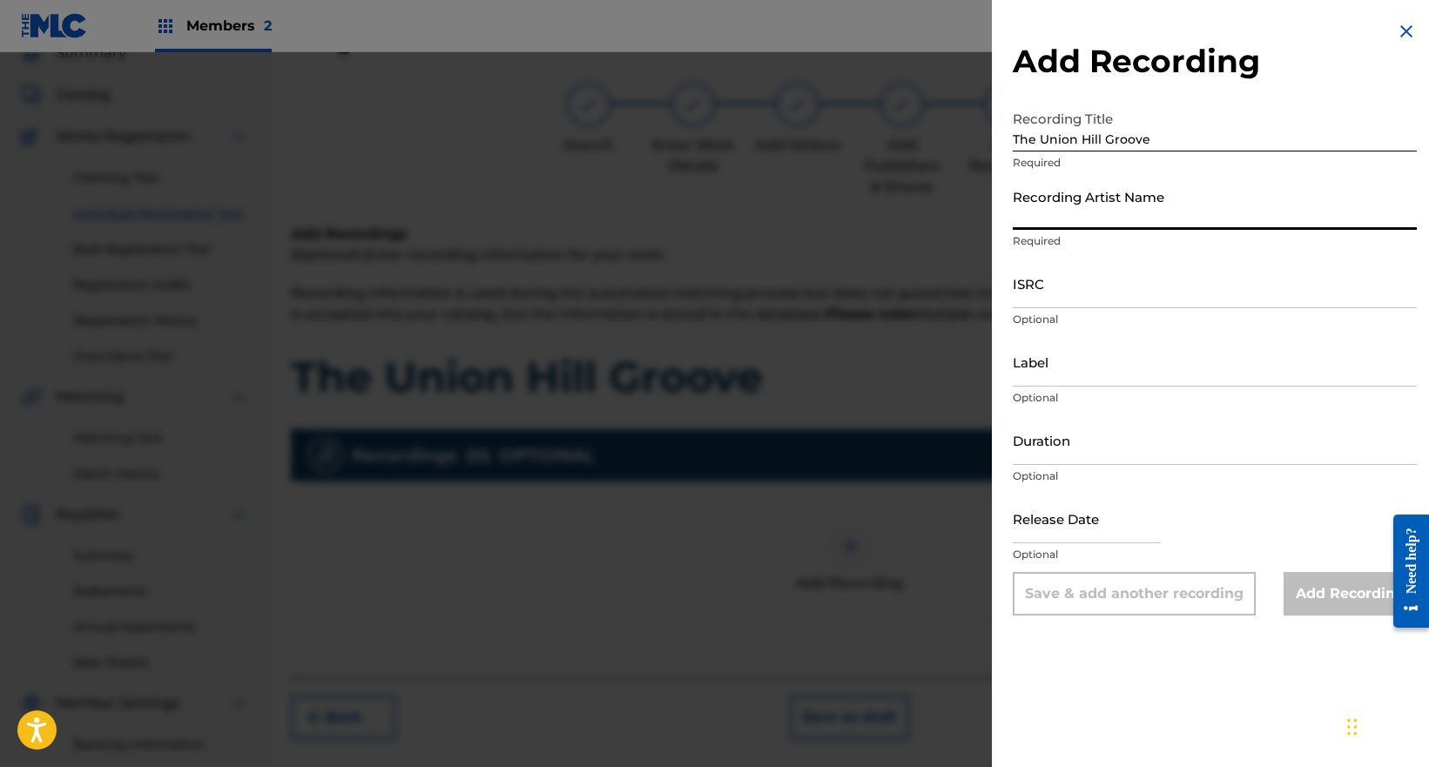
paste input "[PERSON_NAME] [PERSON_NAME] & The Bread Crumbs"
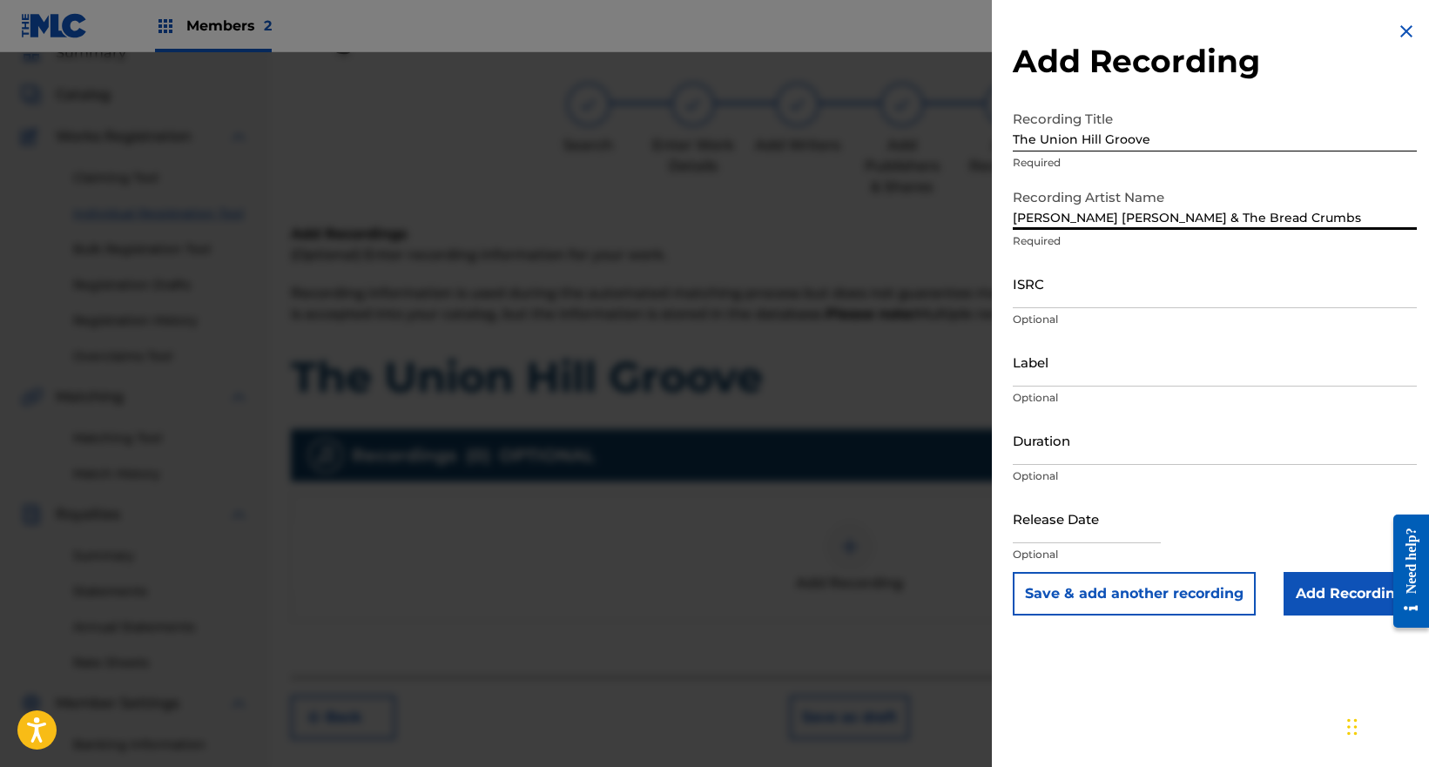
type input "[PERSON_NAME] [PERSON_NAME] & The Bread Crumbs"
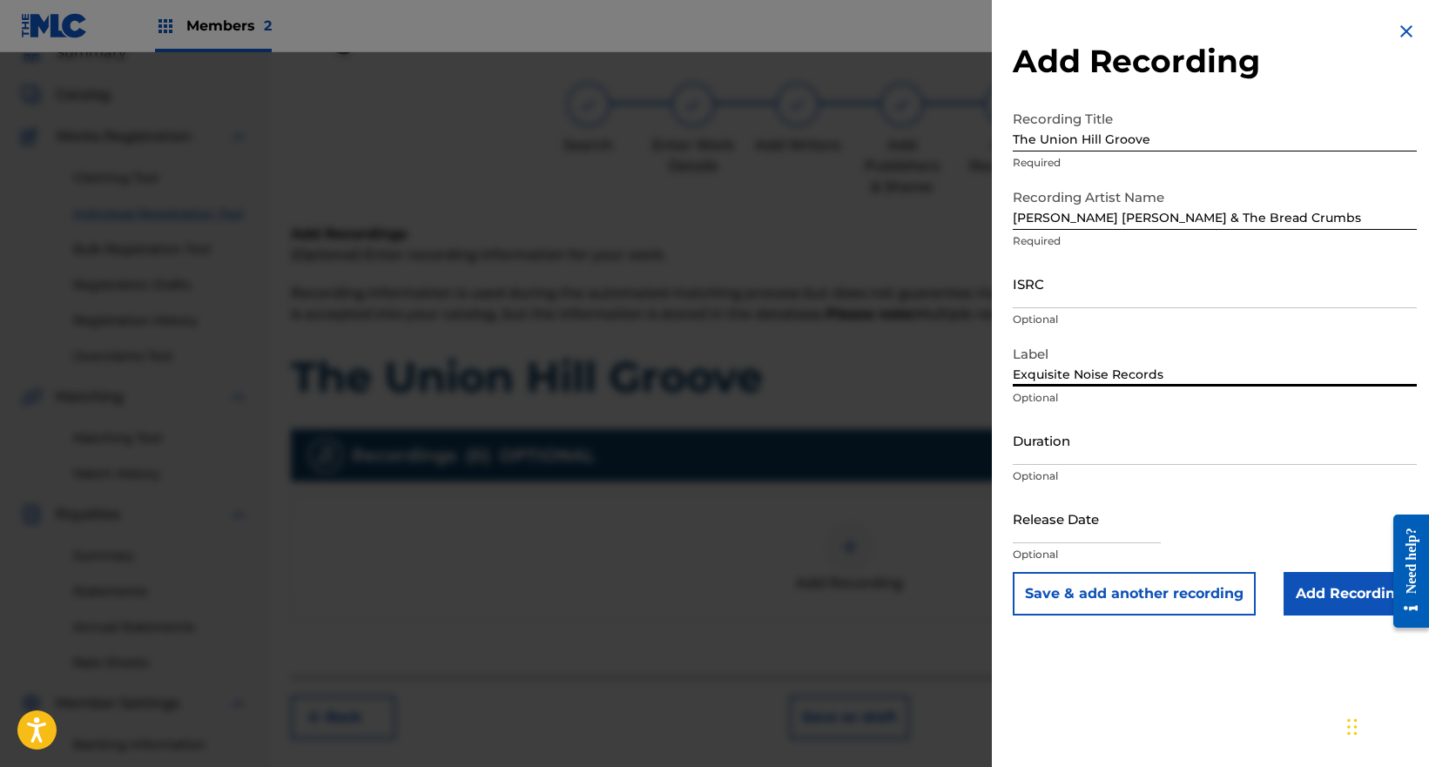
type input "Exquisite Noise Records"
click at [1335, 603] on input "Add Recording" at bounding box center [1350, 594] width 133 height 44
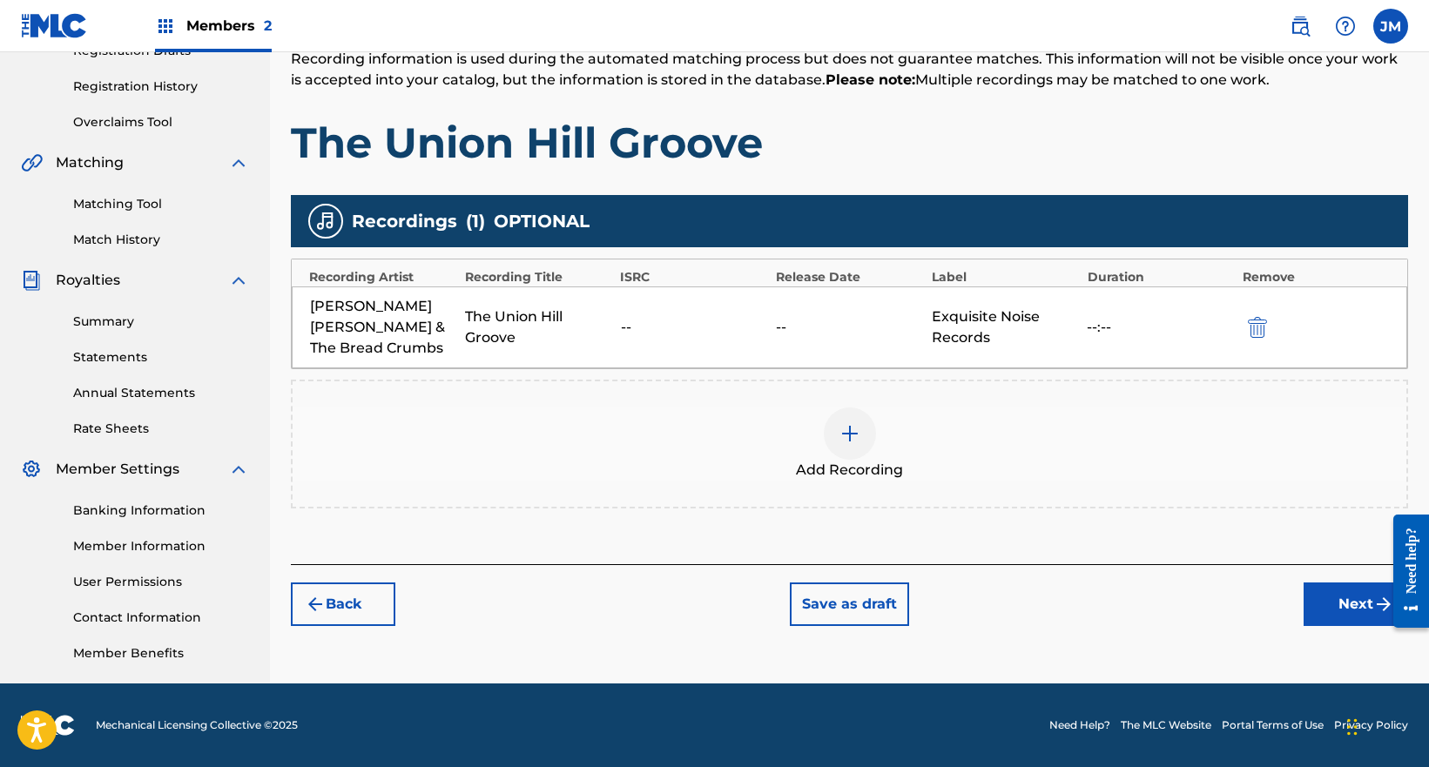
click at [1336, 586] on button "Next" at bounding box center [1356, 605] width 104 height 44
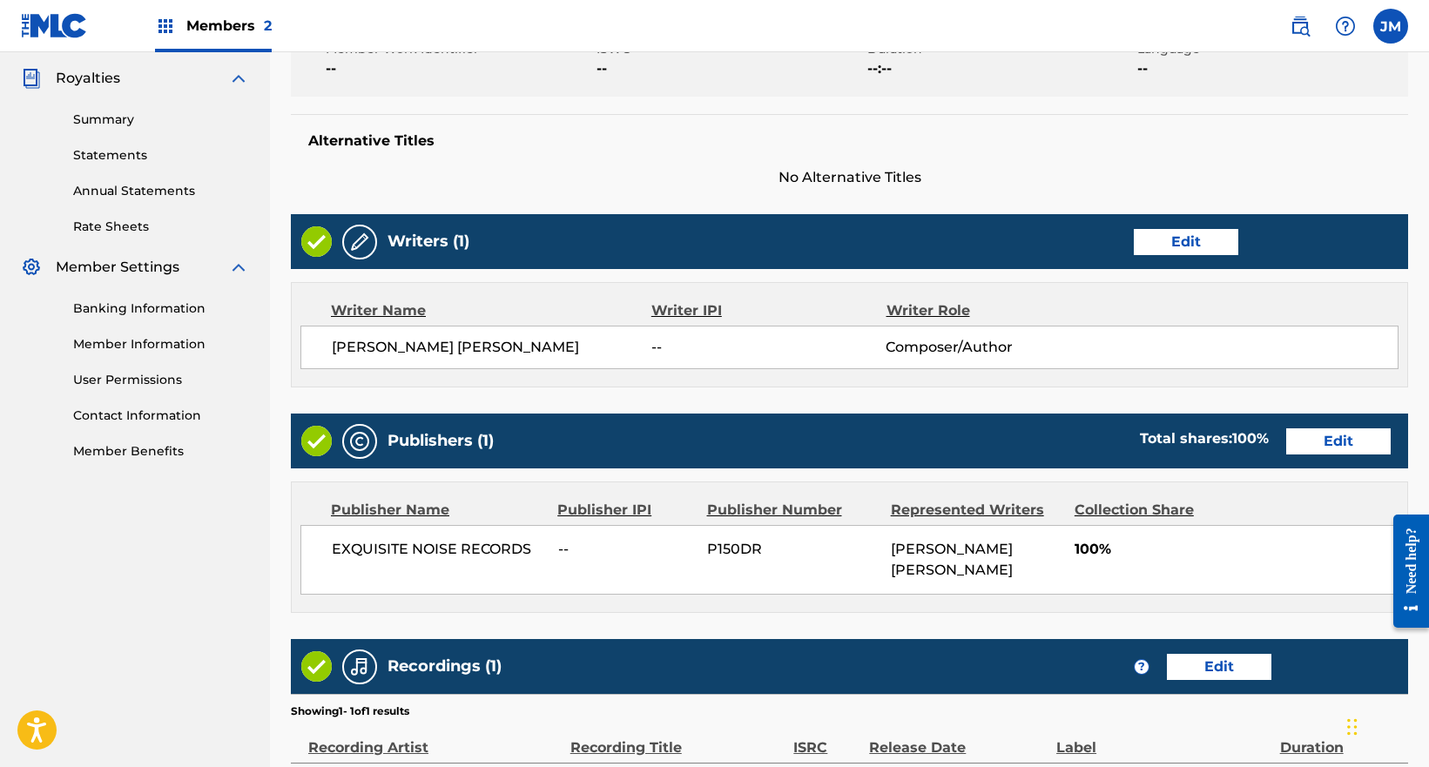
scroll to position [705, 0]
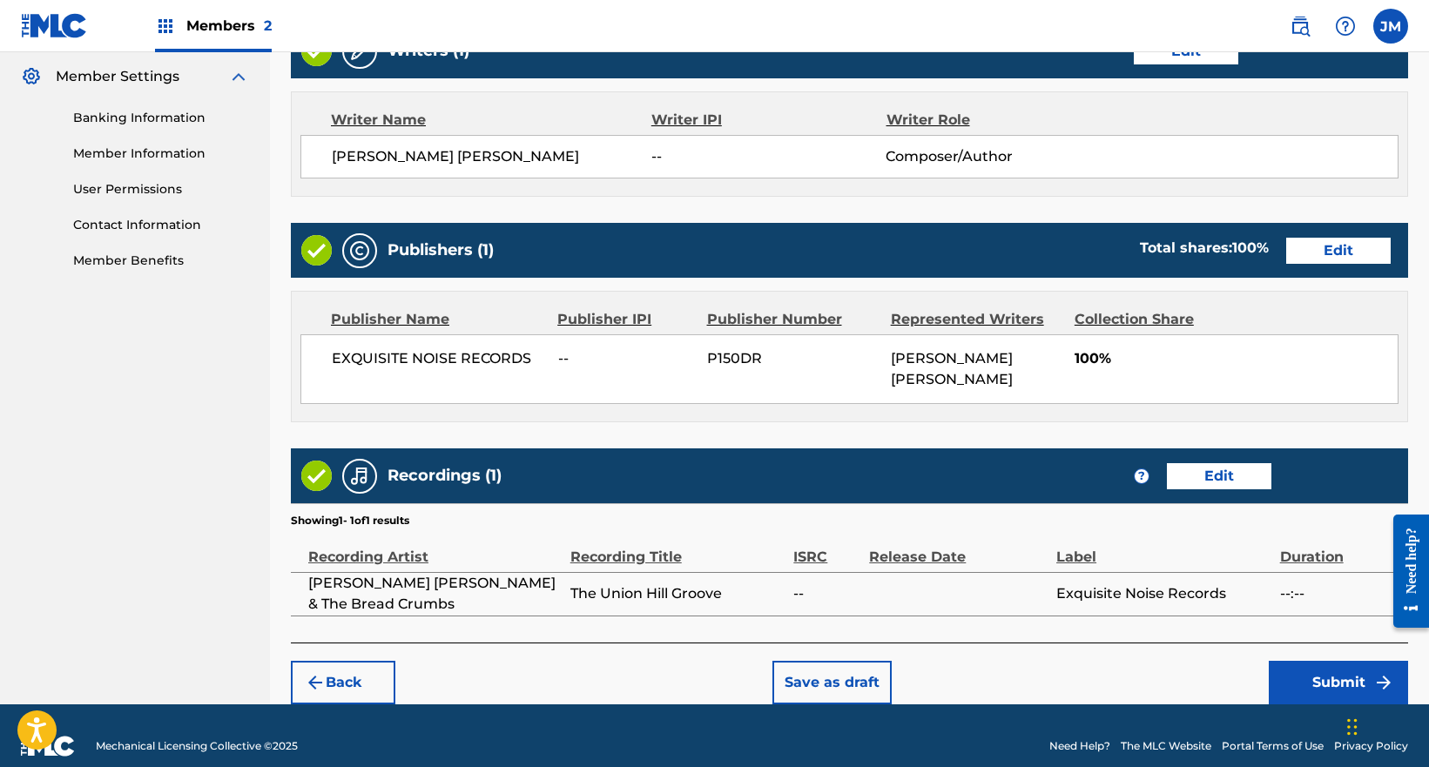
click at [1328, 661] on button "Submit" at bounding box center [1338, 683] width 139 height 44
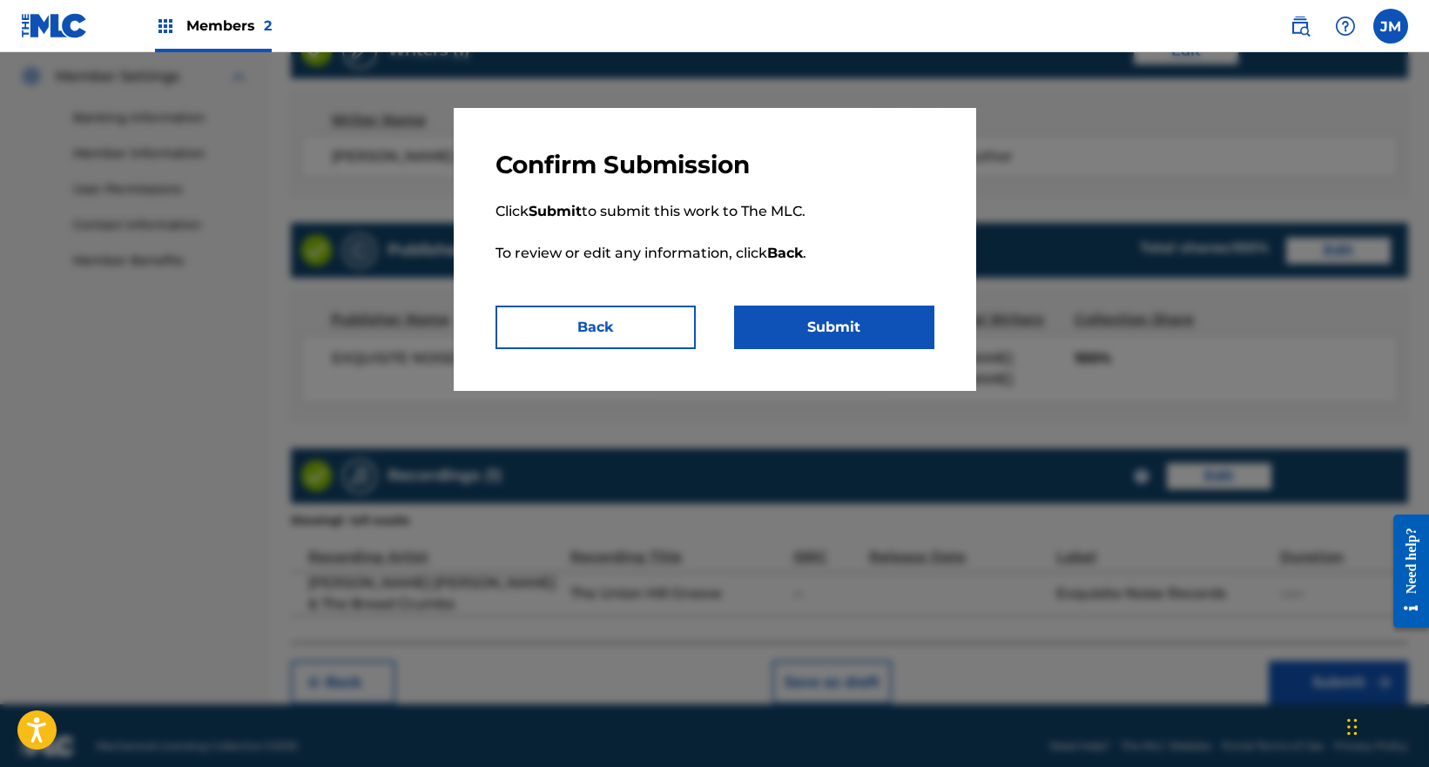
click at [859, 330] on button "Submit" at bounding box center [834, 328] width 200 height 44
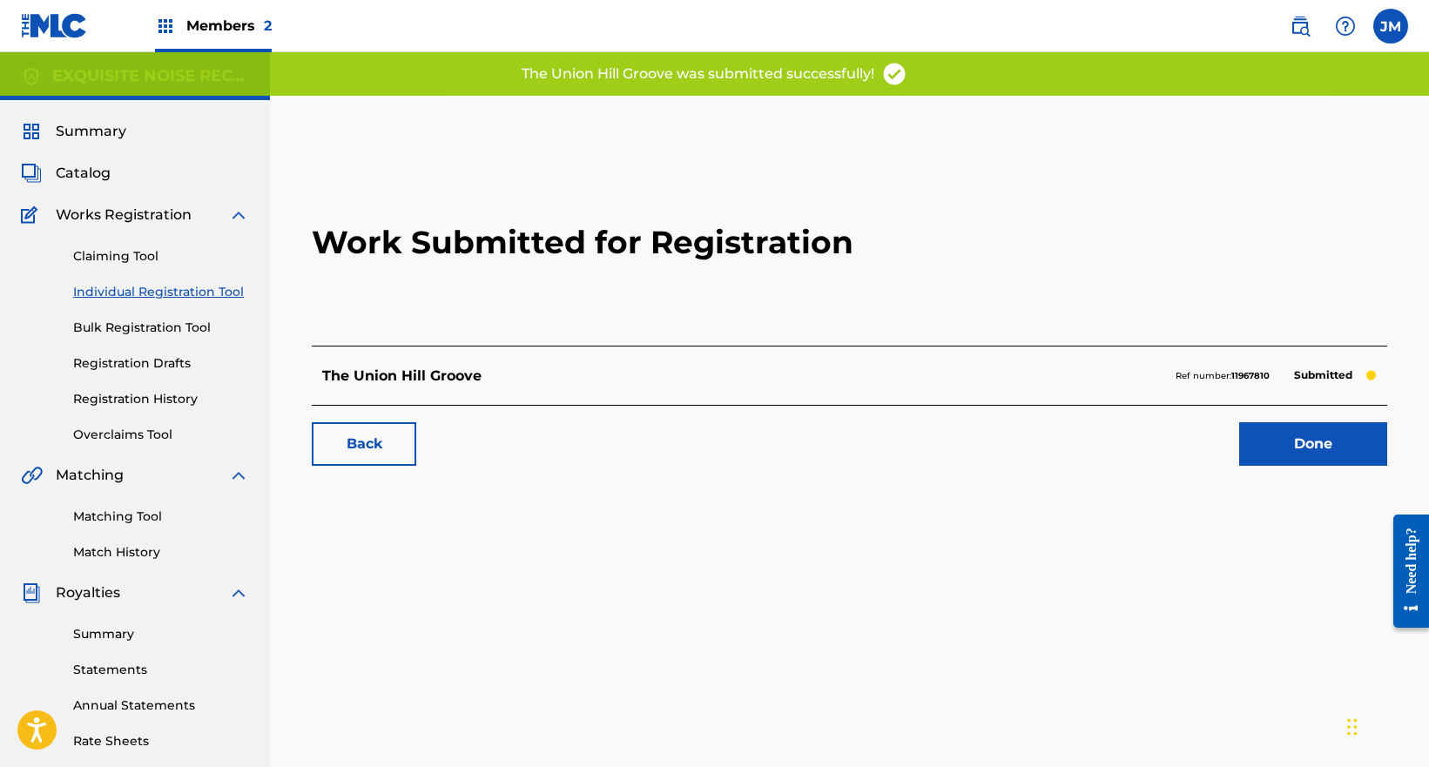
click at [1325, 440] on link "Done" at bounding box center [1313, 444] width 148 height 44
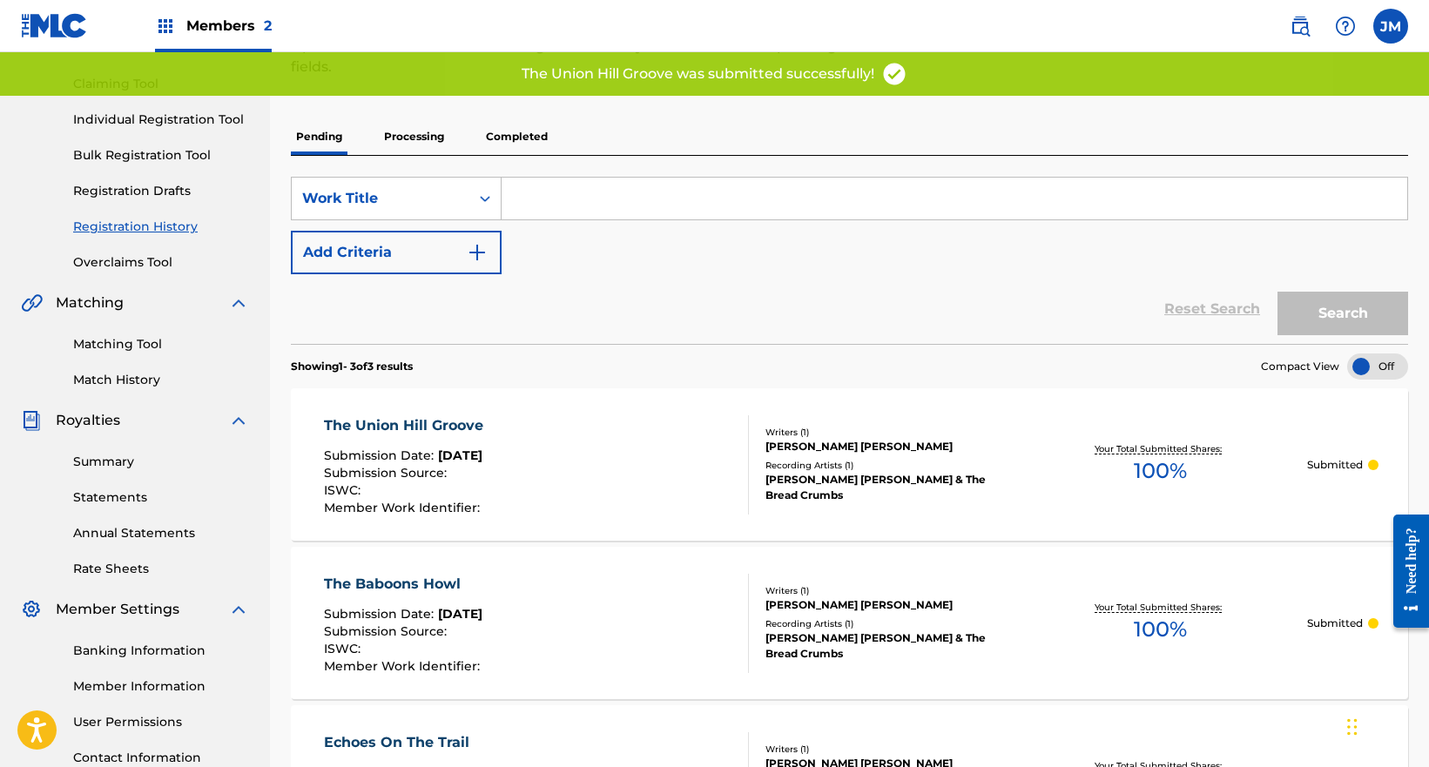
scroll to position [174, 0]
